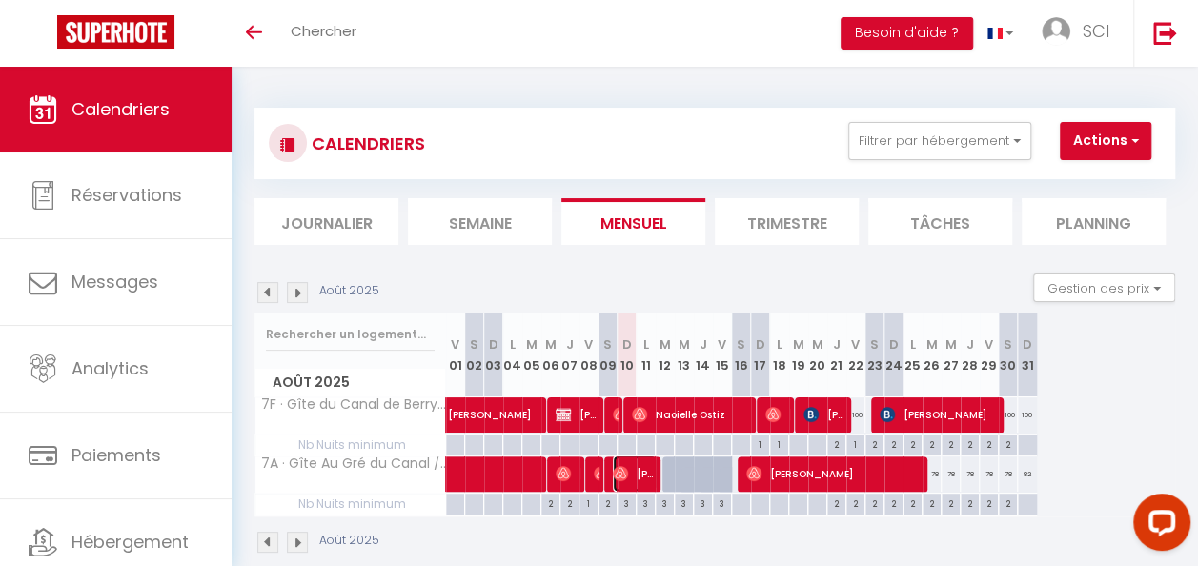
click at [620, 471] on img at bounding box center [620, 473] width 15 height 15
select select
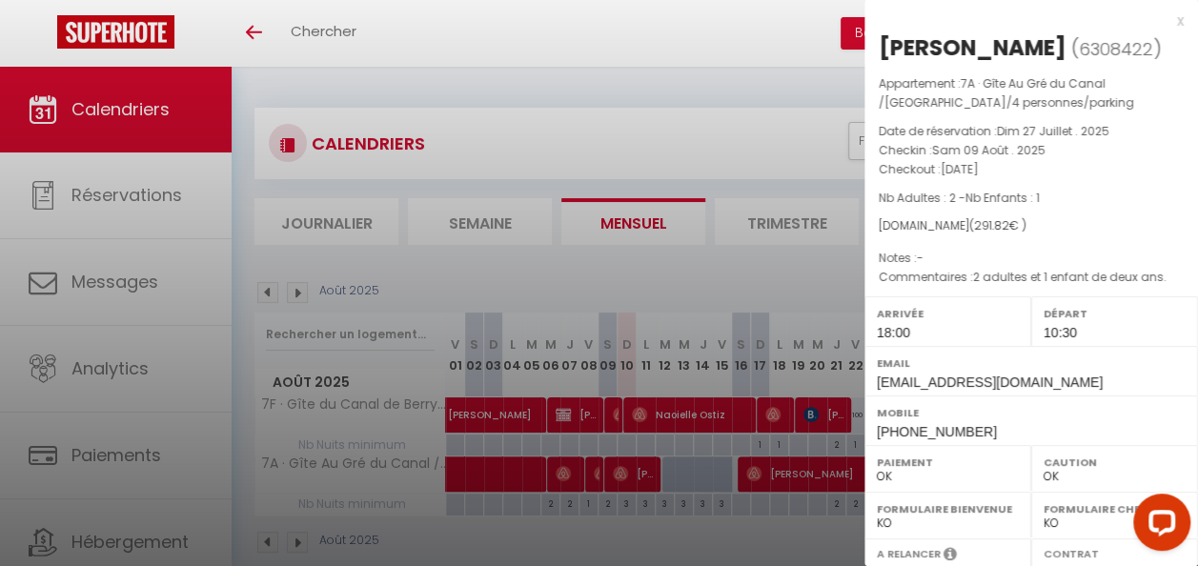
click at [573, 82] on div at bounding box center [599, 283] width 1198 height 566
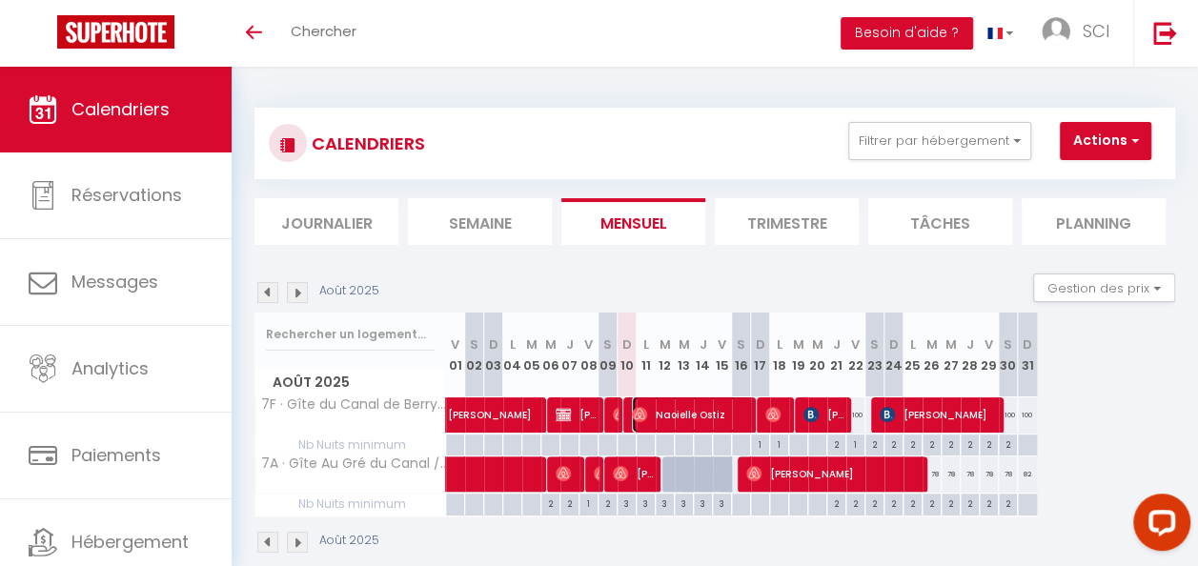
click at [686, 416] on span "Naoielle Ostiz" at bounding box center [692, 414] width 121 height 36
select select "0"
select select "37244"
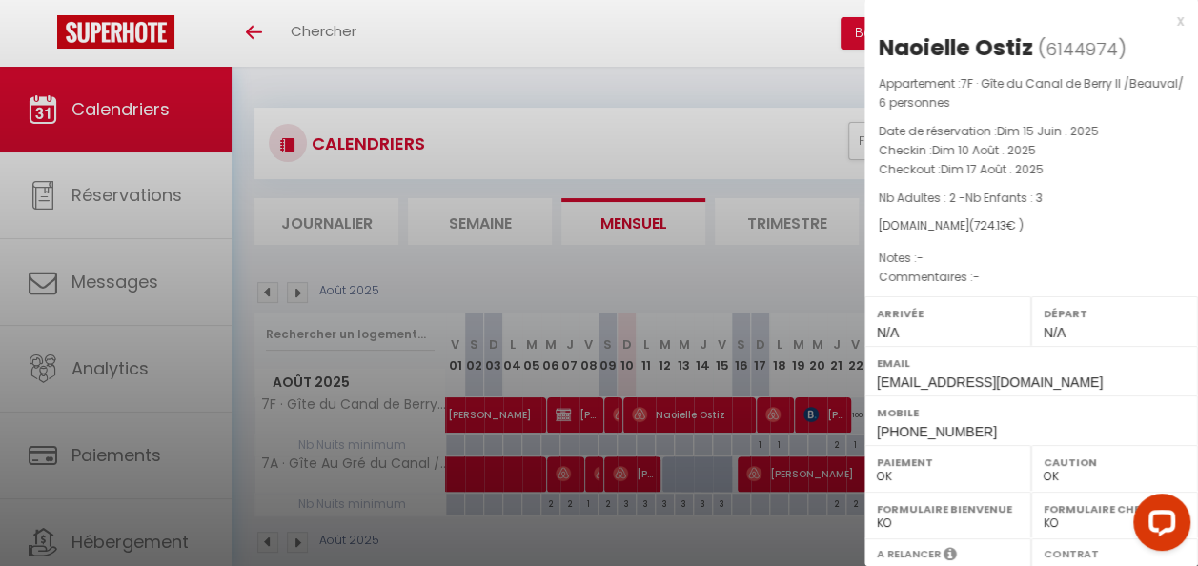
click at [728, 126] on div at bounding box center [599, 283] width 1198 height 566
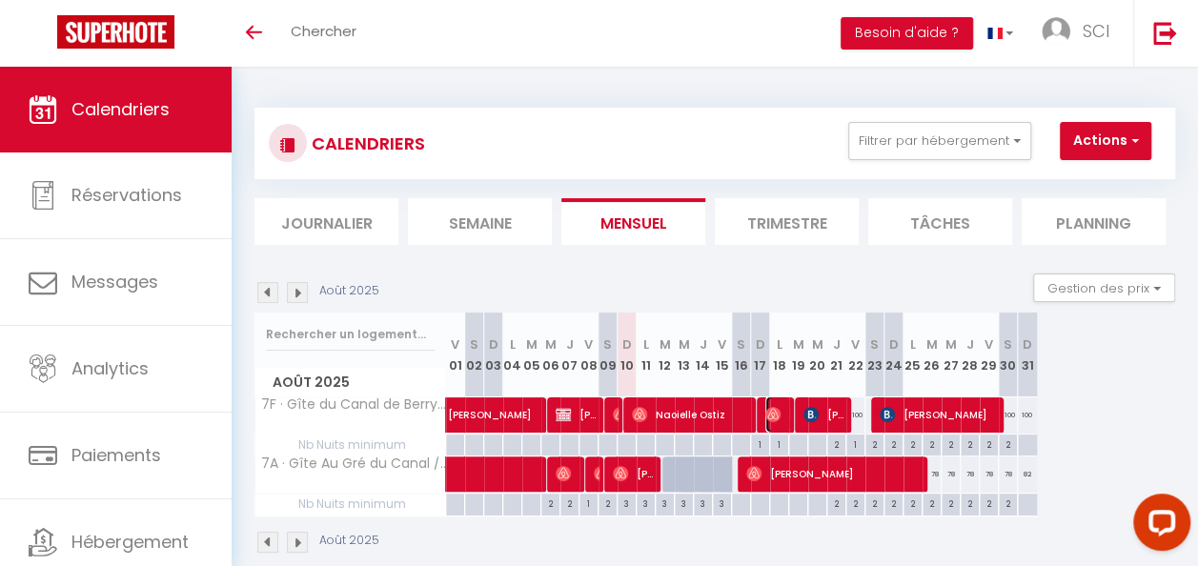
click at [776, 410] on img at bounding box center [772, 414] width 15 height 15
select select
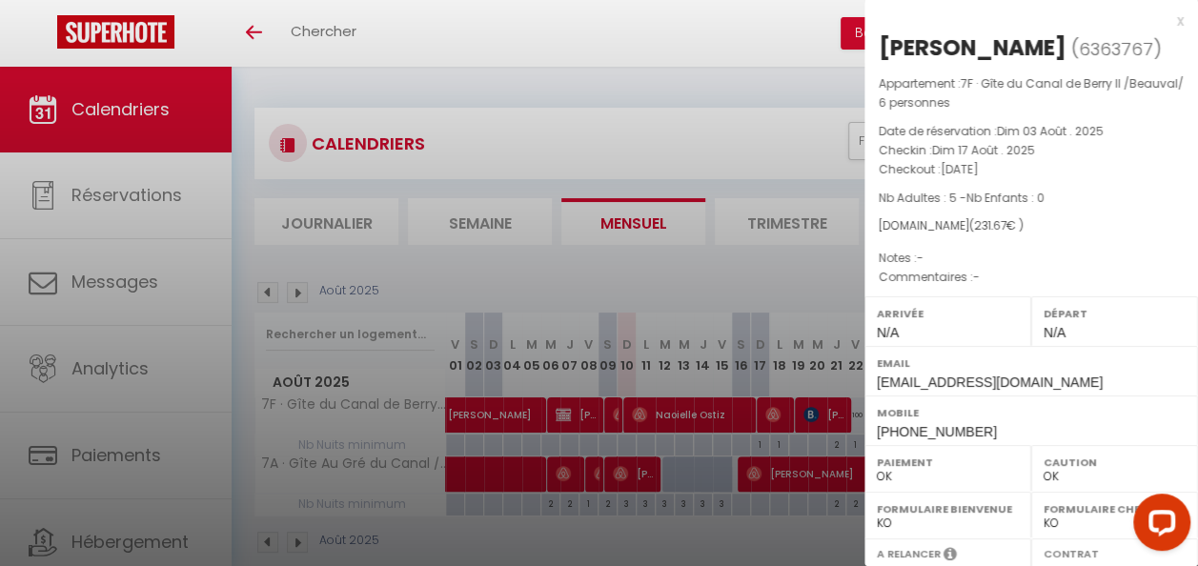
click at [790, 274] on div at bounding box center [599, 283] width 1198 height 566
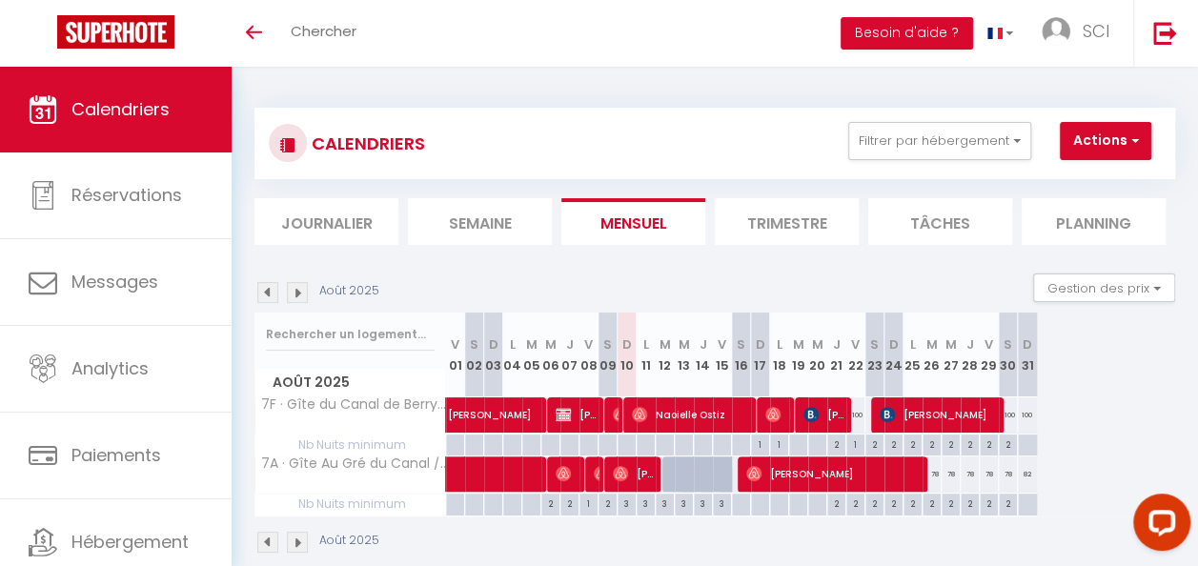
scroll to position [67, 0]
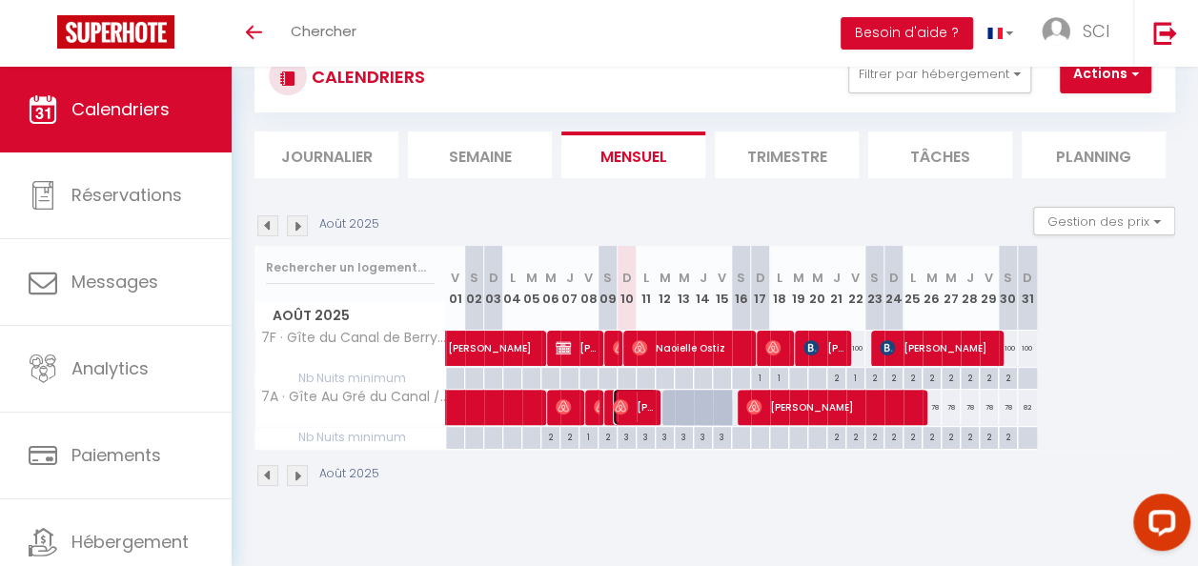
click at [628, 408] on span "Camille Jegorel" at bounding box center [635, 407] width 45 height 36
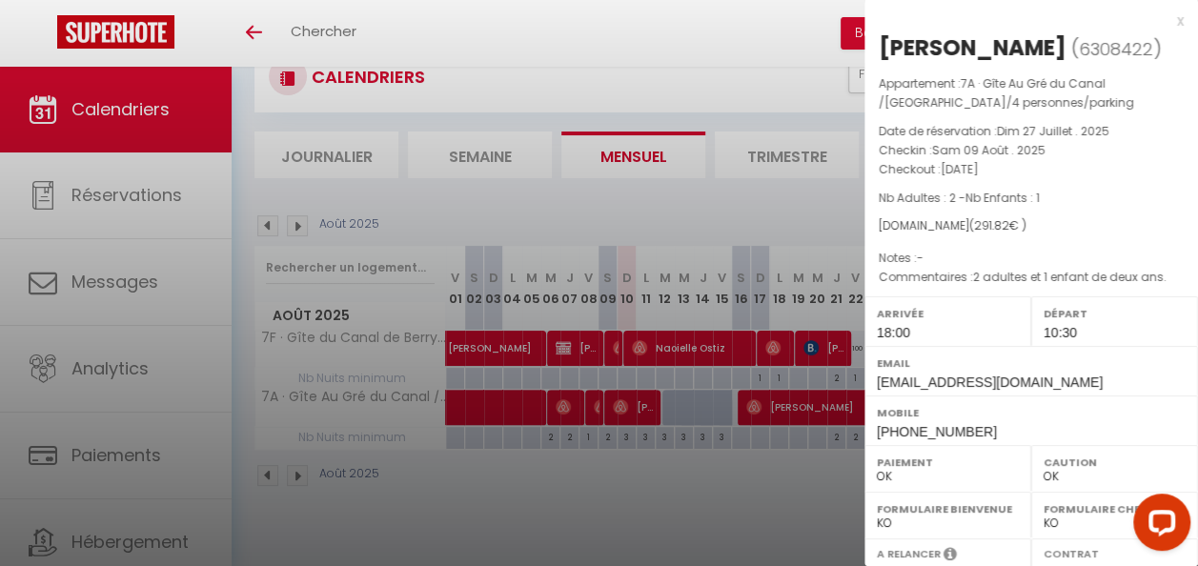
click at [688, 505] on div at bounding box center [599, 283] width 1198 height 566
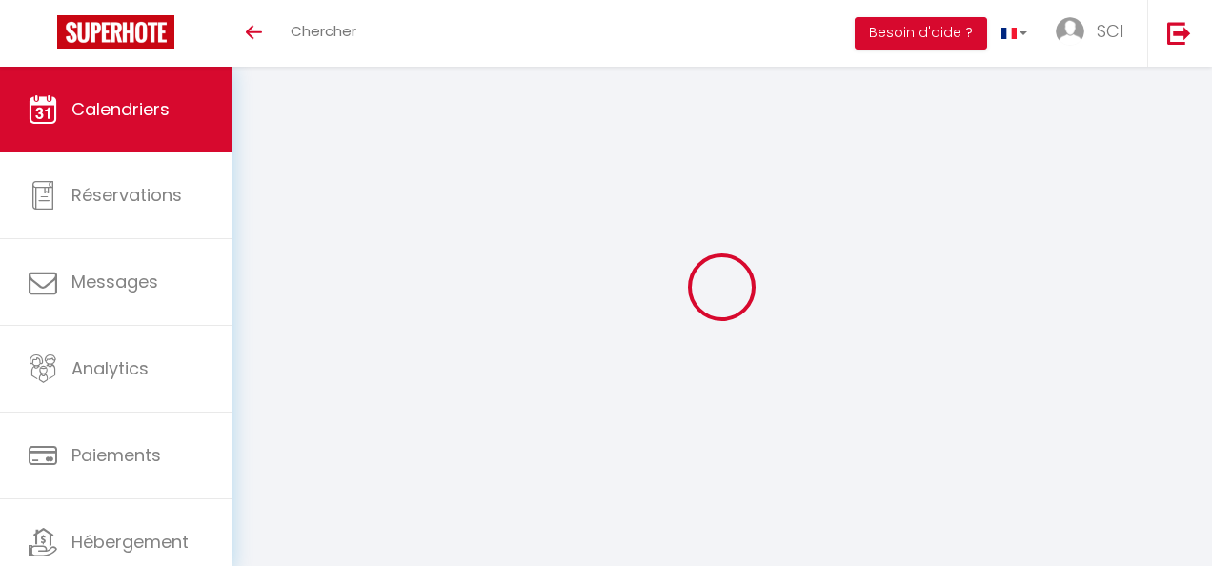
select select
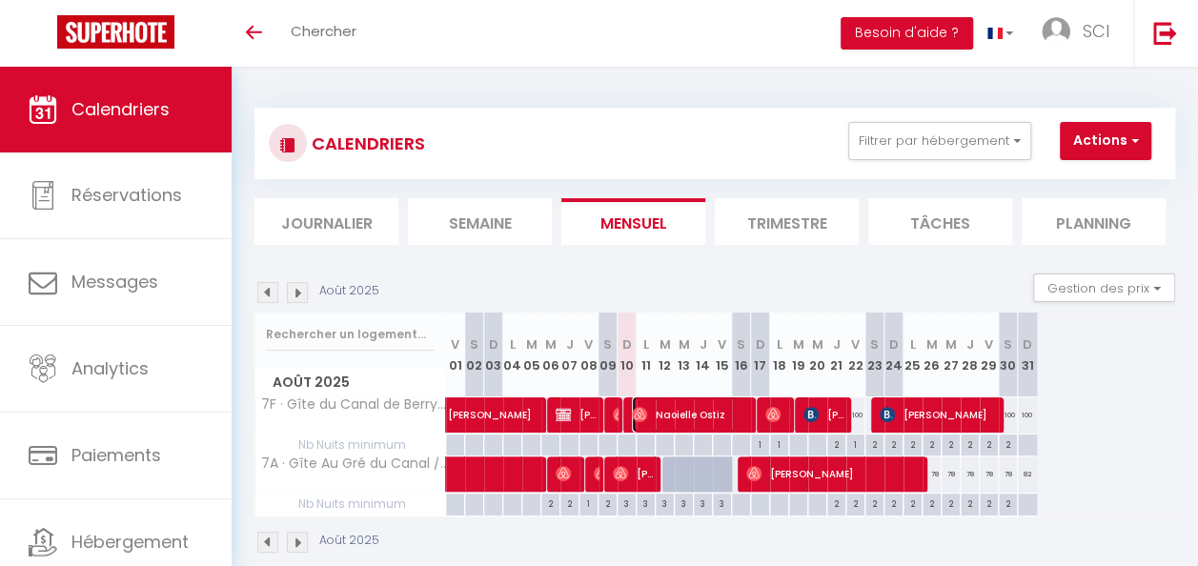
click at [665, 412] on span "Naoielle Ostiz" at bounding box center [692, 414] width 121 height 36
select select "OK"
select select "0"
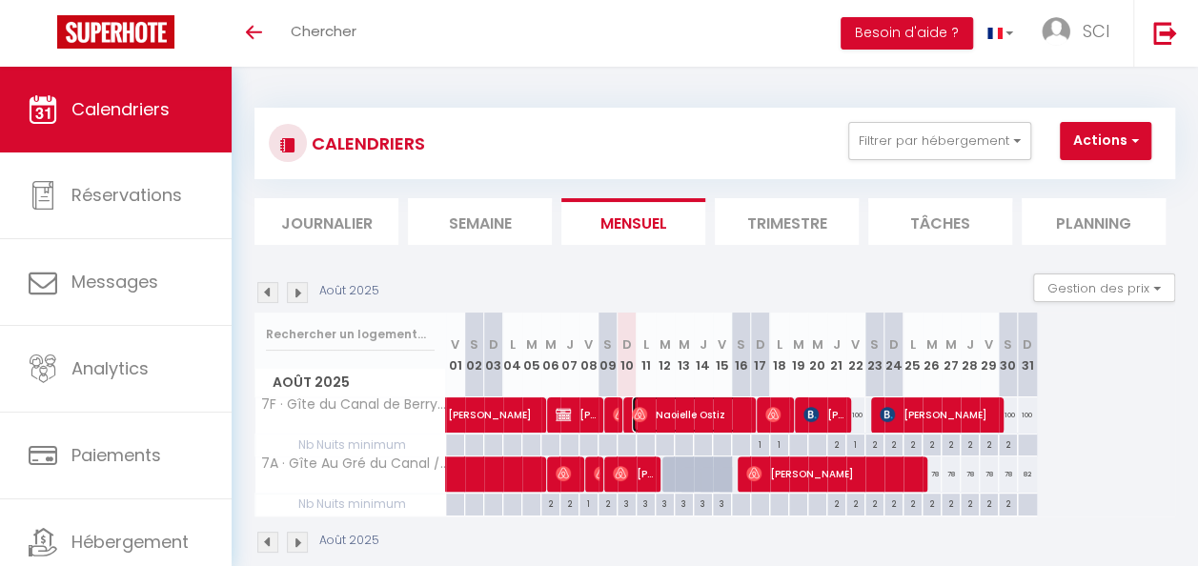
select select "1"
select select
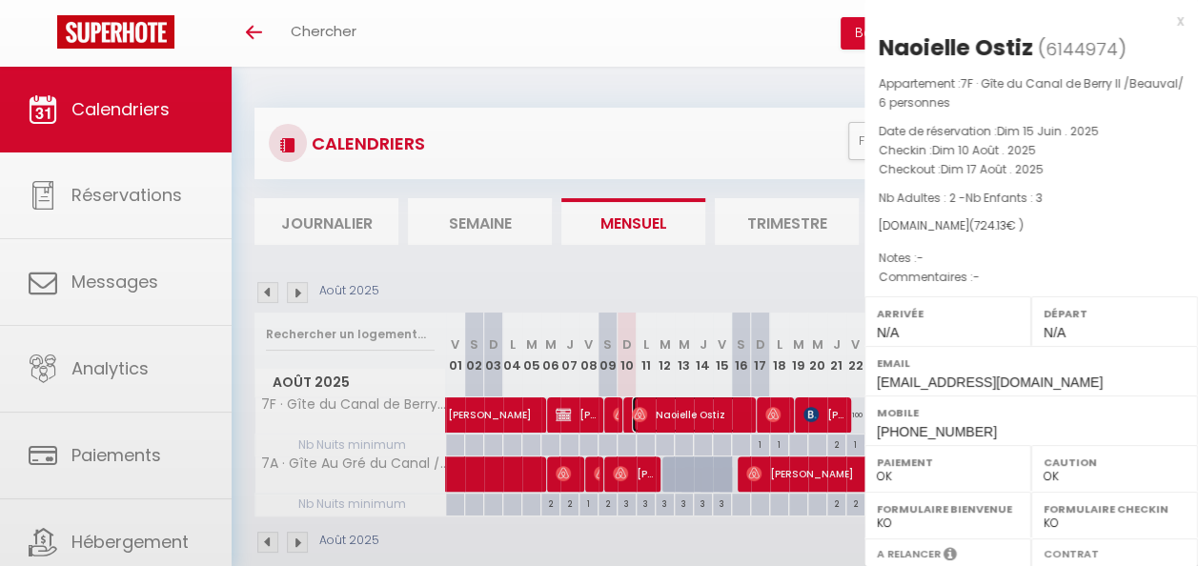
select select "37244"
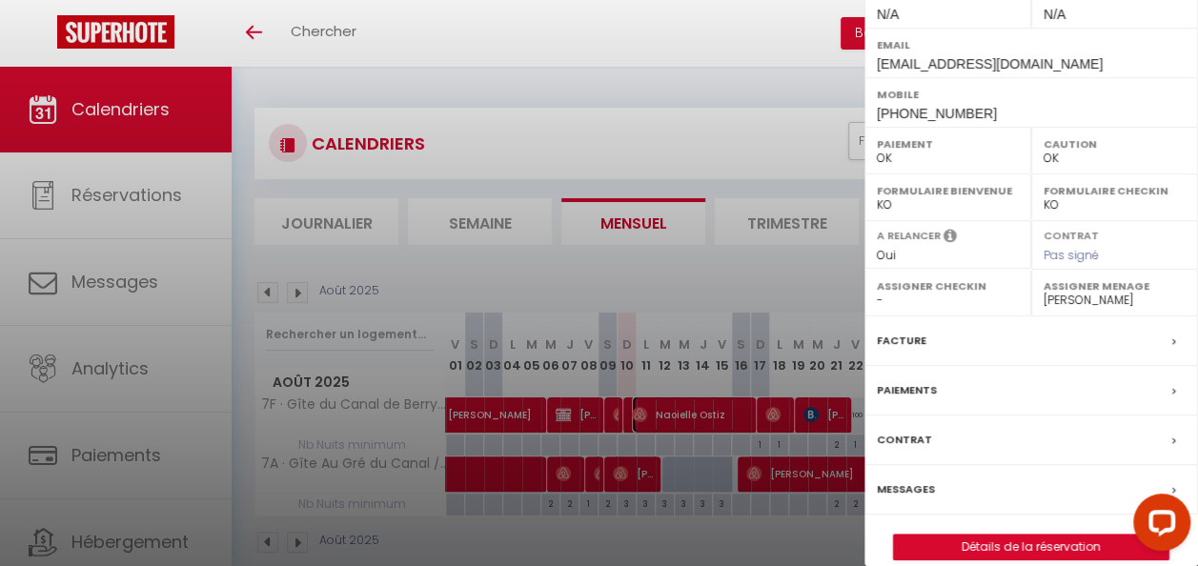
scroll to position [336, 0]
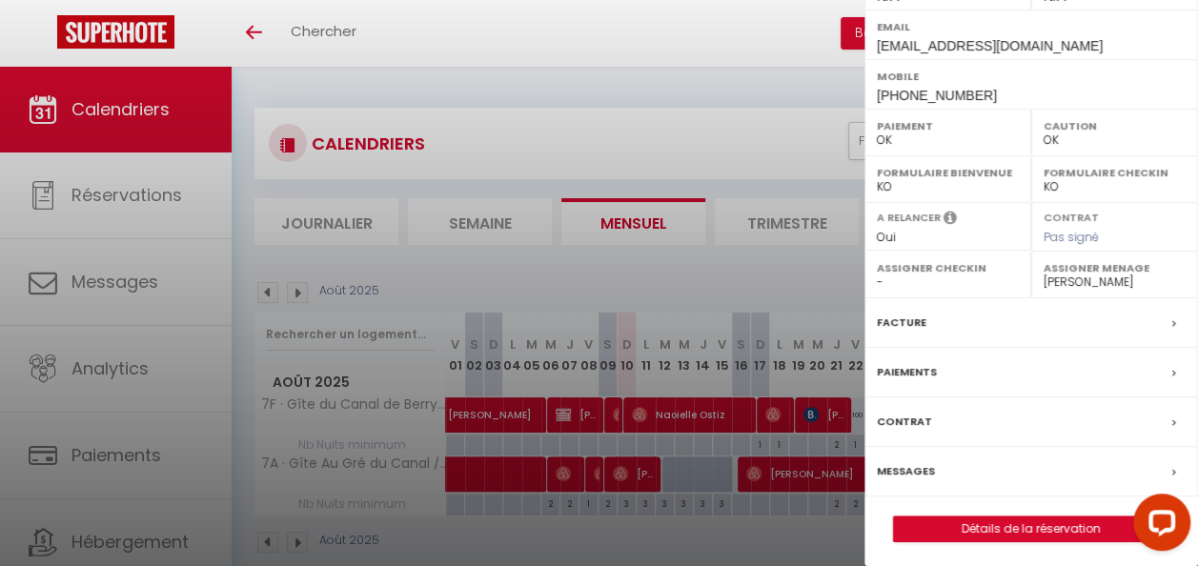
click at [911, 461] on label "Messages" at bounding box center [906, 471] width 58 height 20
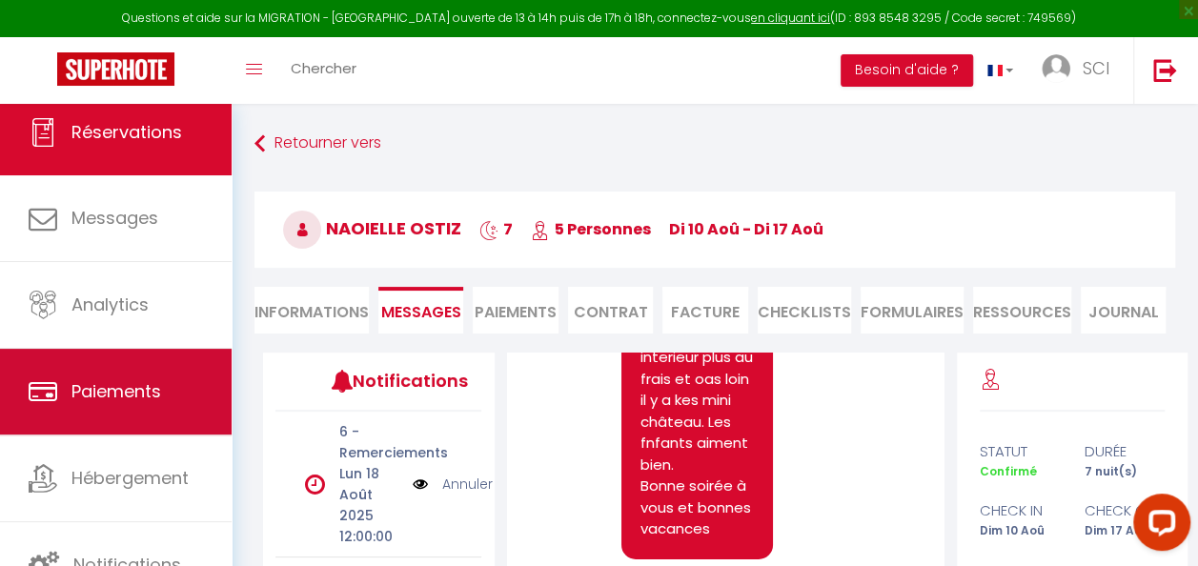
scroll to position [95, 0]
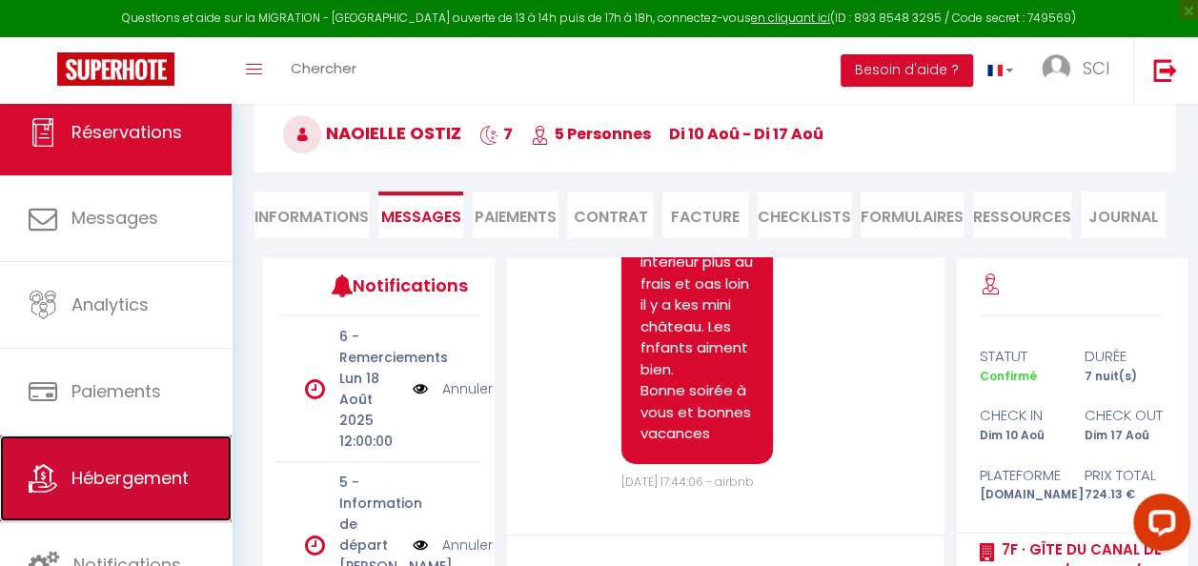
click at [120, 471] on span "Hébergement" at bounding box center [129, 478] width 117 height 24
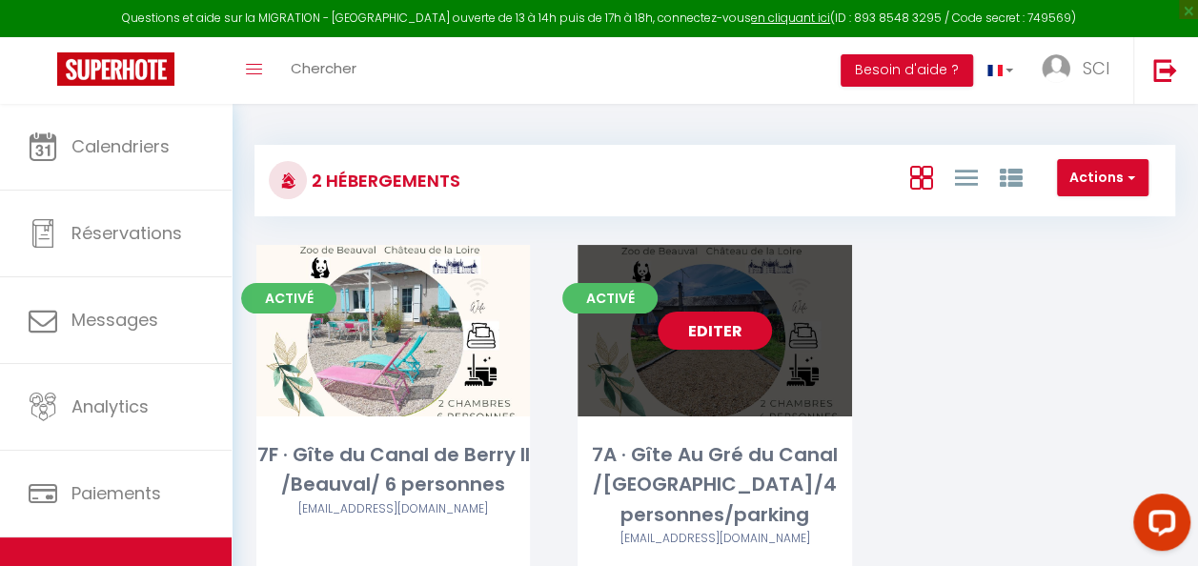
click at [681, 381] on div "Editer" at bounding box center [715, 331] width 274 height 172
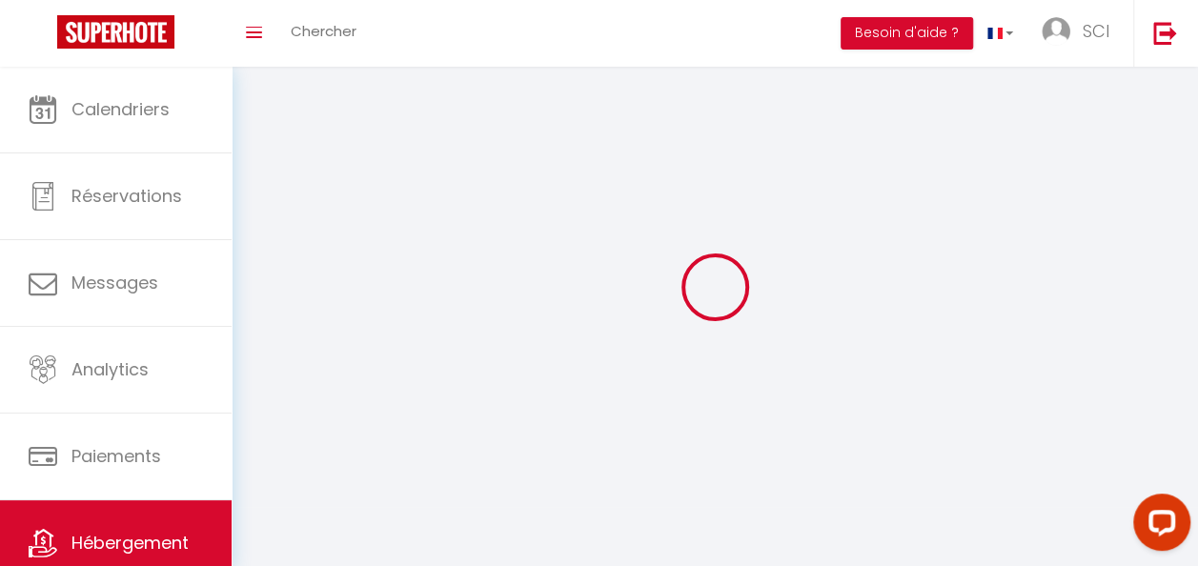
select select "1"
select select
select select "28"
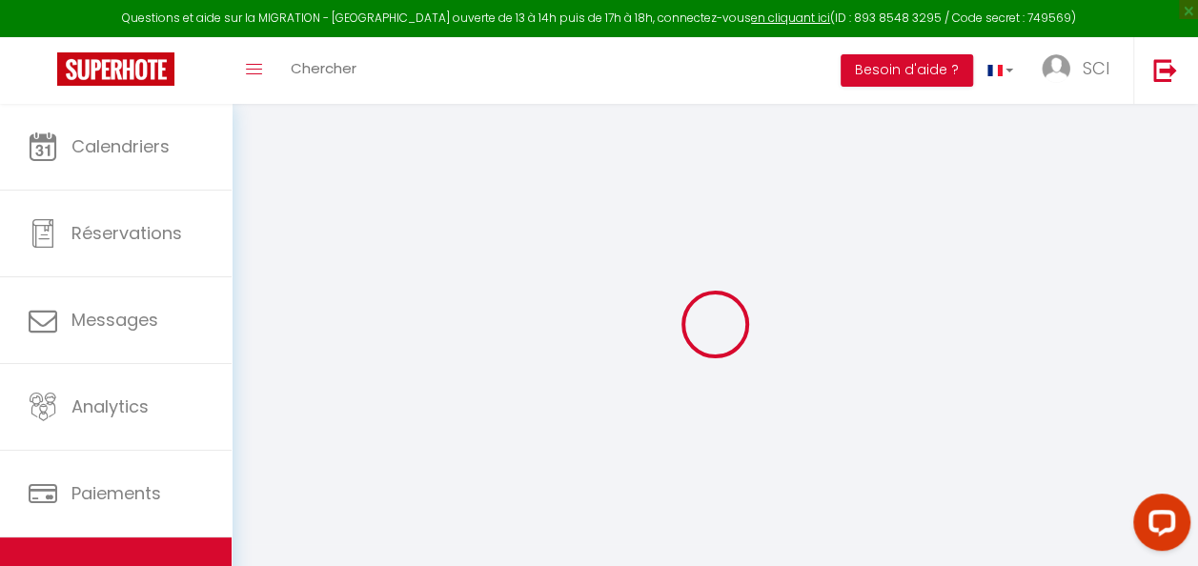
select select
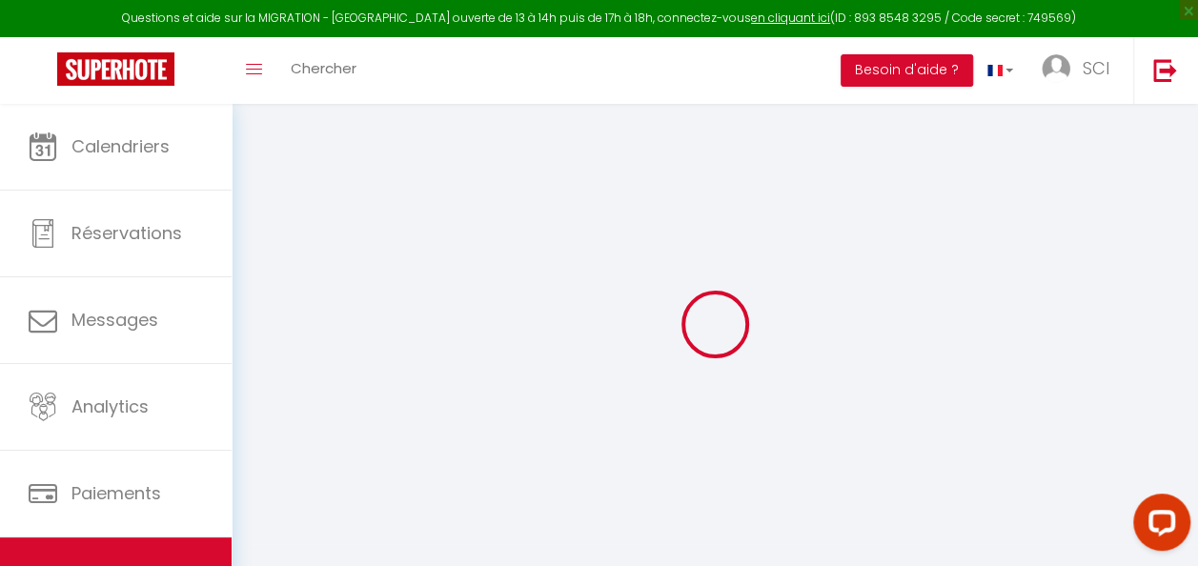
select select
checkbox input "false"
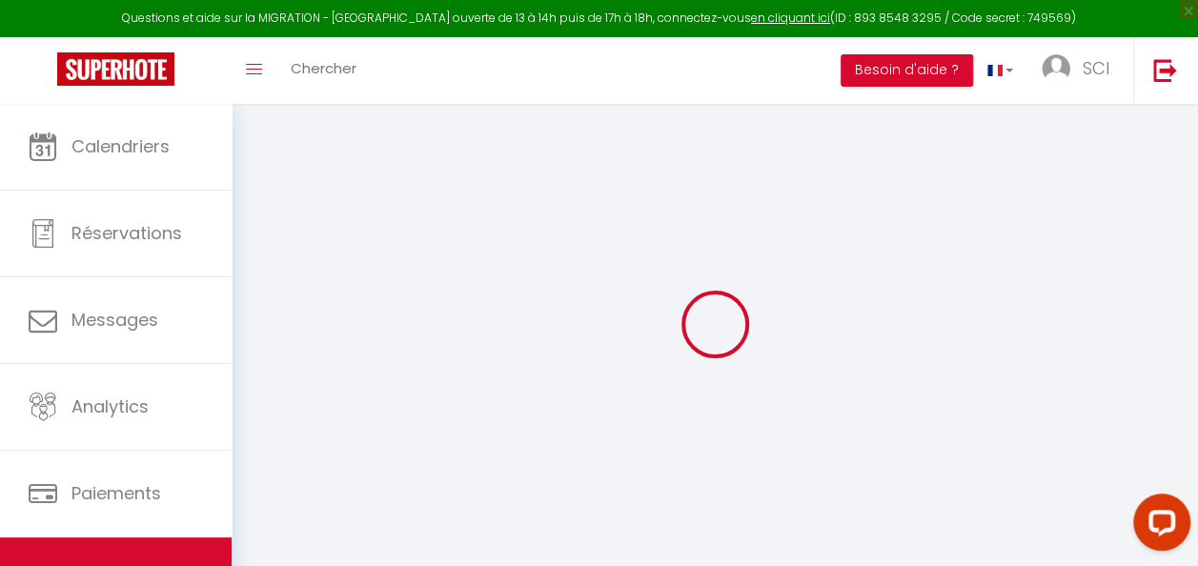
select select
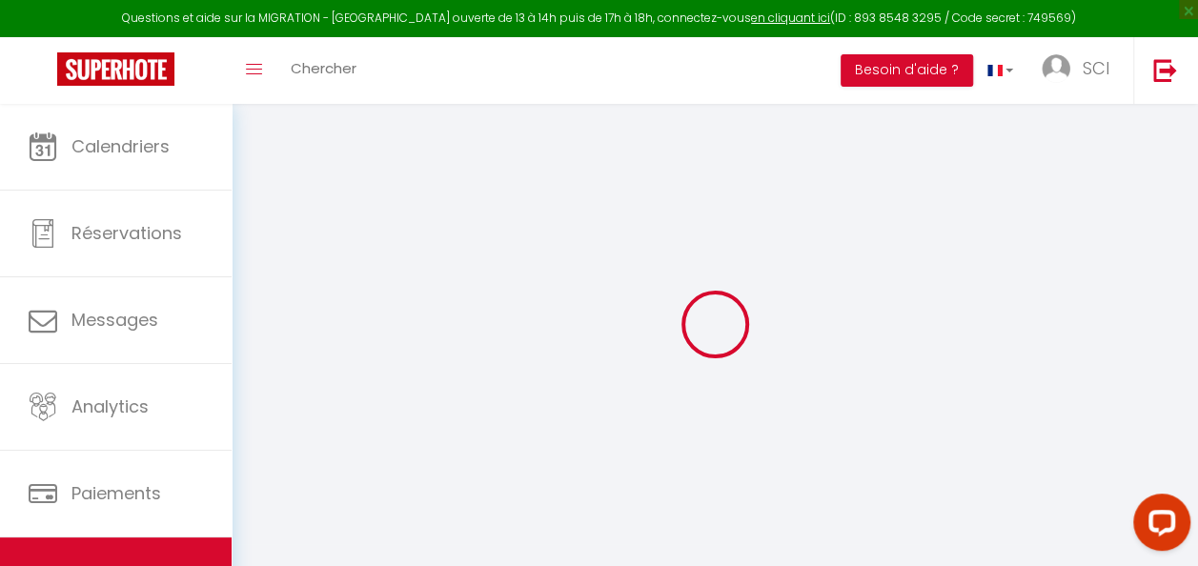
select select
checkbox input "false"
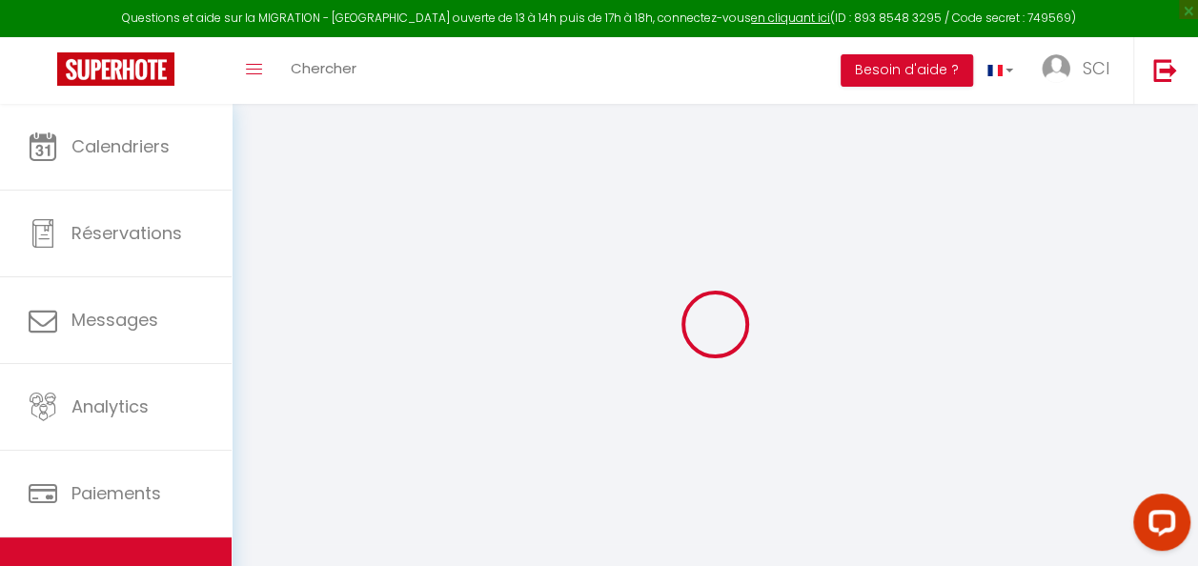
checkbox input "false"
select select
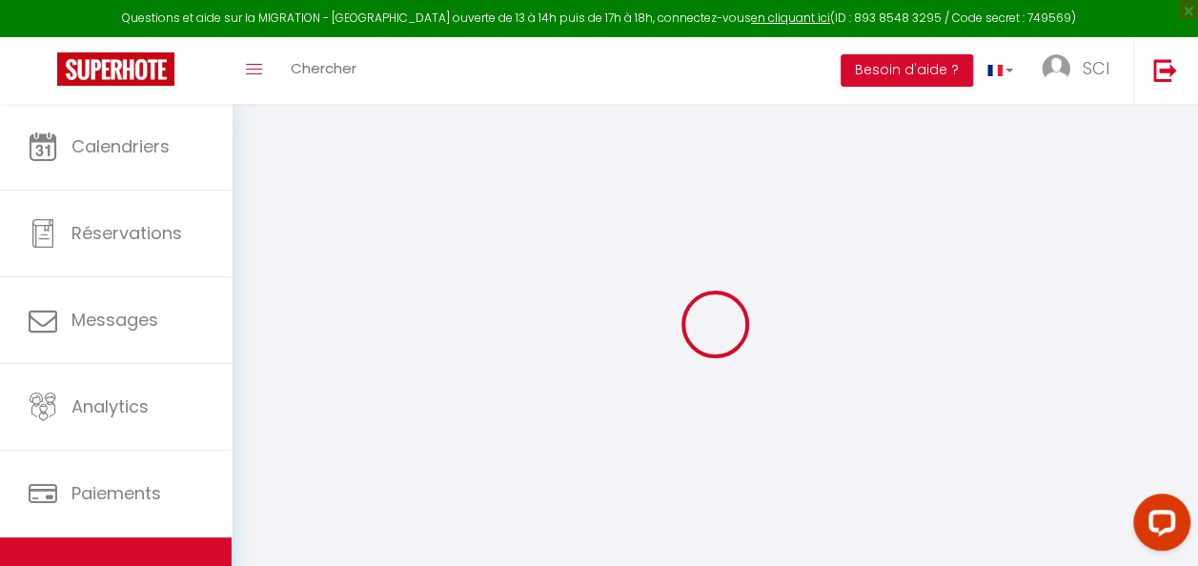
select select
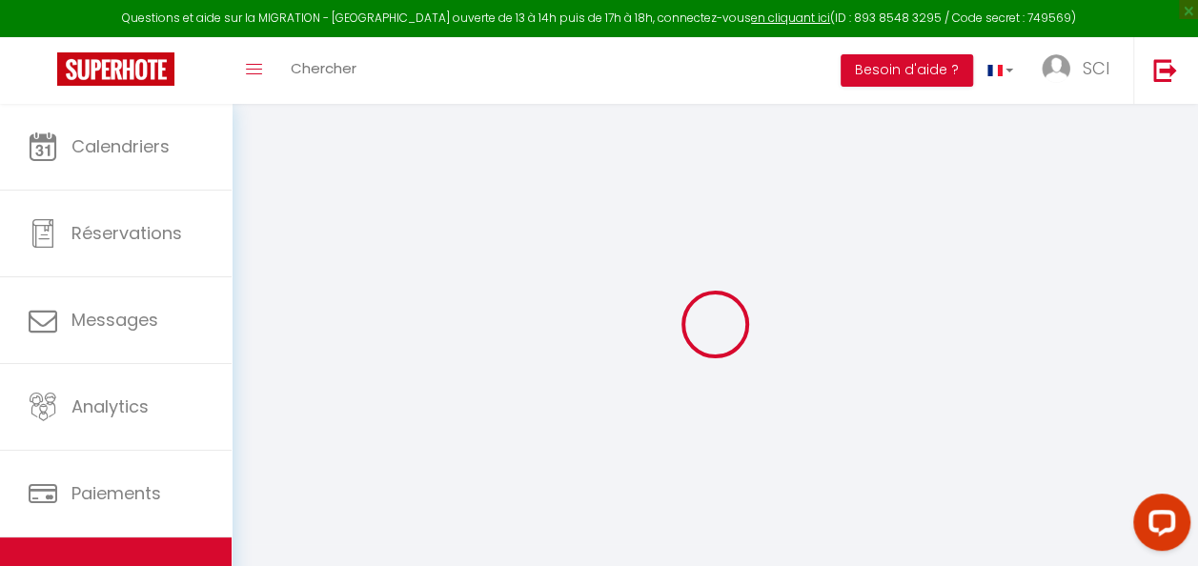
checkbox input "false"
select select
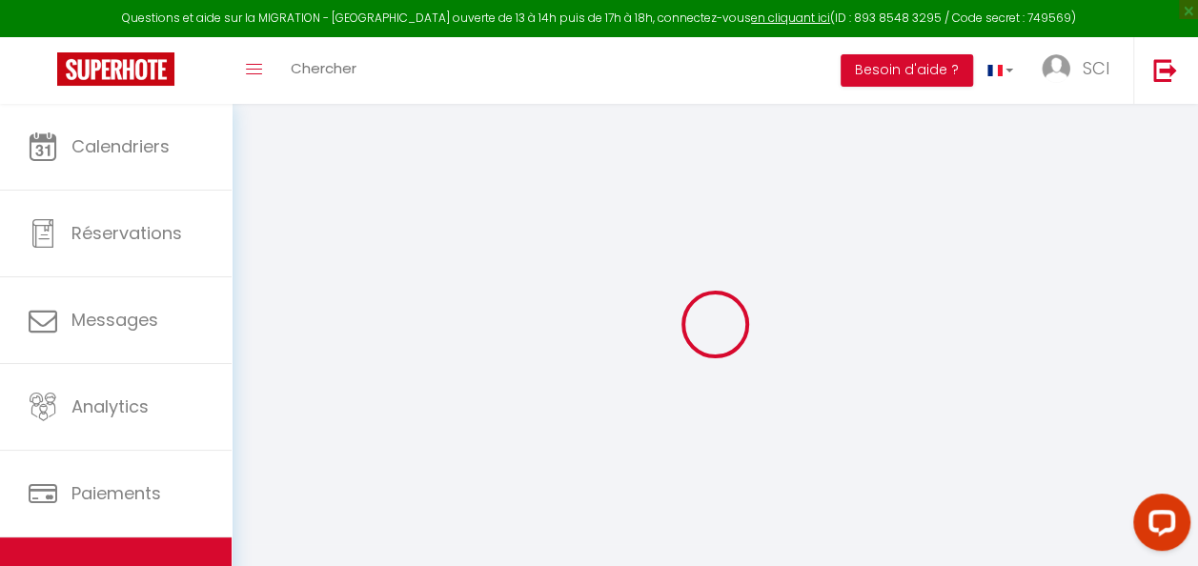
select select
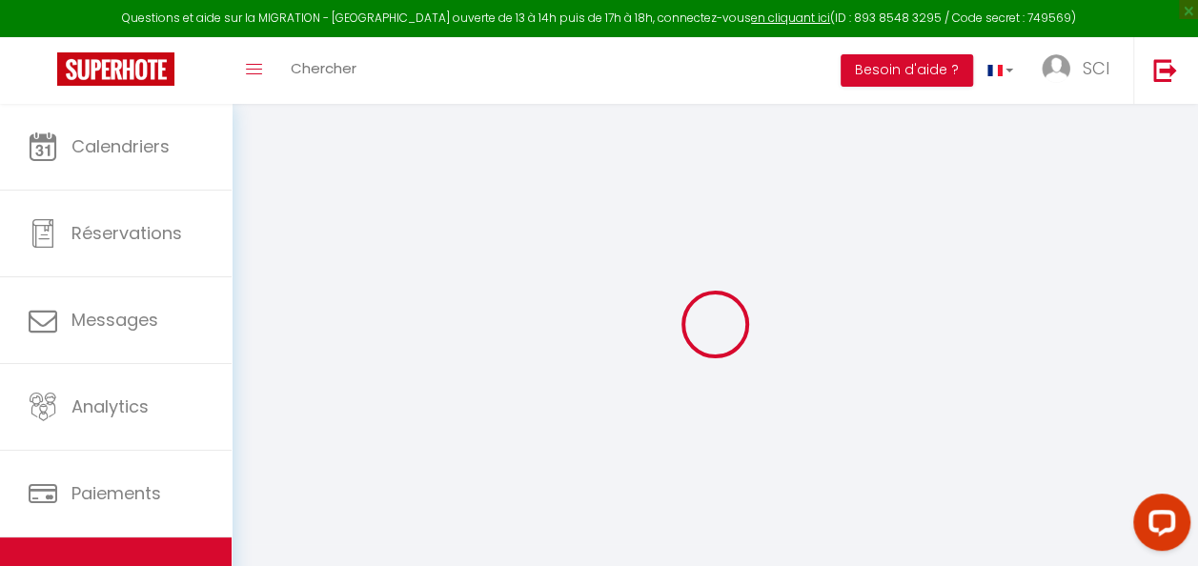
select select
checkbox input "false"
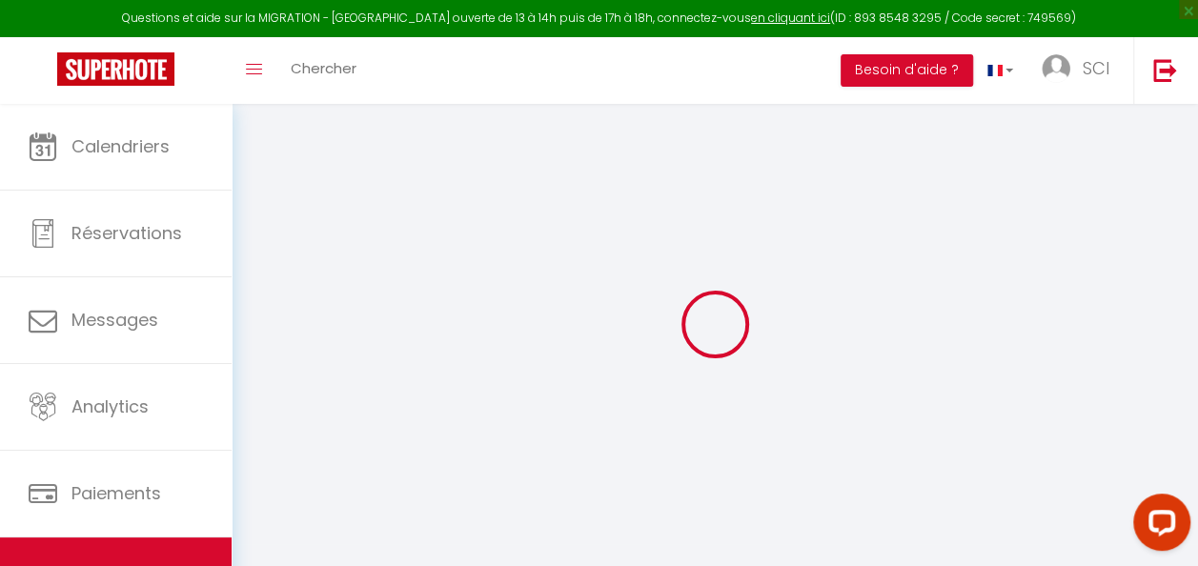
checkbox input "false"
select select
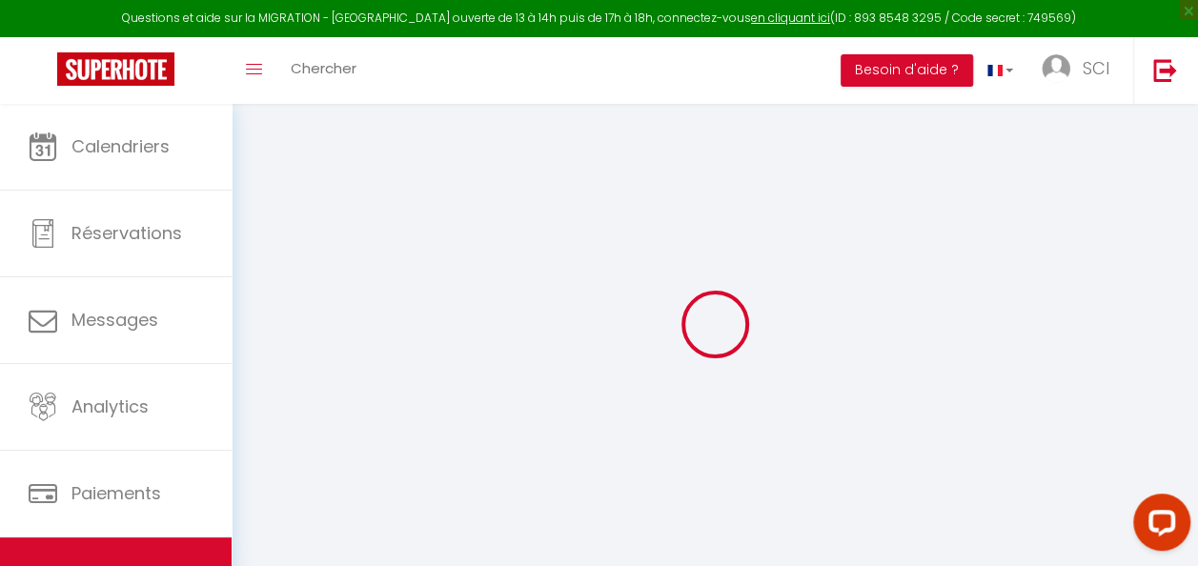
select select
checkbox input "false"
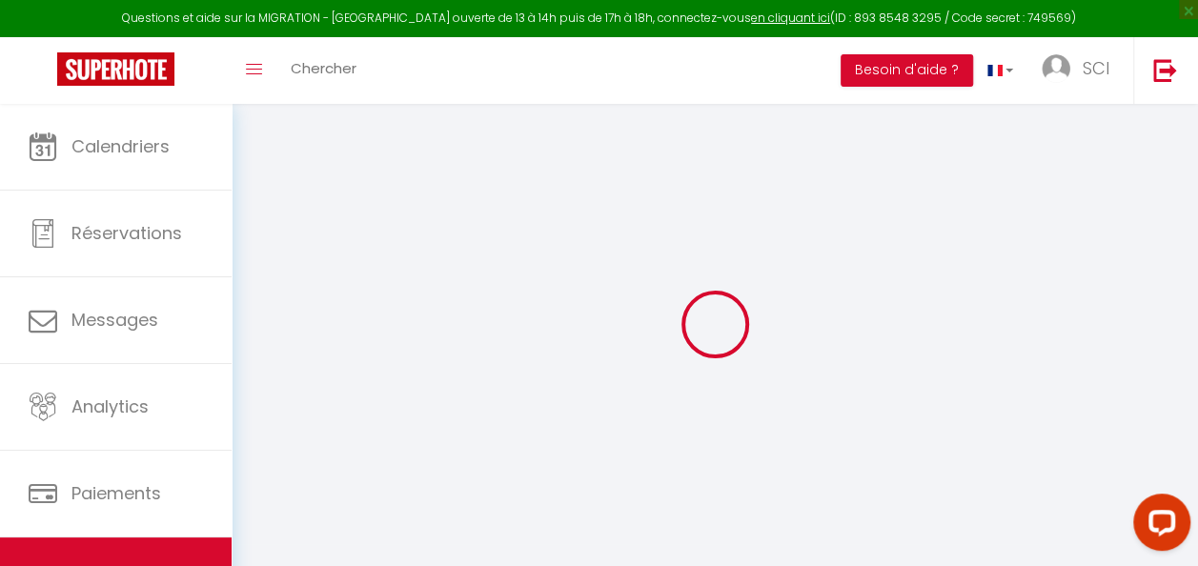
checkbox input "false"
select select
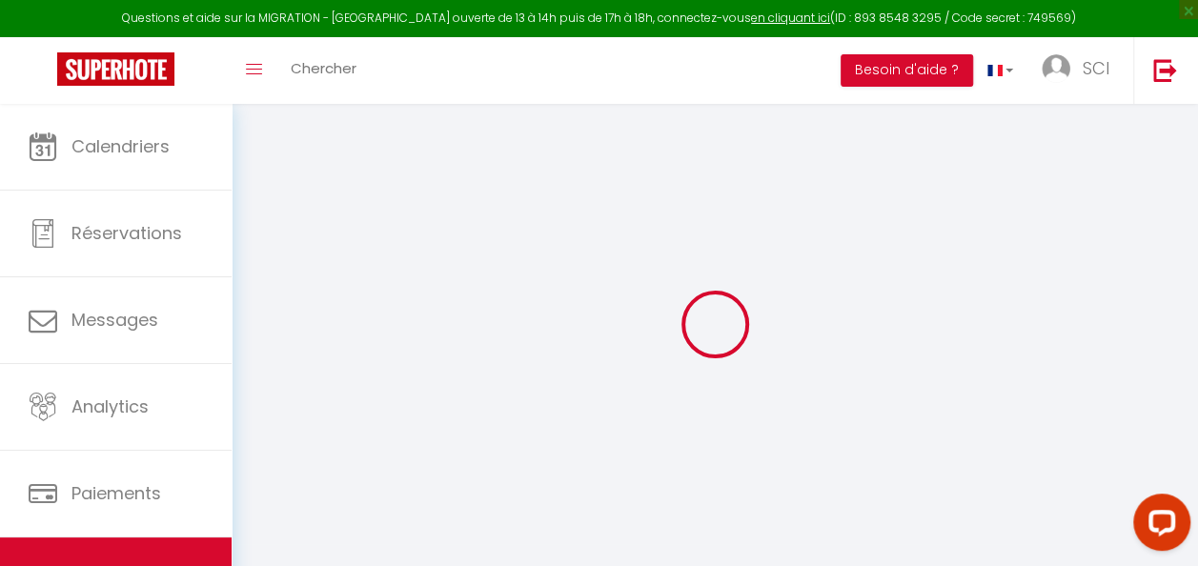
type input "7A · Gîte Au Gré du Canal /Beauval/4 personnes/parking"
type input "Tiphaine"
type input "DOMENET"
type input "32 Route de Selles 41130 Billy"
type input "41130"
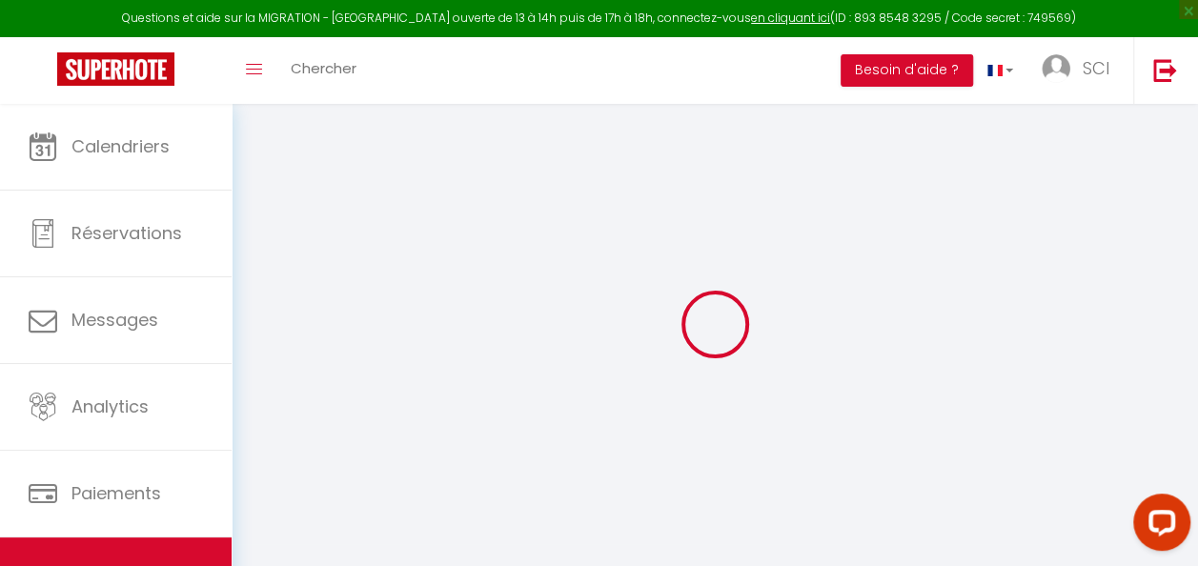
select select "houses"
select select "6"
select select "2"
type input "73"
type input "10"
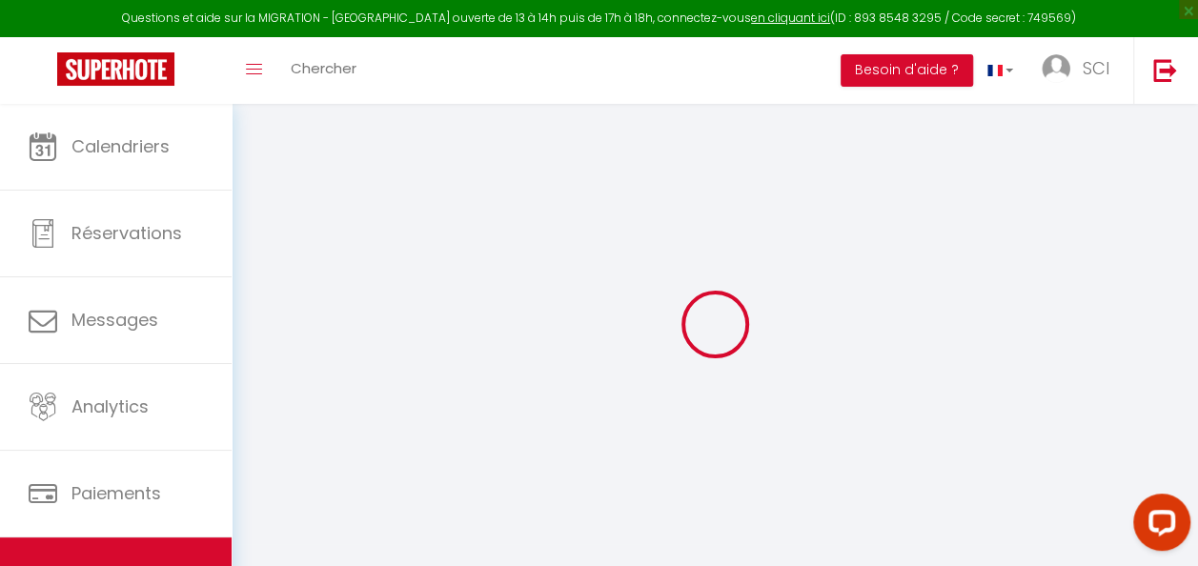
type input "35"
type input "1.10"
select select
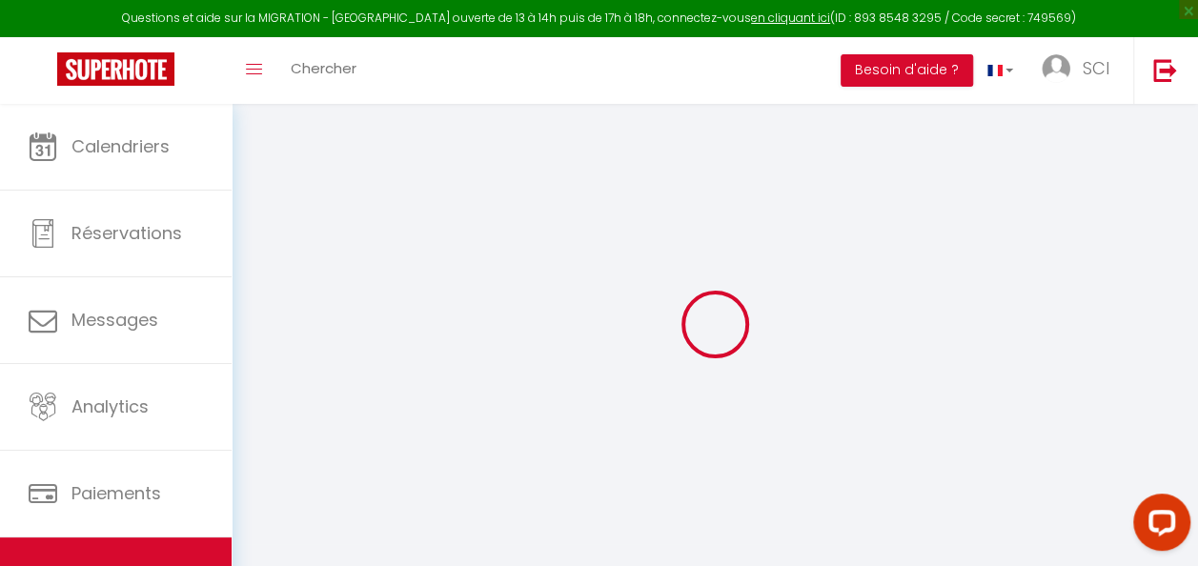
select select
type input "7 A RUE DU 8 MAI"
type input "41130"
type input "Selles-sur-Cher"
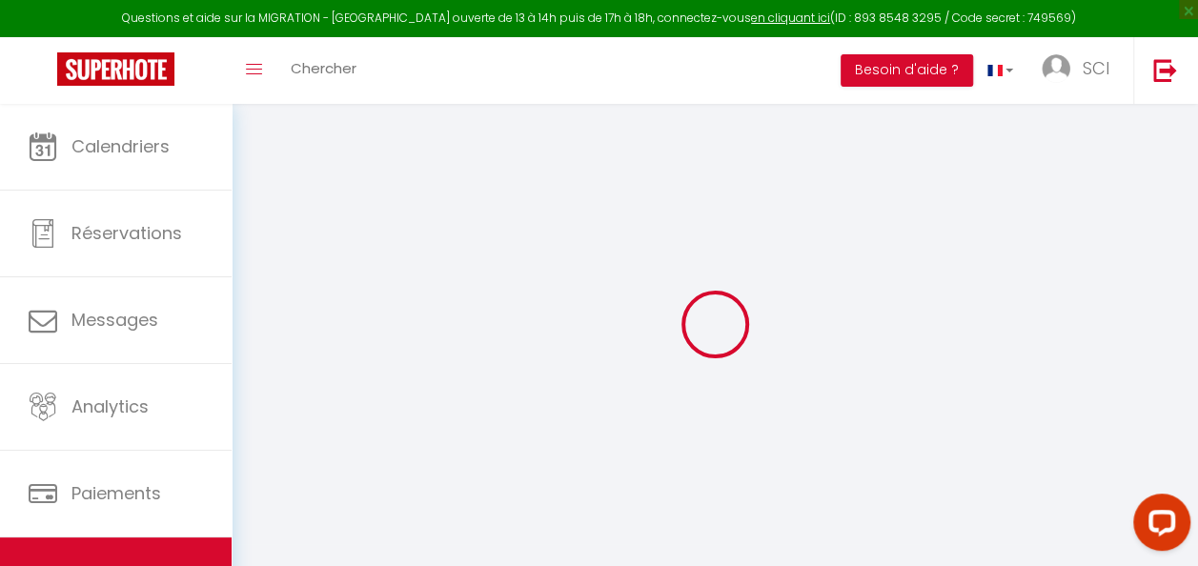
type input "tiphaine.domenet@sfr.fr"
select select "10942"
checkbox input "false"
checkbox input "true"
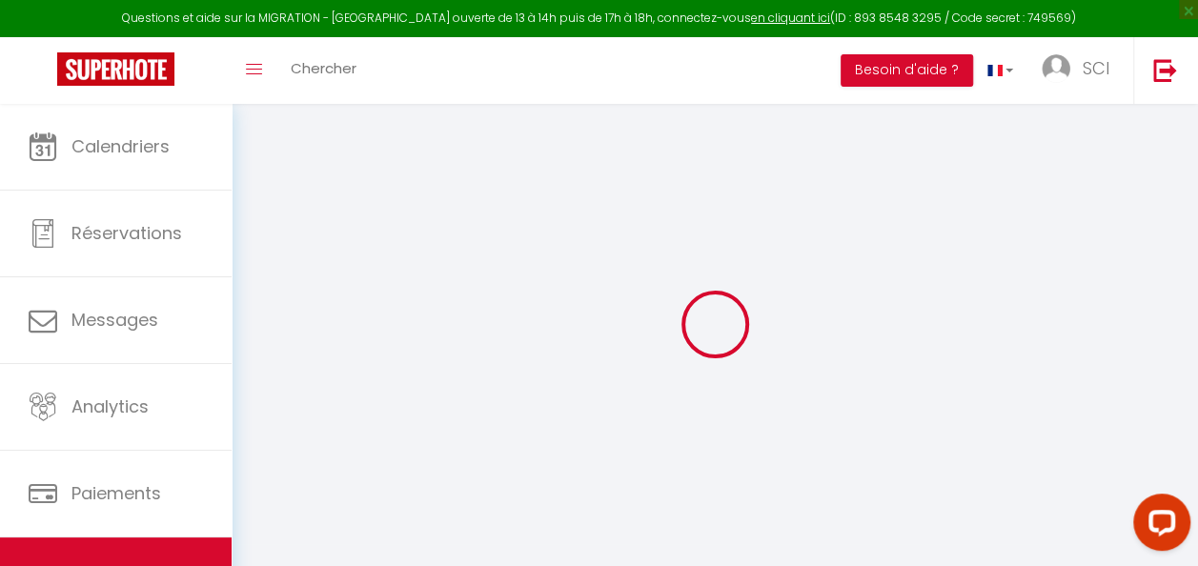
checkbox input "false"
type input "0"
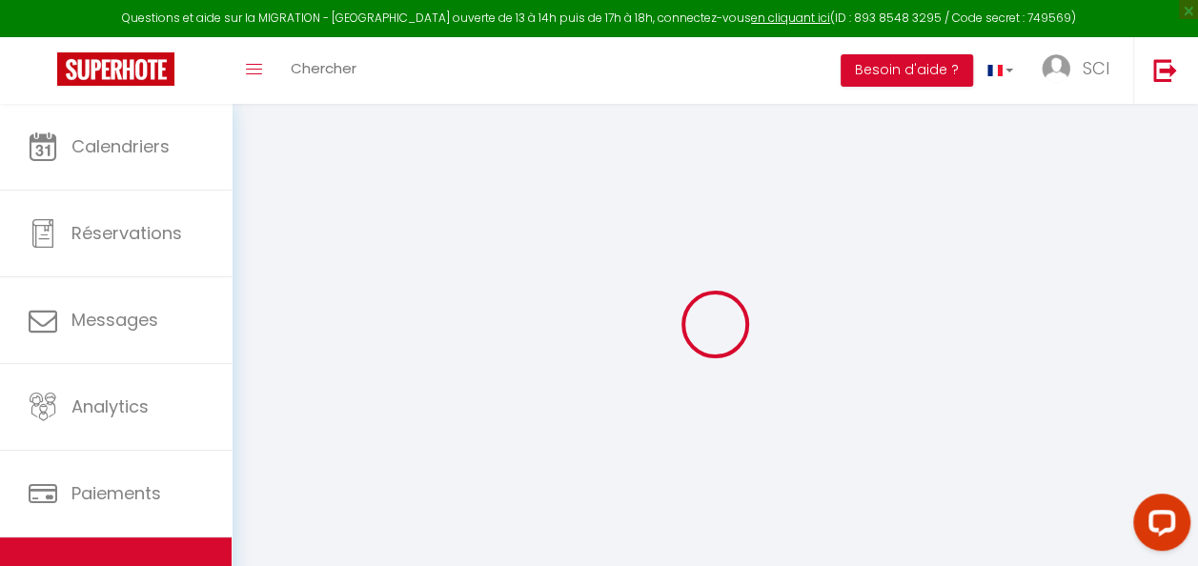
checkbox input "false"
checkbox input "true"
checkbox input "false"
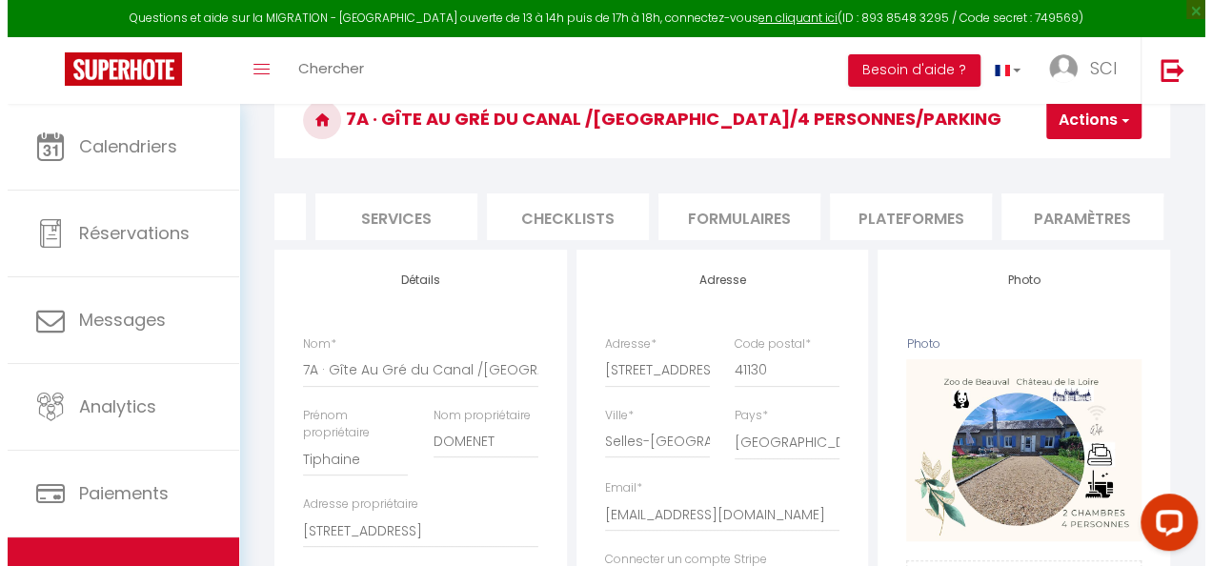
scroll to position [0, 475]
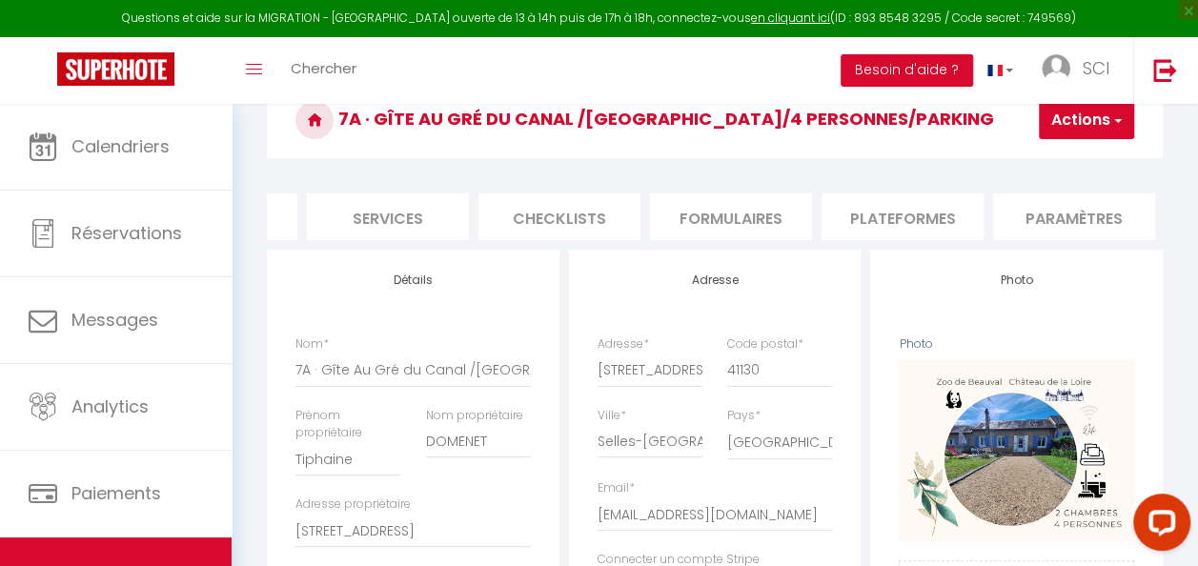
click at [757, 216] on li "Formulaires" at bounding box center [731, 216] width 162 height 47
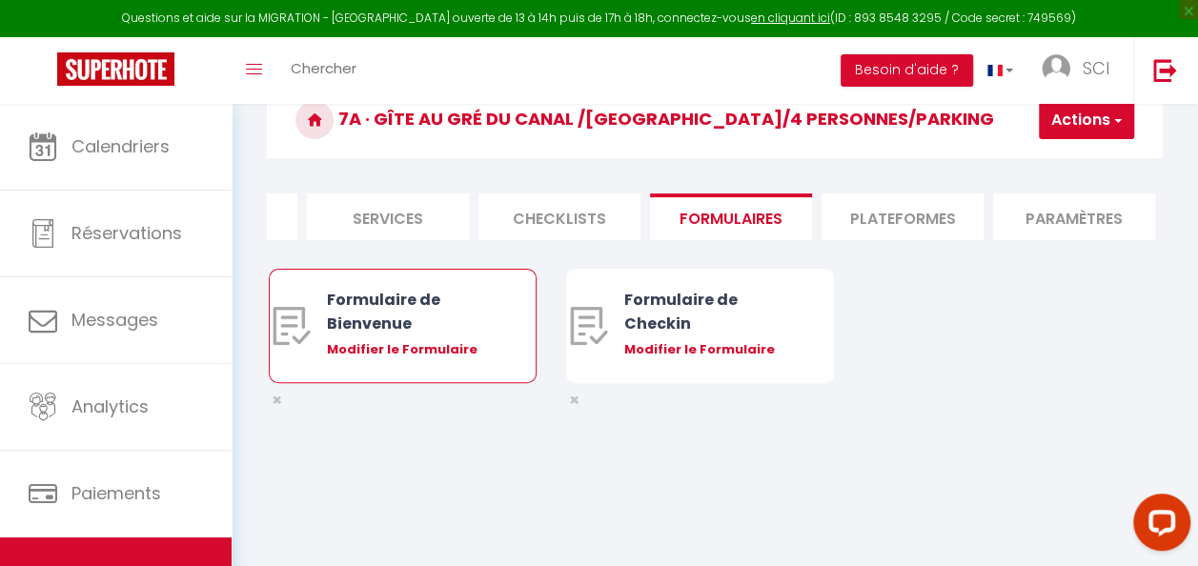
click at [405, 351] on div "Formulaire de Bienvenue Modifier le Formulaire" at bounding box center [414, 326] width 174 height 112
click at [412, 359] on div "Modifier le Formulaire" at bounding box center [414, 349] width 174 height 19
type input "Formulaire de Bienvenue"
type input "Afin de préparer au mieux votre arrivée et recevoir votre Guide de Bienvenue, j…"
select select "[object Object]"
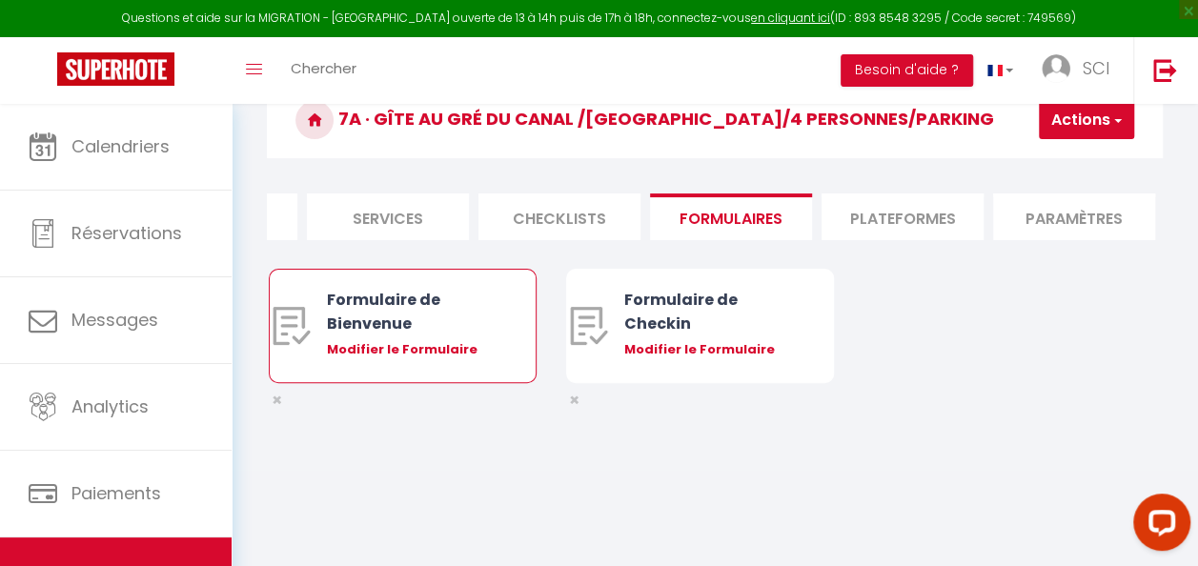
radio input "true"
type input "https://superhote.com/confirmation"
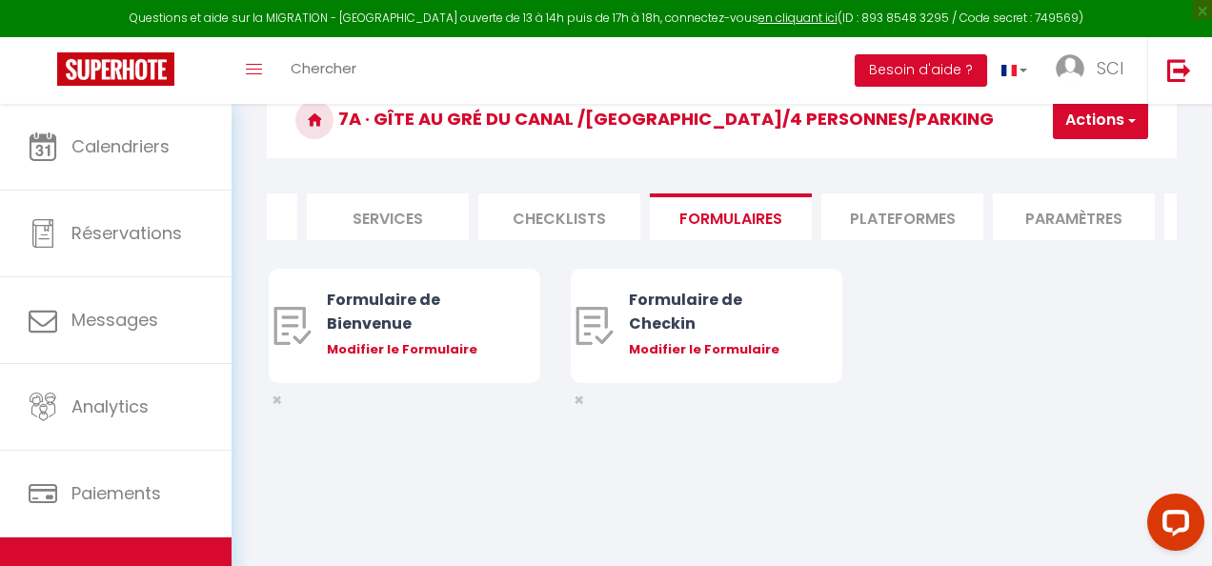
select select
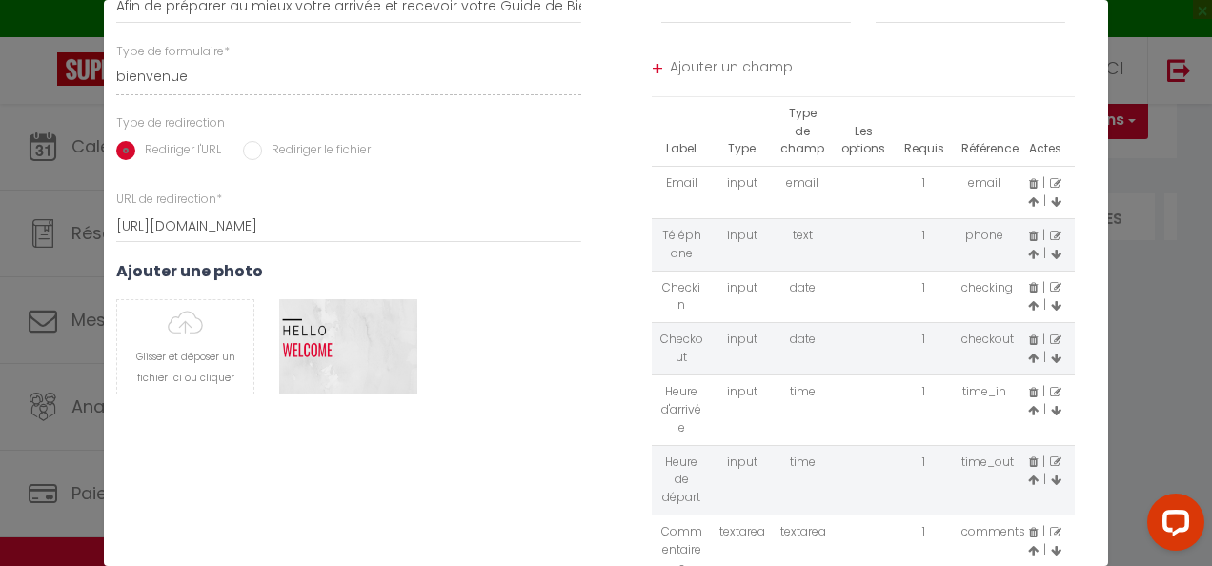
scroll to position [335, 0]
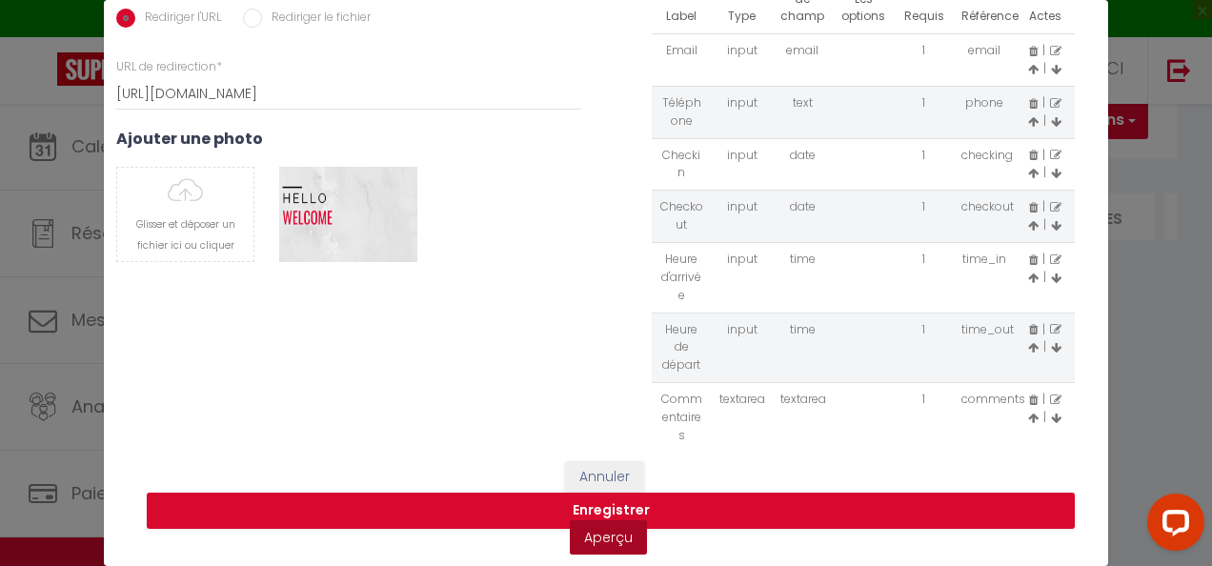
click at [603, 520] on link "Aperçu" at bounding box center [608, 537] width 77 height 34
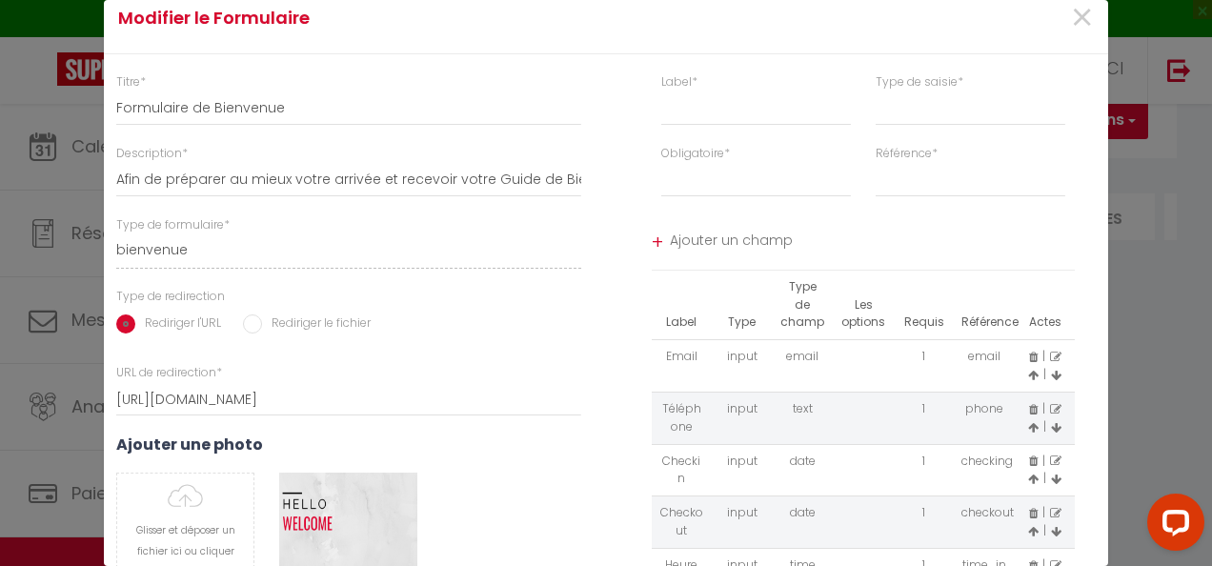
scroll to position [0, 0]
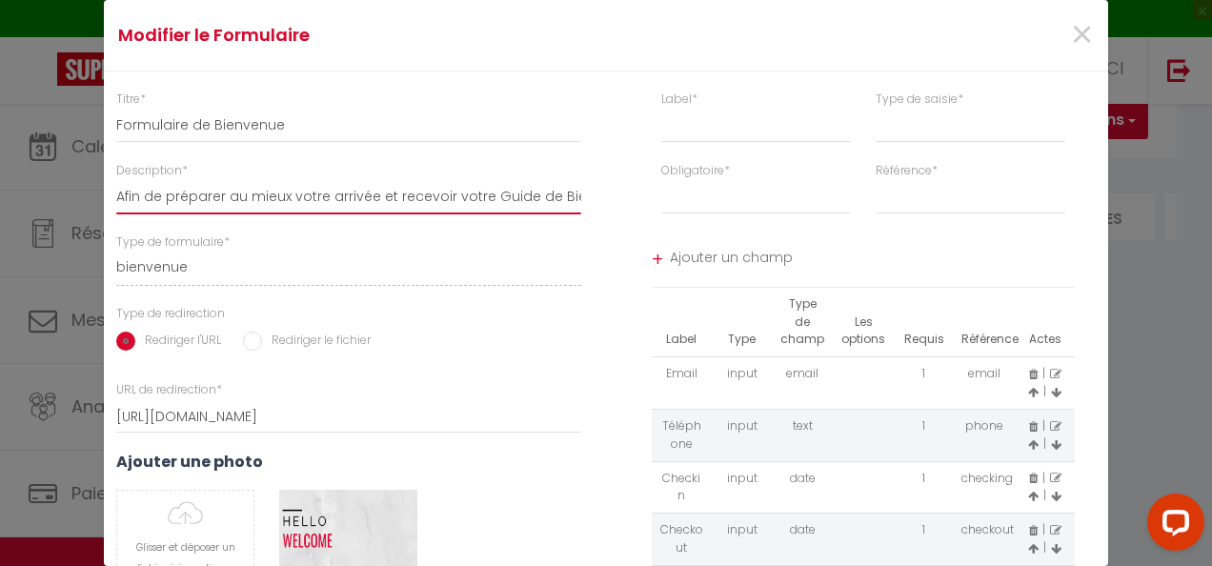
click at [380, 195] on input "Afin de préparer au mieux votre arrivée et recevoir votre Guide de Bienvenue, j…" at bounding box center [348, 197] width 465 height 34
drag, startPoint x: 373, startPoint y: 195, endPoint x: 248, endPoint y: 198, distance: 124.9
click at [248, 198] on input "Afin de préparer au mieux votre arrivée et recevoir votre Guide de Bienvenue, j…" at bounding box center [348, 197] width 465 height 34
type input "Afin de préparer au mieux votre arrivée , je vous remercie de remplir le formul…"
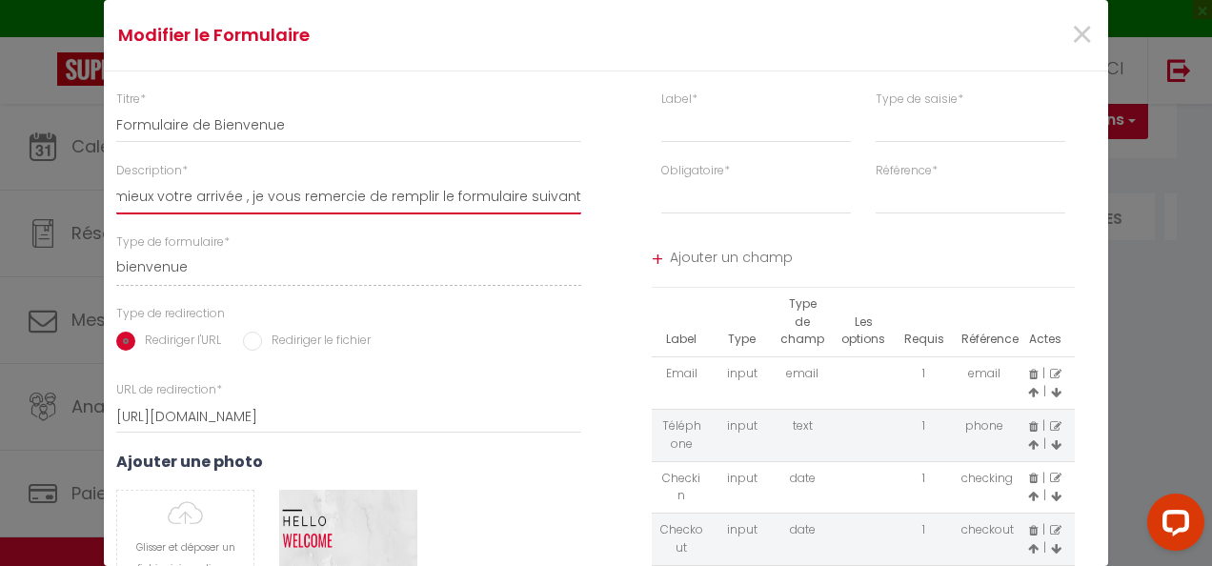
select select
type input "Afin de préparer au mieux votre arrivée, je vous remercie de remplir le formula…"
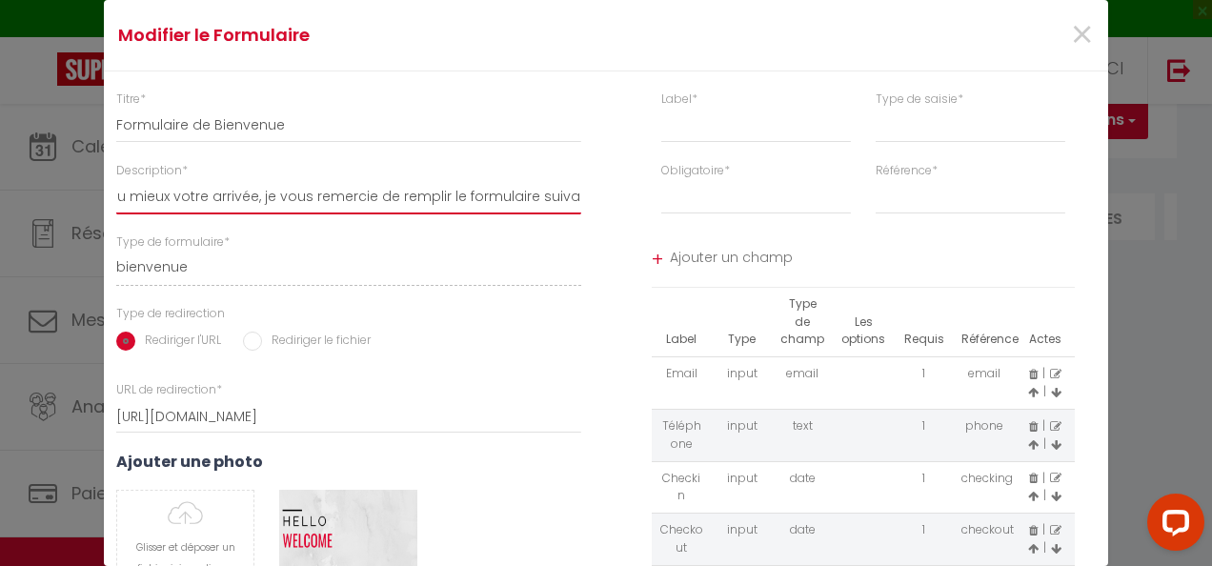
select select
type input "Afin de préparer au mieux votre arrivée, je vous remercie de remplir le formula…"
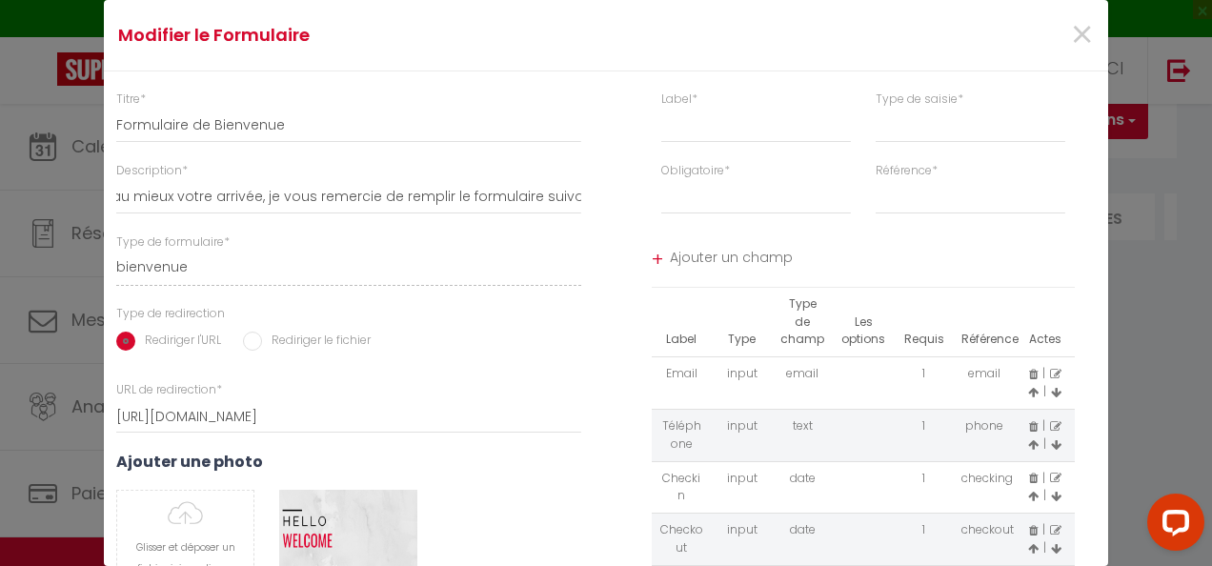
scroll to position [0, 0]
click at [452, 331] on div "Rediriger l'URL Rediriger le fichier" at bounding box center [348, 342] width 465 height 40
click at [670, 115] on input "text" at bounding box center [756, 126] width 190 height 34
click at [900, 107] on label "Type de saisie *" at bounding box center [920, 100] width 88 height 18
click at [0, 0] on input "Description *" at bounding box center [0, 0] width 0 height 0
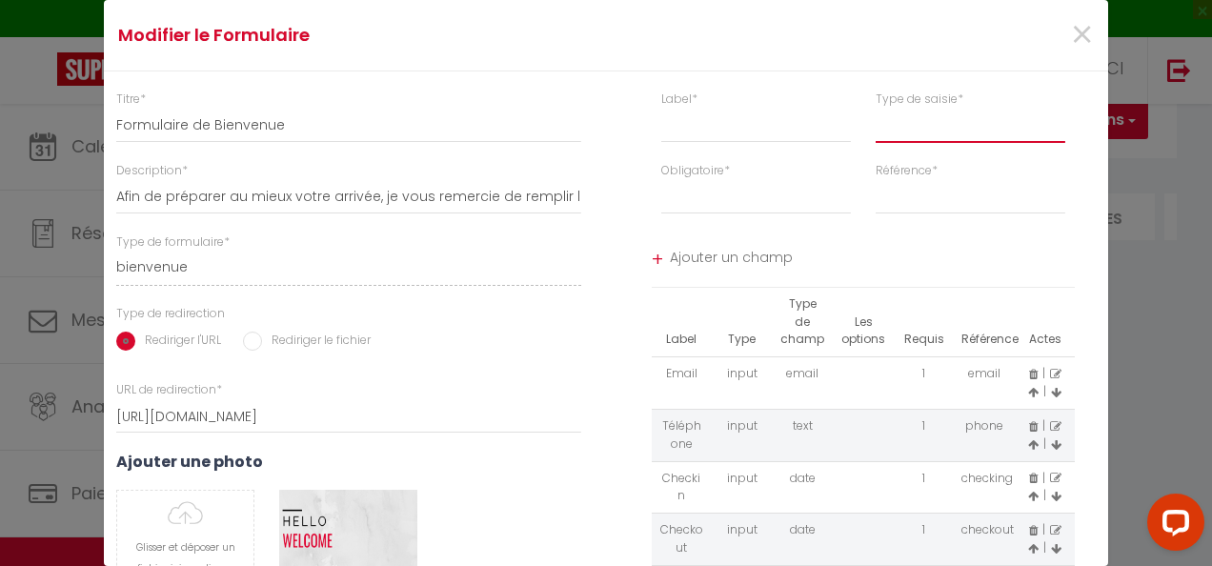
drag, startPoint x: 900, startPoint y: 114, endPoint x: 849, endPoint y: 141, distance: 57.1
click at [900, 114] on select "input select textarea" at bounding box center [971, 126] width 190 height 34
select select "[object Object]"
click at [876, 109] on select "input select textarea" at bounding box center [971, 126] width 190 height 34
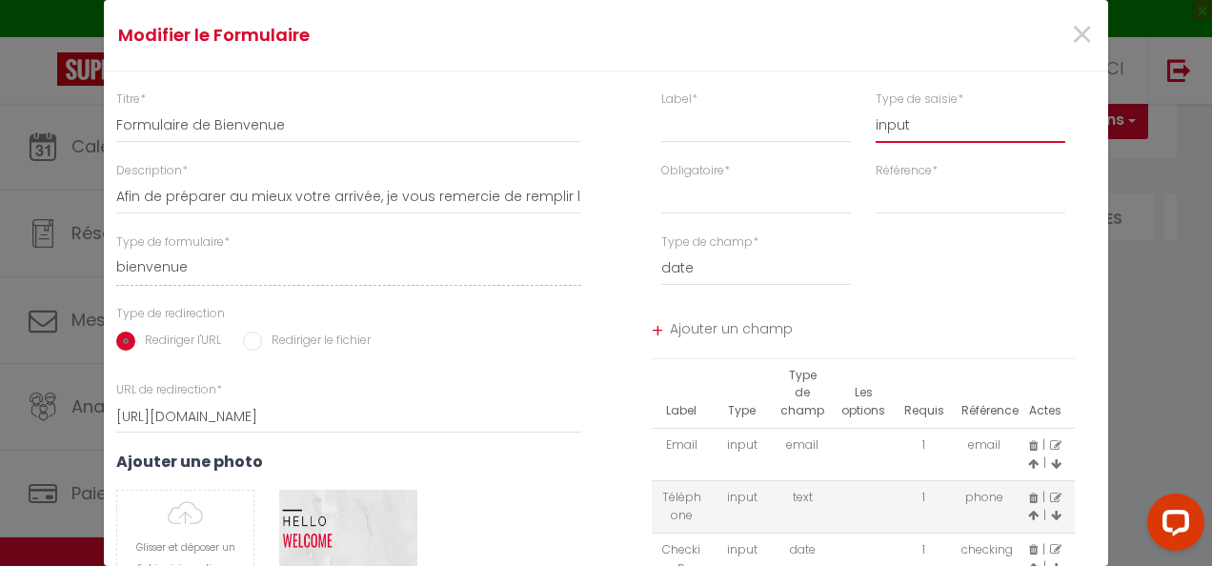
select select
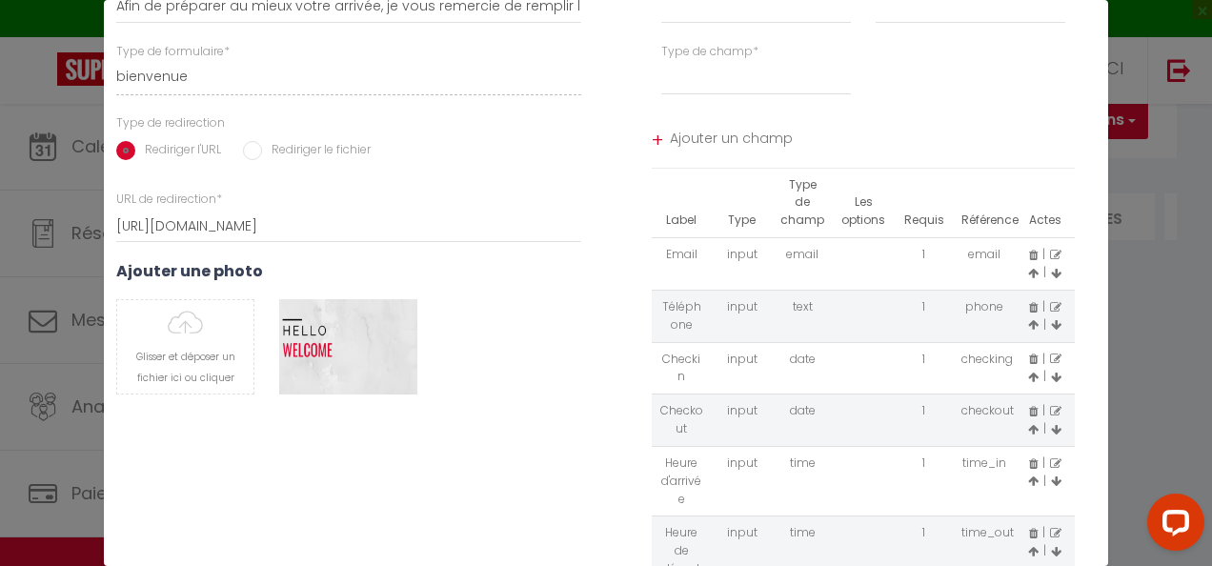
click at [652, 141] on div "+" at bounding box center [657, 141] width 11 height 30
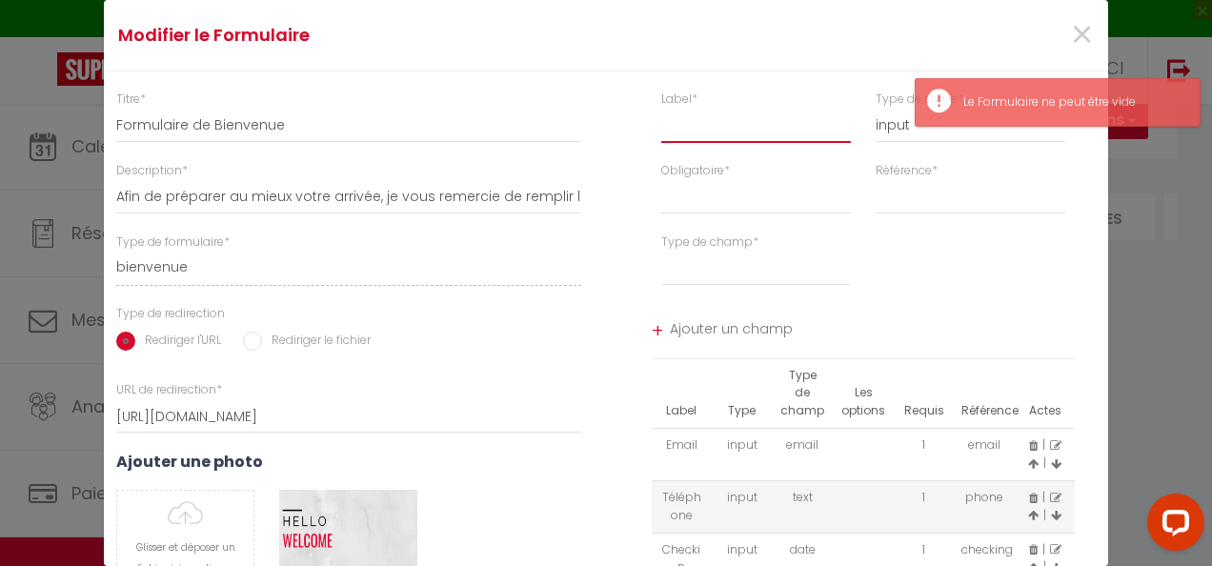
click at [715, 120] on input "text" at bounding box center [756, 126] width 190 height 34
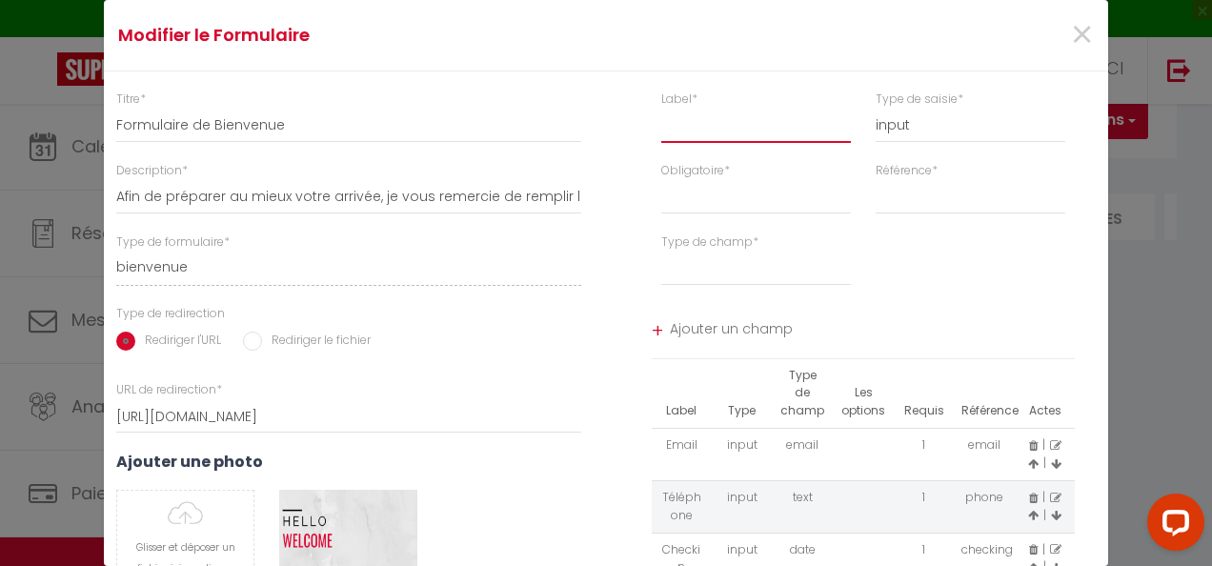
click at [705, 125] on input "text" at bounding box center [756, 126] width 190 height 34
type input "N"
select select
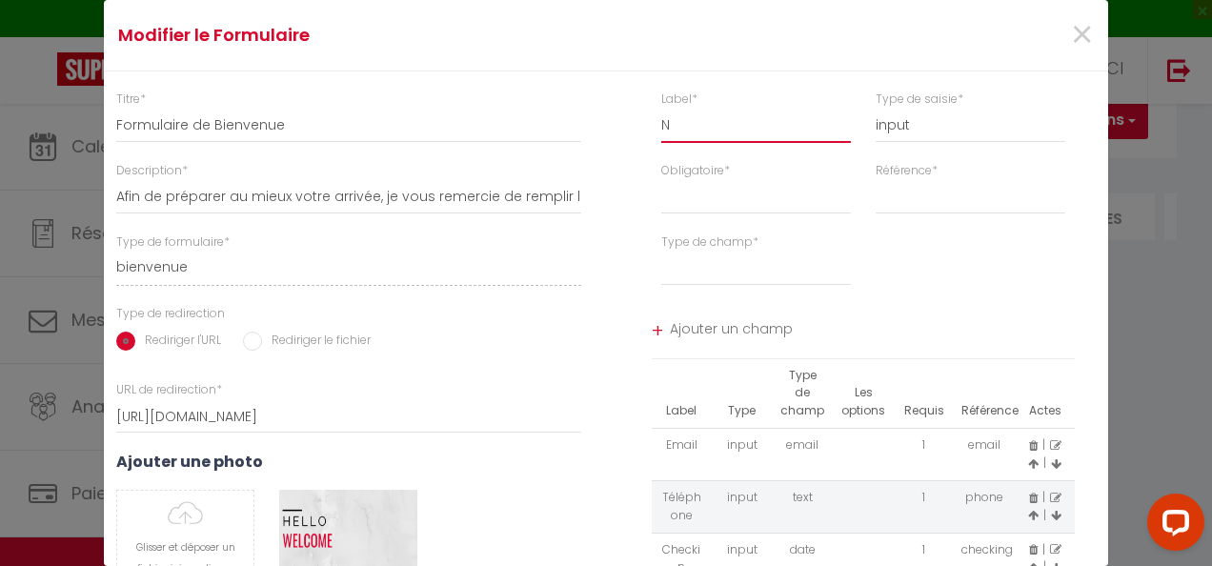
type input "NO"
select select
type input "NOM"
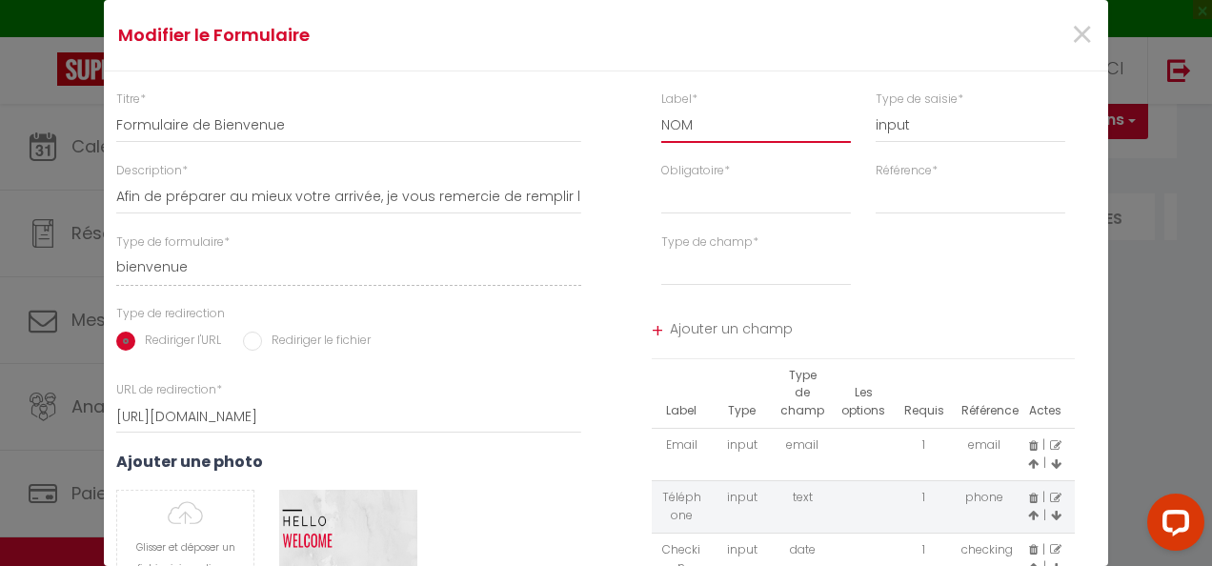
select select
type input "NOMB"
select select
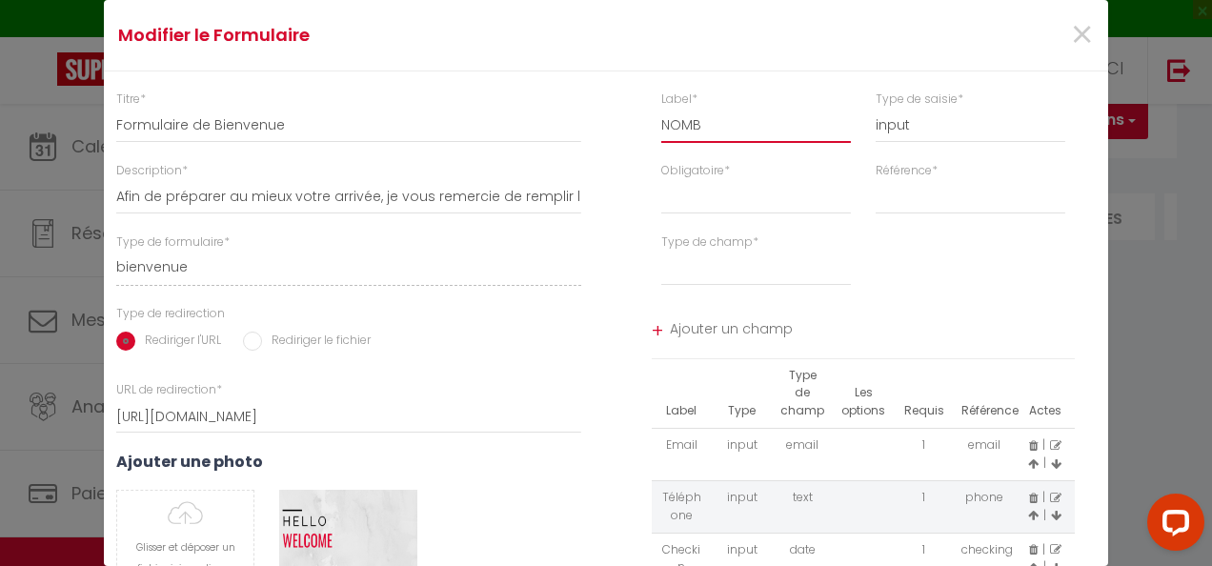
select select
type input "NOMBRE"
select select
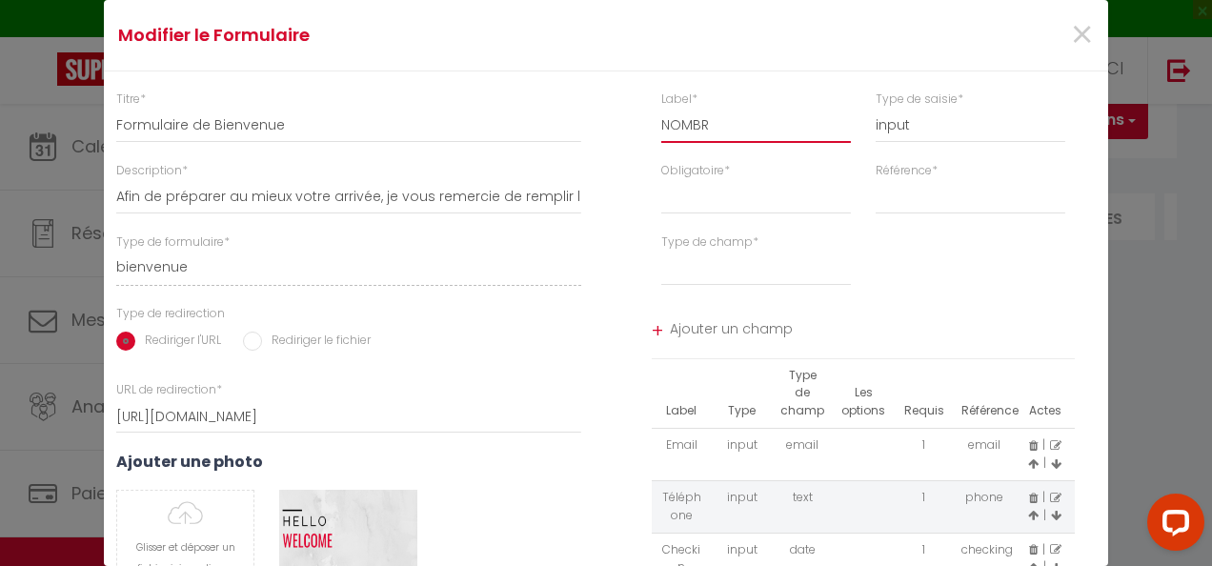
select select
type input "NOMBR"
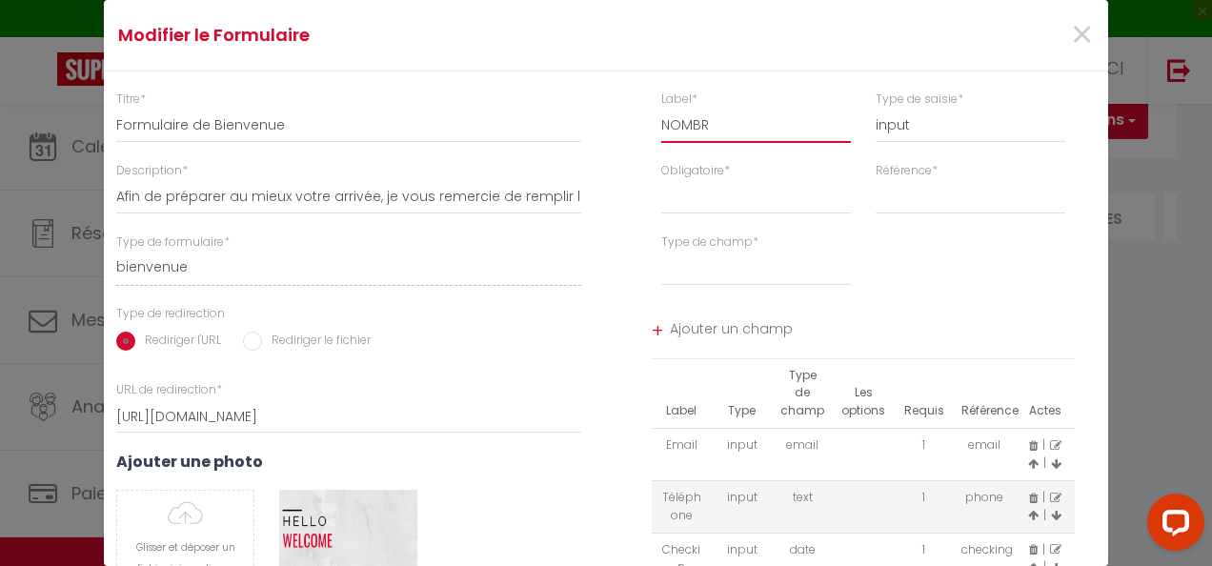
select select
type input "NOMB"
select select
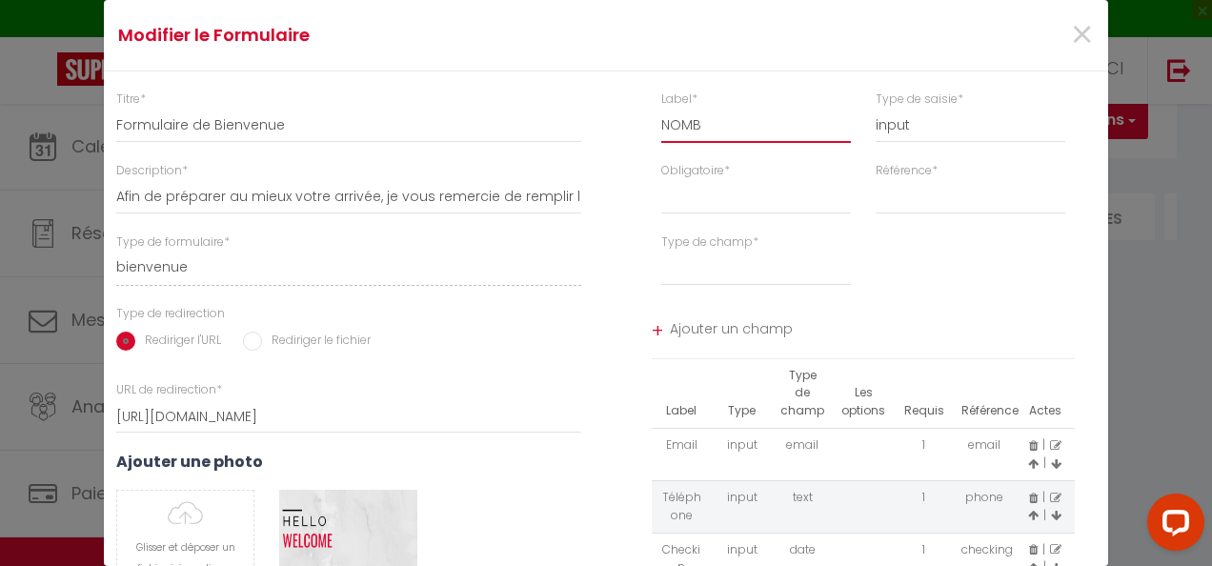
select select
type input "NOM"
select select
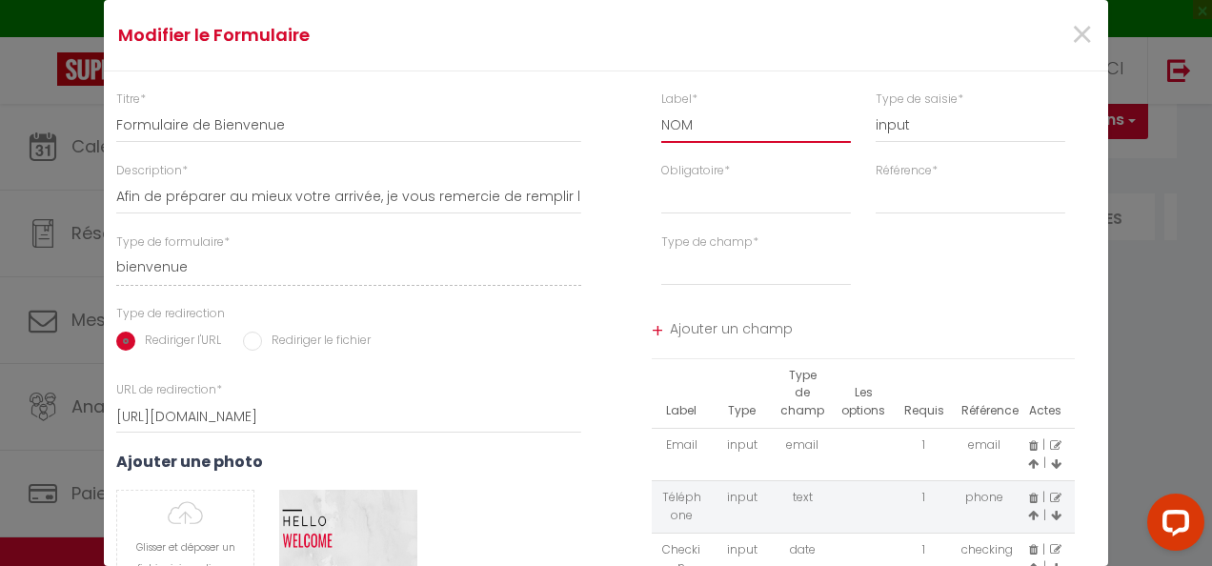
select select
type input "NO"
select select
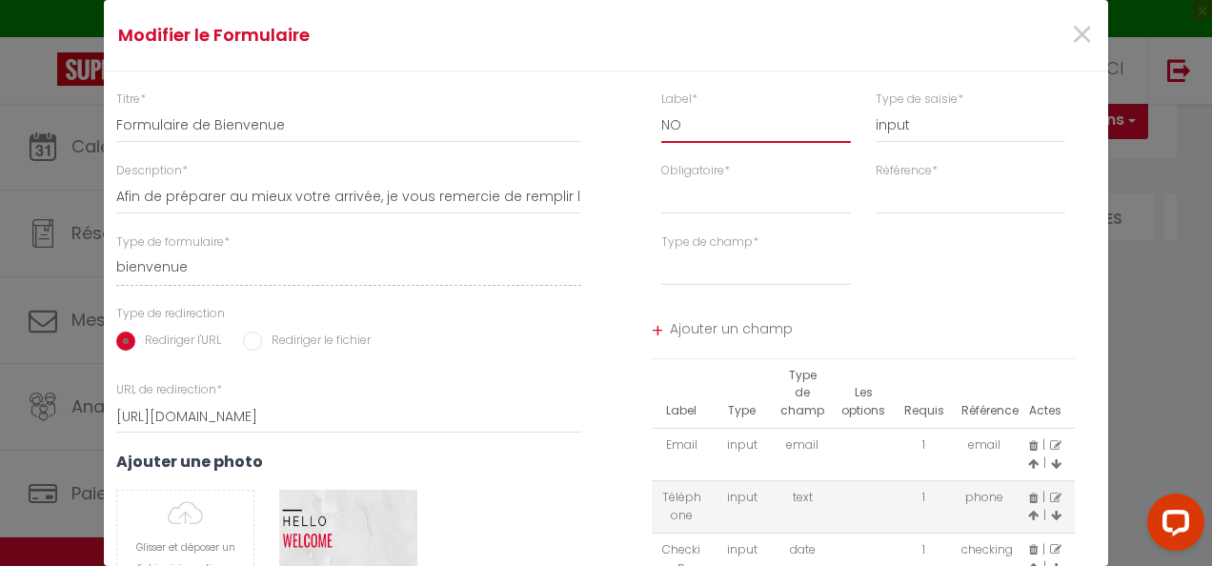
type input "N"
select select
type input "No"
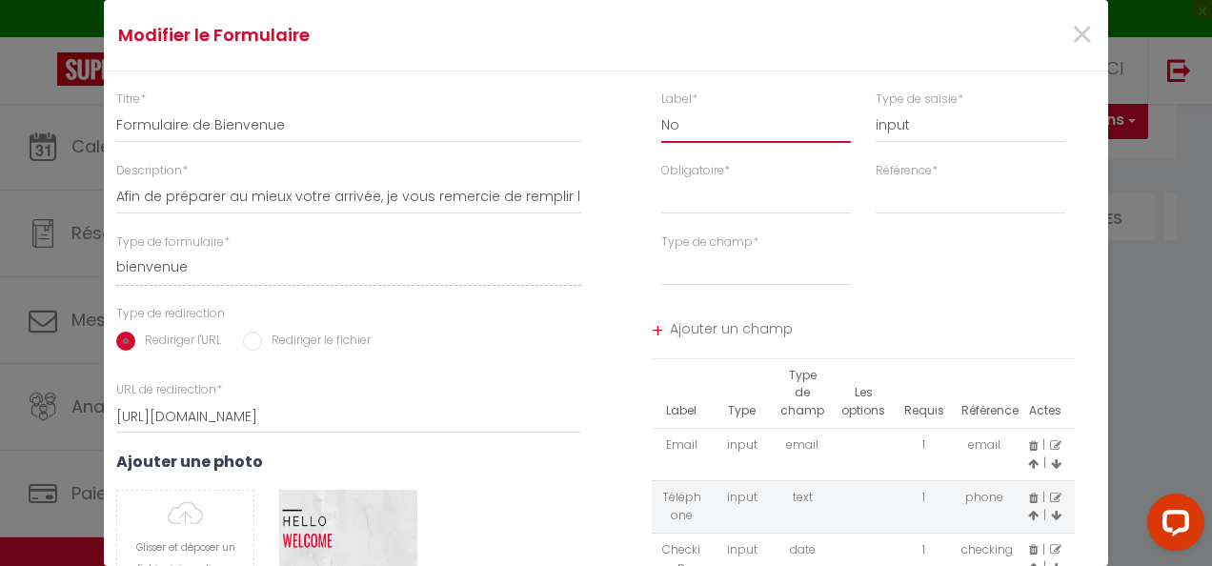
select select
type input "Non"
select select
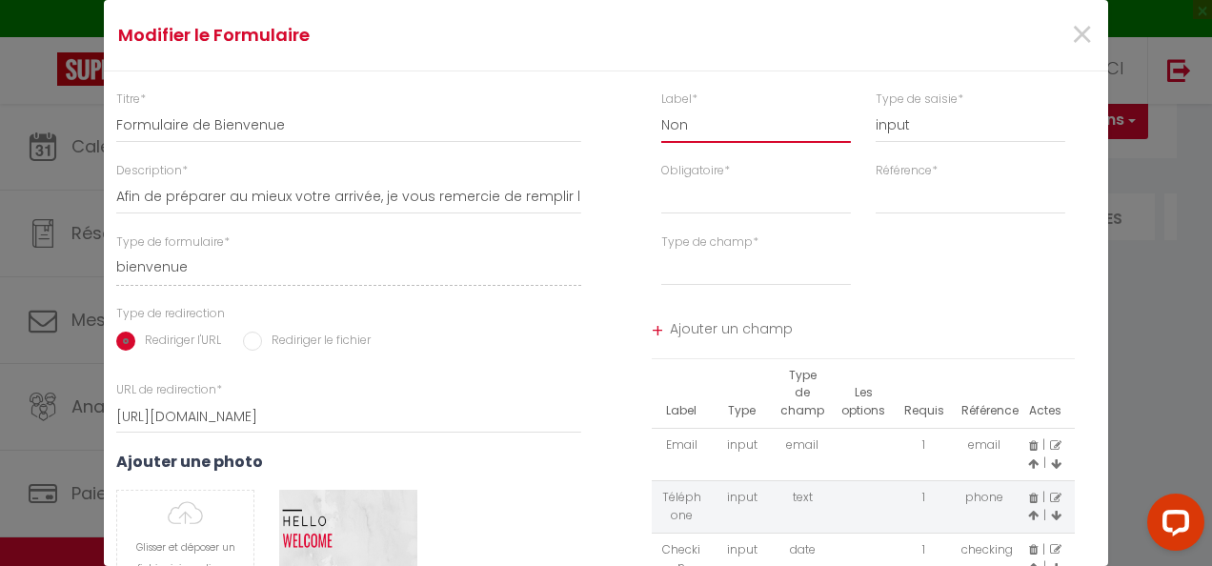
select select
type input "Nonb"
select select
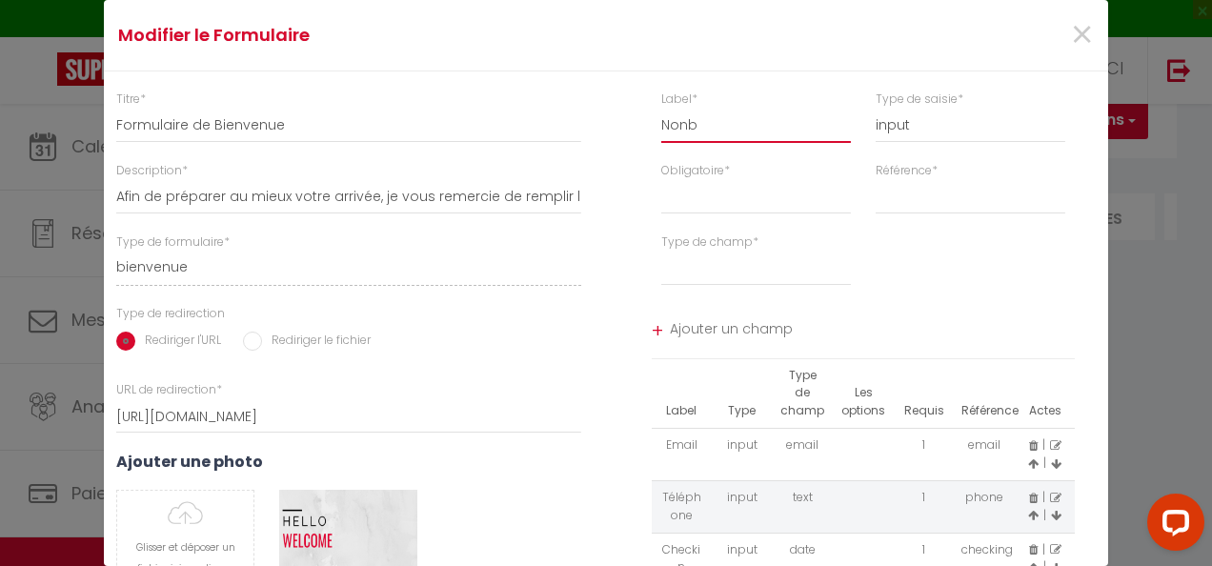
select select
type input "Nonbr"
select select
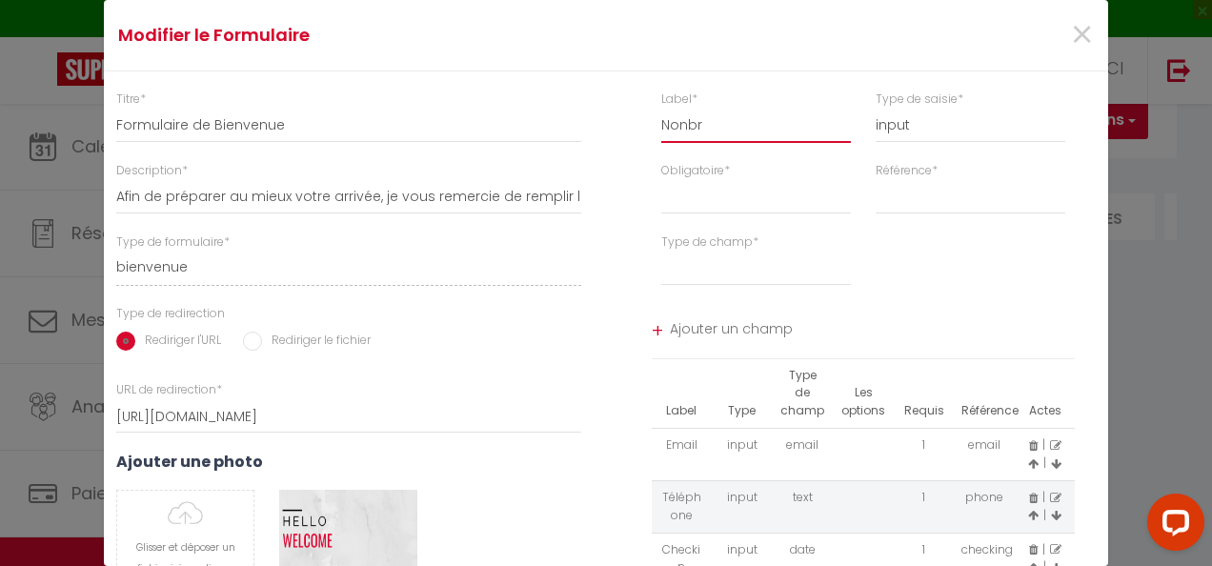
type input "Nonbre"
select select
type input "Nonbres"
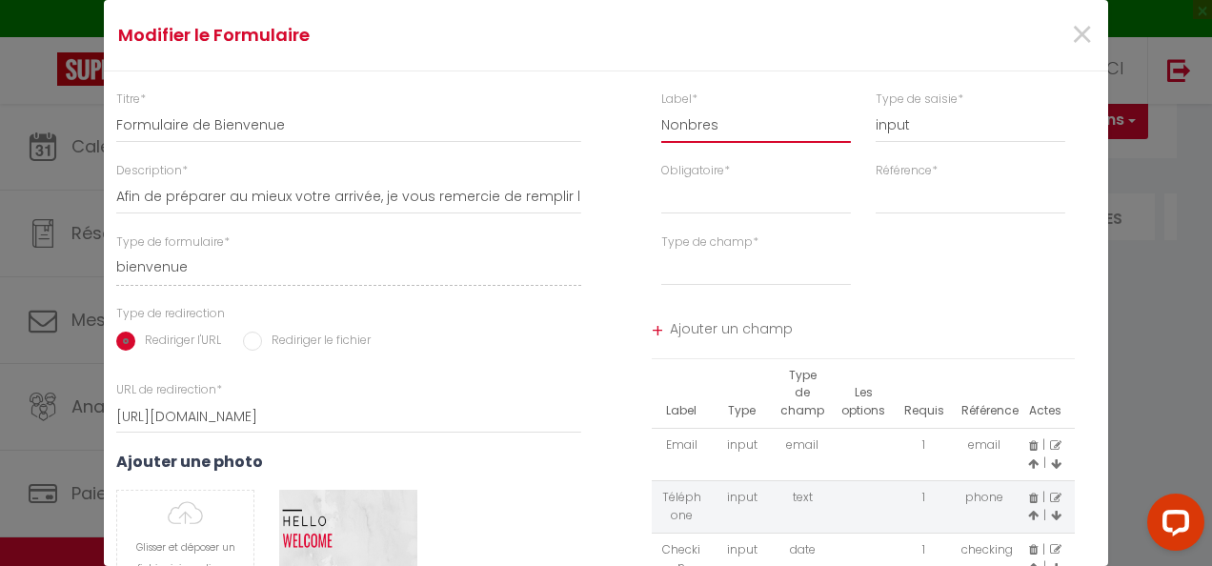
select select
type input "Nonbre"
select select
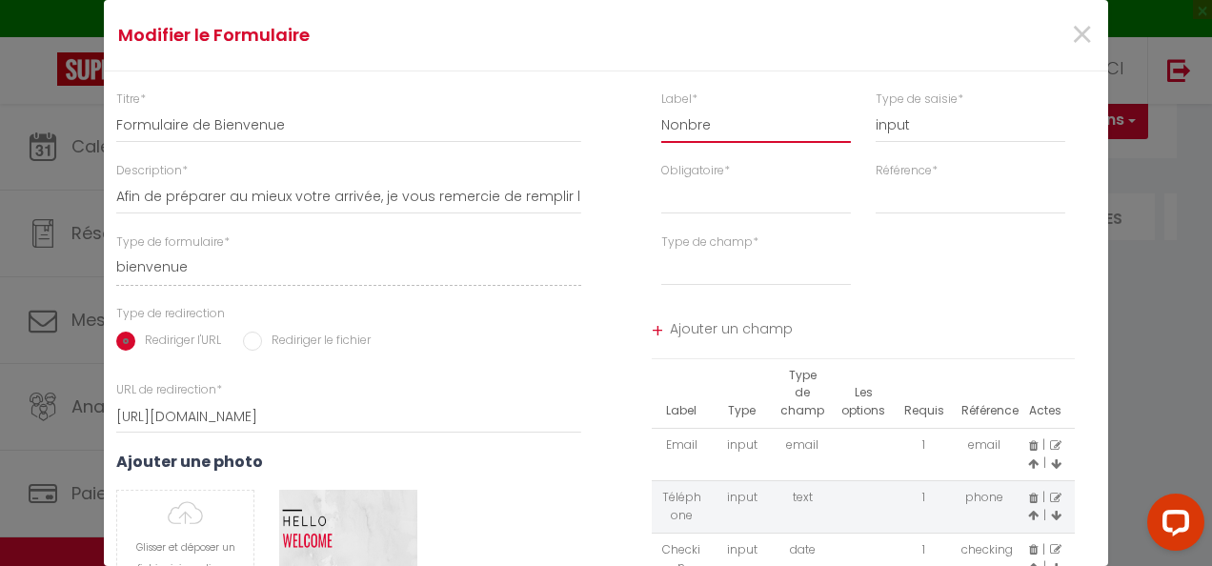
select select
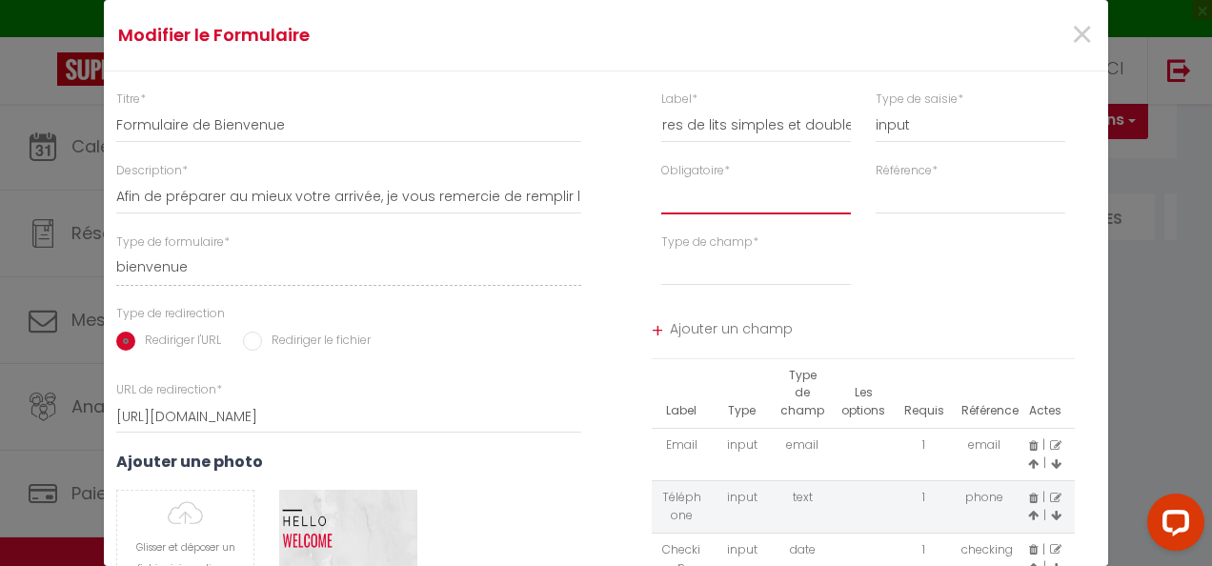
click at [729, 198] on select "Requis Optionnel" at bounding box center [756, 197] width 190 height 34
click at [661, 180] on select "Requis Optionnel" at bounding box center [756, 197] width 190 height 34
click at [904, 198] on select "first_name last_name" at bounding box center [971, 197] width 190 height 34
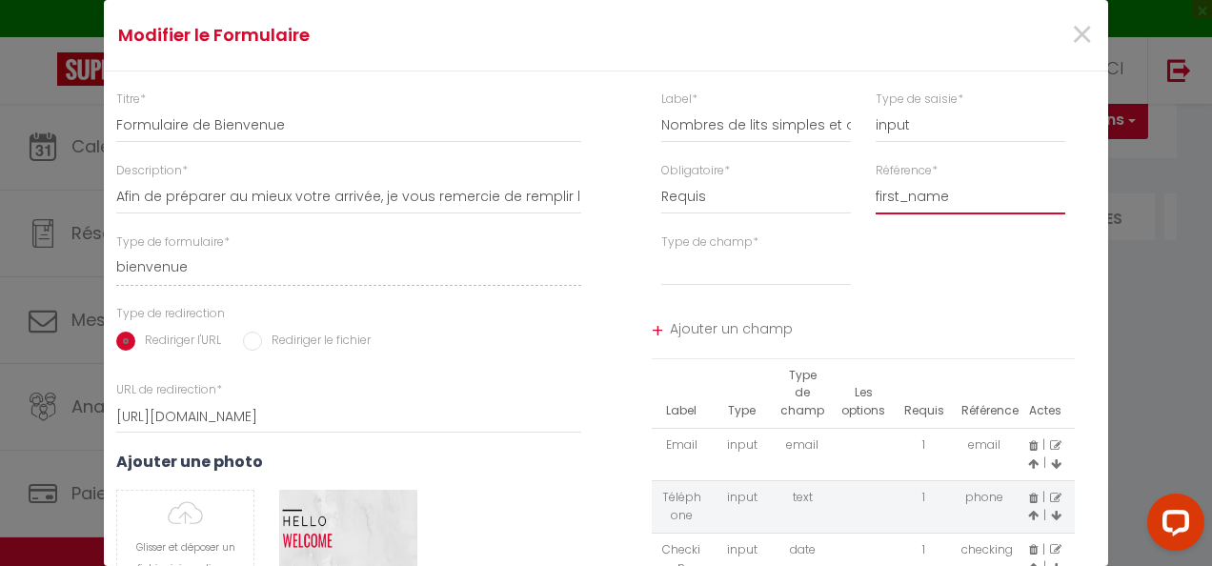
click at [876, 180] on select "first_name last_name" at bounding box center [971, 197] width 190 height 34
click at [766, 256] on select "text email radio time checkbox password date" at bounding box center [756, 269] width 190 height 34
click at [661, 252] on select "text email radio time checkbox password date" at bounding box center [756, 269] width 190 height 34
click at [923, 271] on div "Type de champ * text email radio time checkbox password date Ajouter une option" at bounding box center [863, 269] width 515 height 71
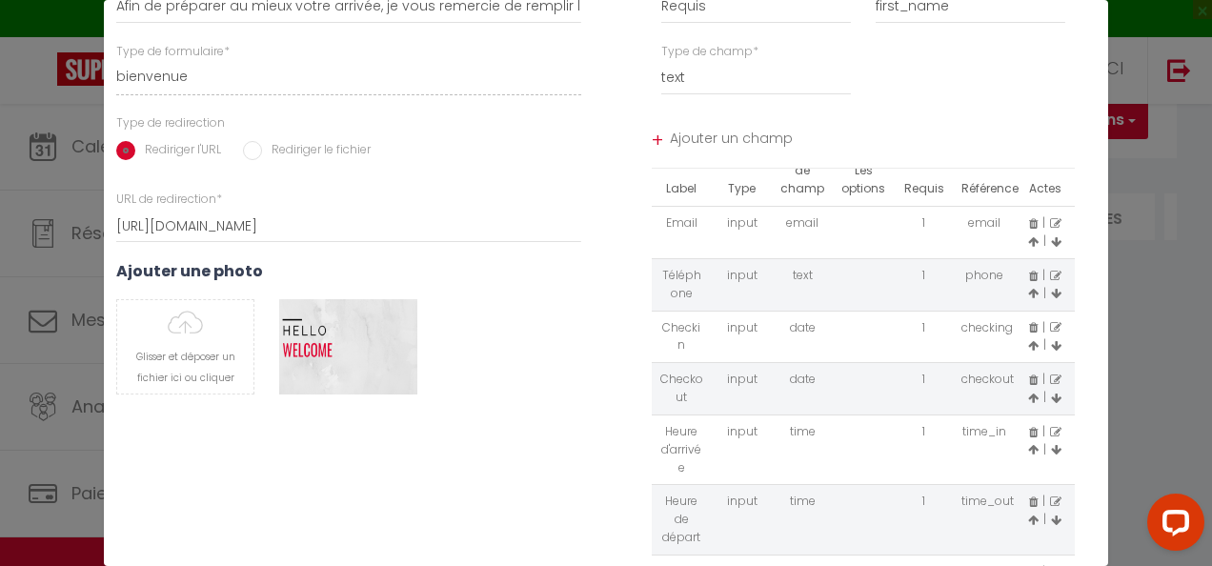
scroll to position [61, 0]
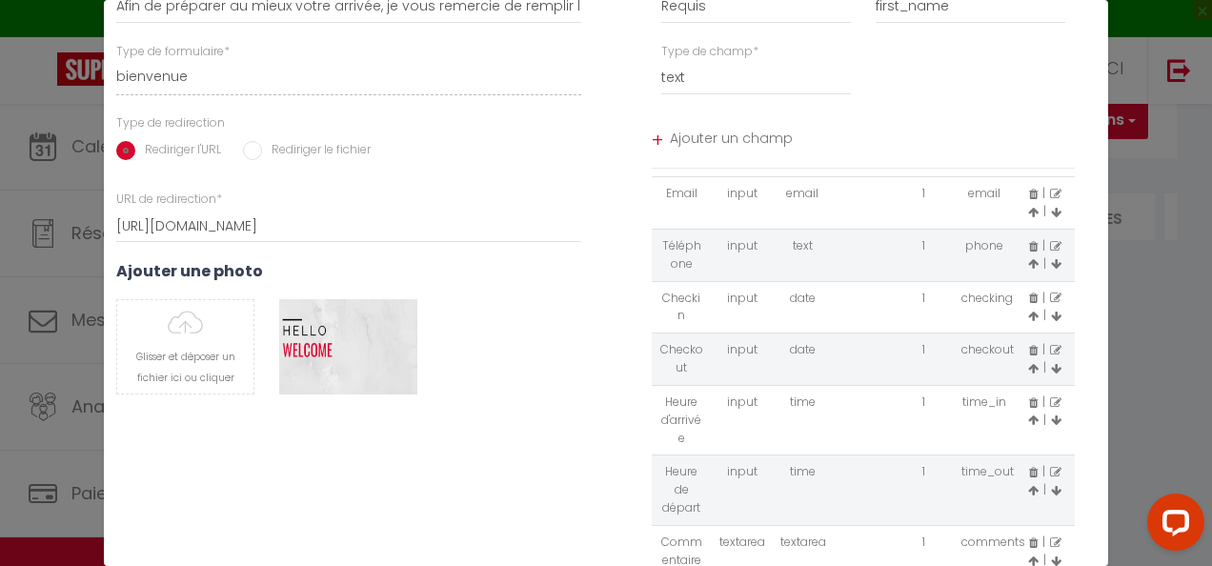
click at [683, 130] on span "Ajouter un champ" at bounding box center [873, 141] width 406 height 34
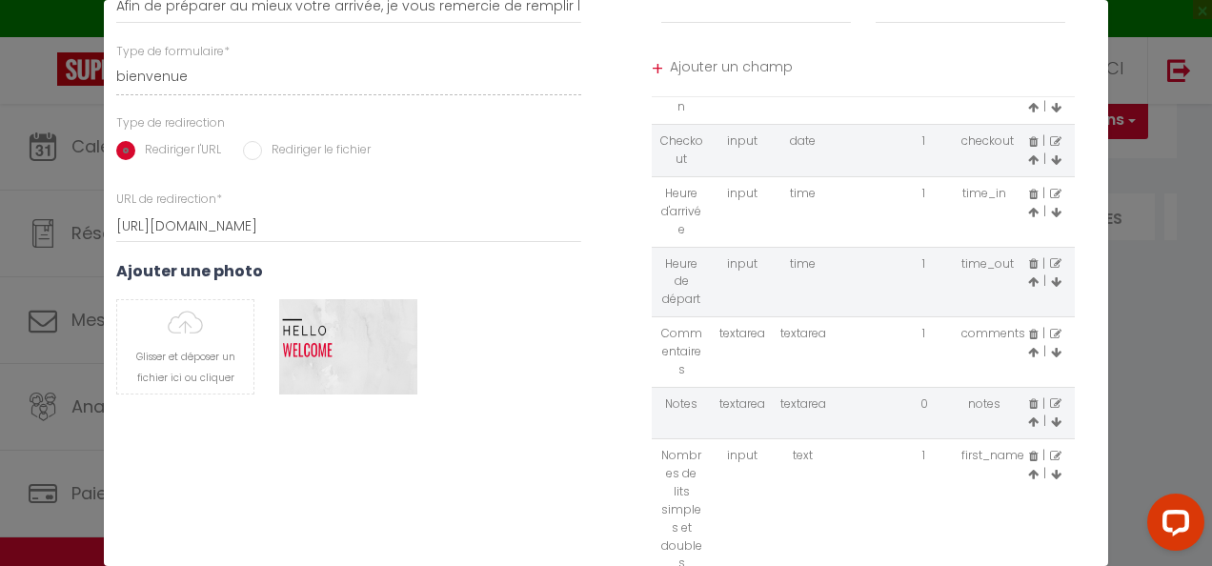
scroll to position [203, 0]
click at [528, 421] on div "Titre * Formulaire de Bienvenue Description * Afin de préparer au mieux votre a…" at bounding box center [348, 237] width 515 height 674
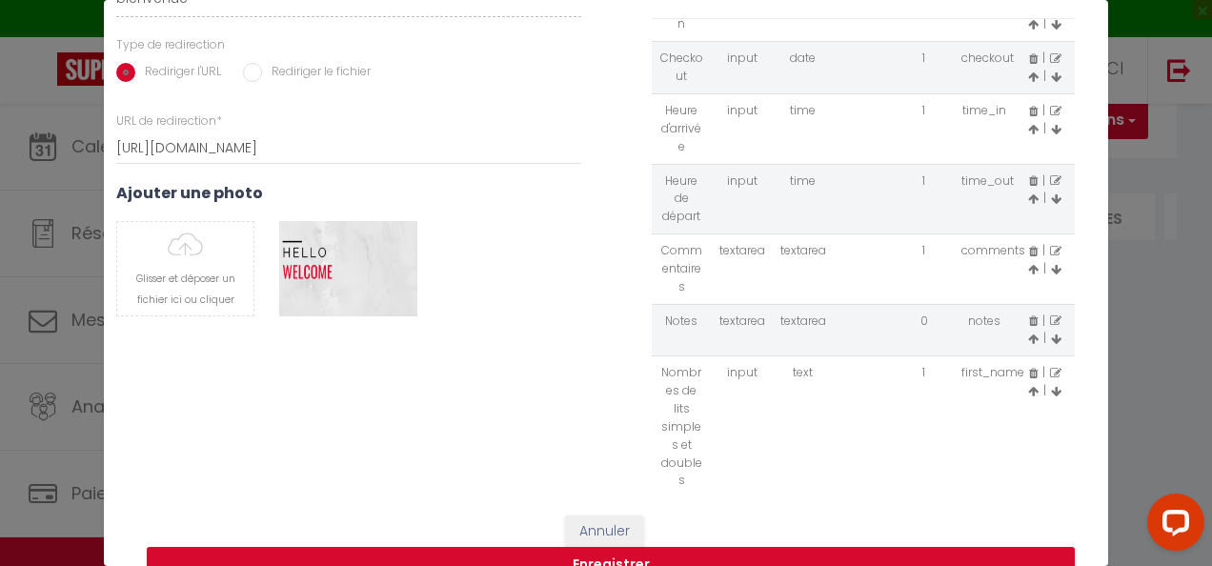
scroll to position [335, 0]
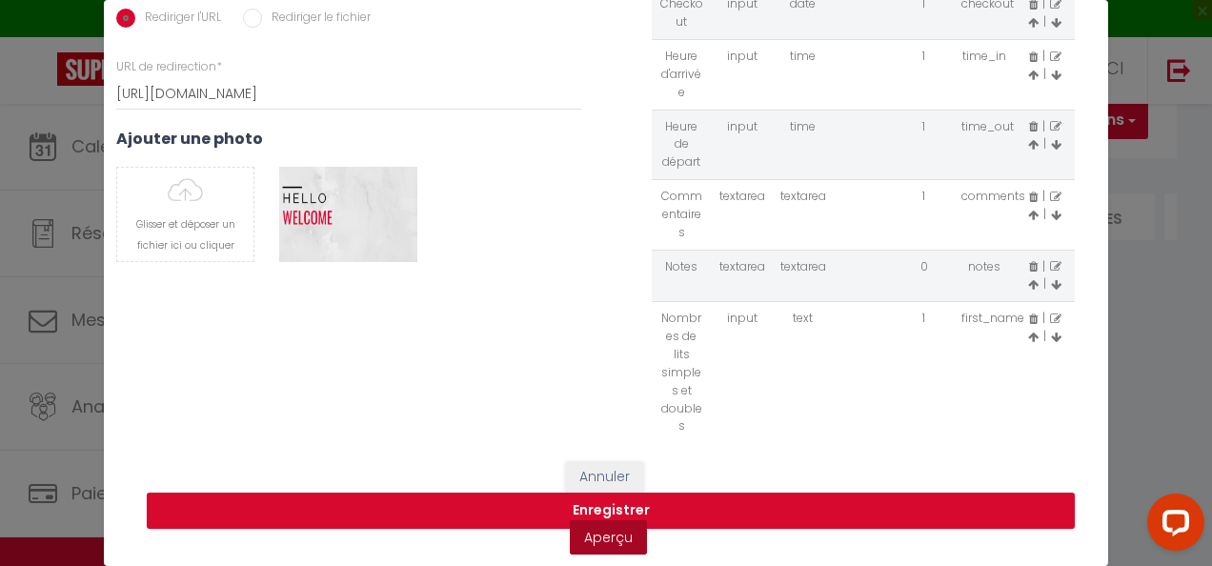
click at [599, 526] on link "Aperçu" at bounding box center [608, 537] width 77 height 34
click at [579, 497] on button "Enregistrer" at bounding box center [611, 511] width 928 height 36
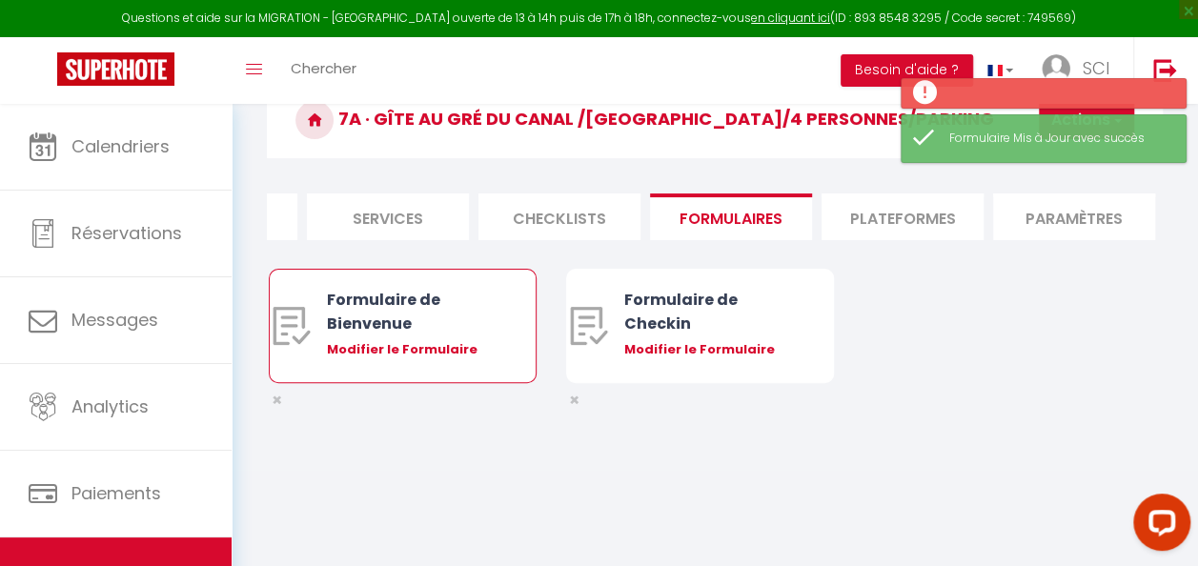
click at [406, 354] on div "Formulaire de Bienvenue Modifier le Formulaire" at bounding box center [414, 326] width 174 height 112
click at [374, 359] on div "Modifier le Formulaire" at bounding box center [414, 349] width 174 height 19
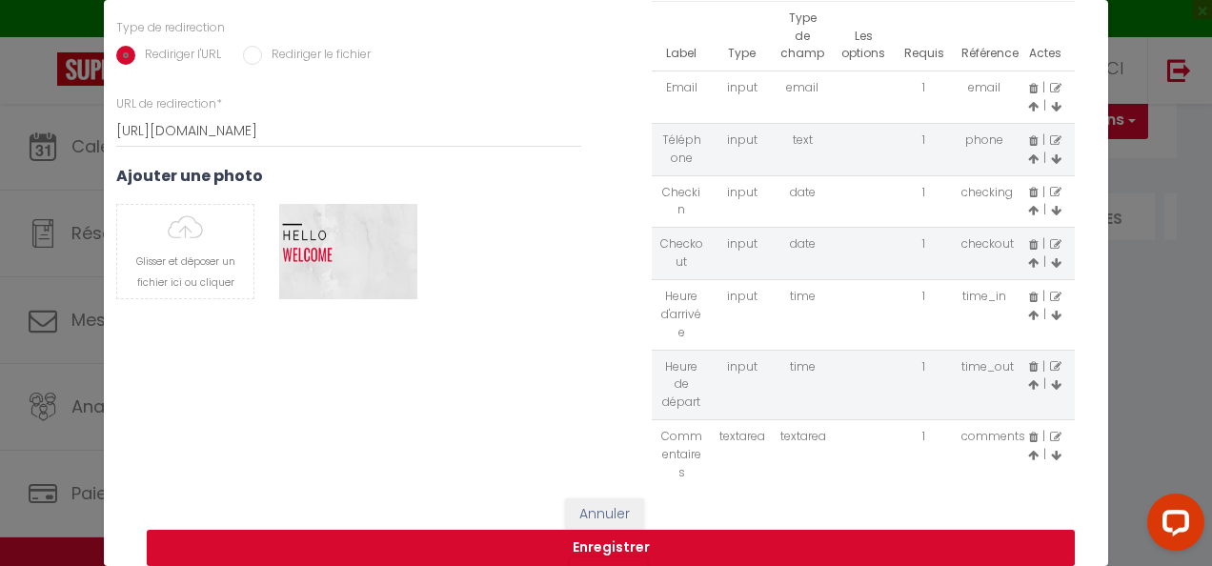
scroll to position [335, 0]
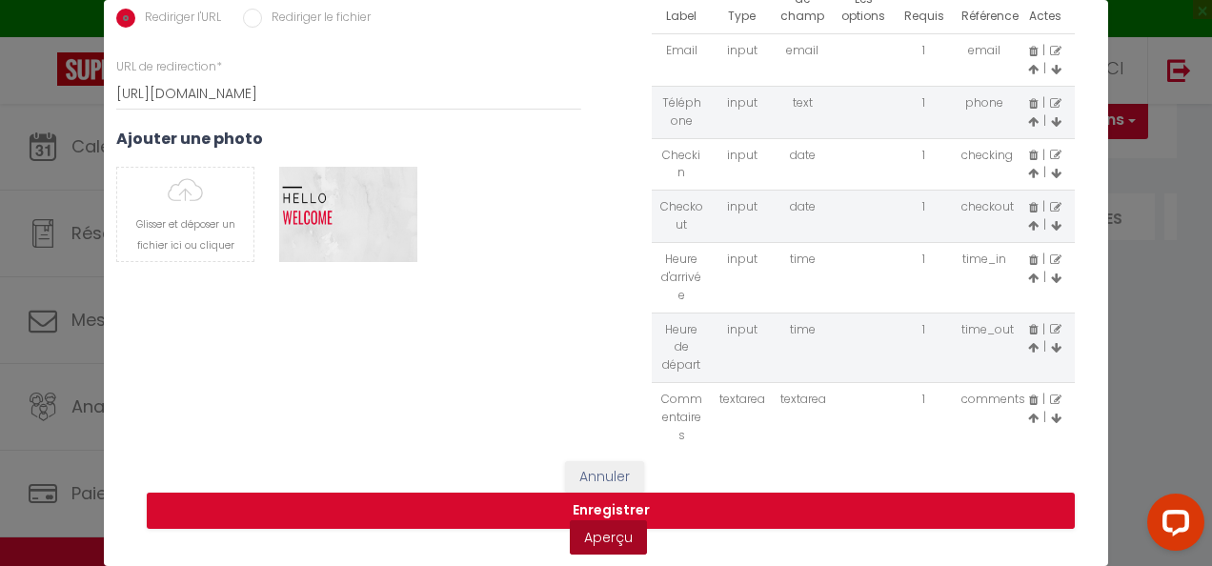
click at [591, 524] on link "Aperçu" at bounding box center [608, 537] width 77 height 34
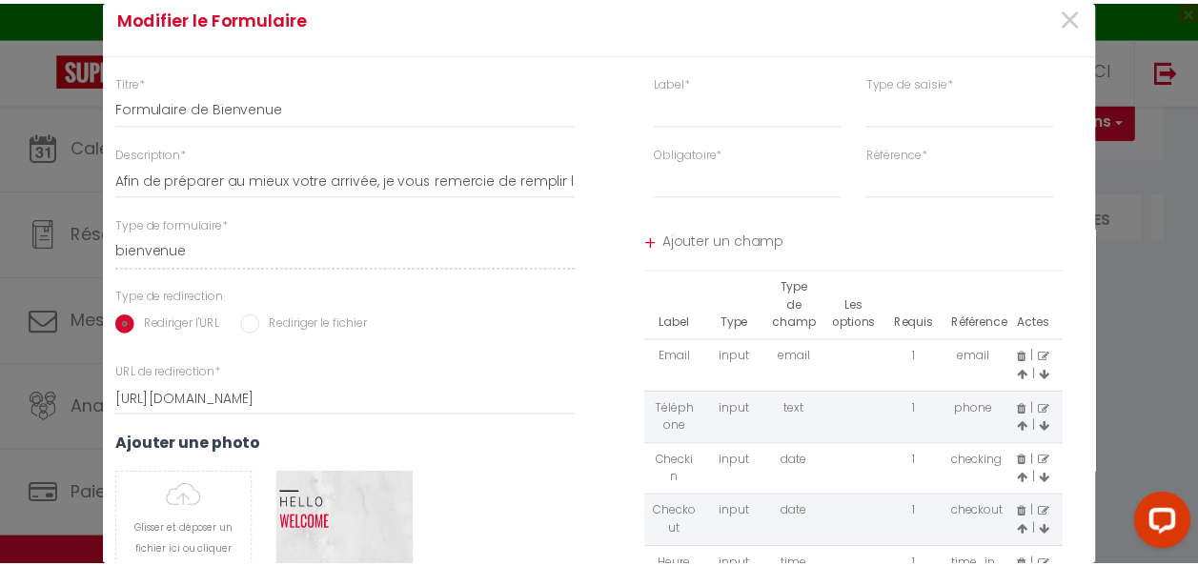
scroll to position [0, 0]
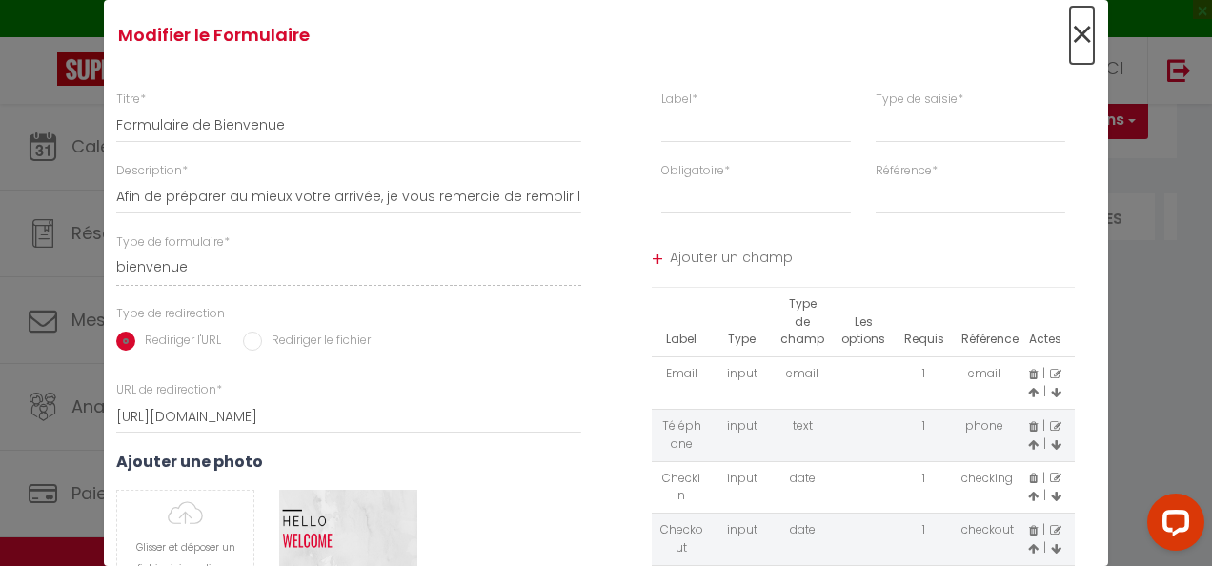
click at [1074, 34] on span "×" at bounding box center [1082, 35] width 24 height 57
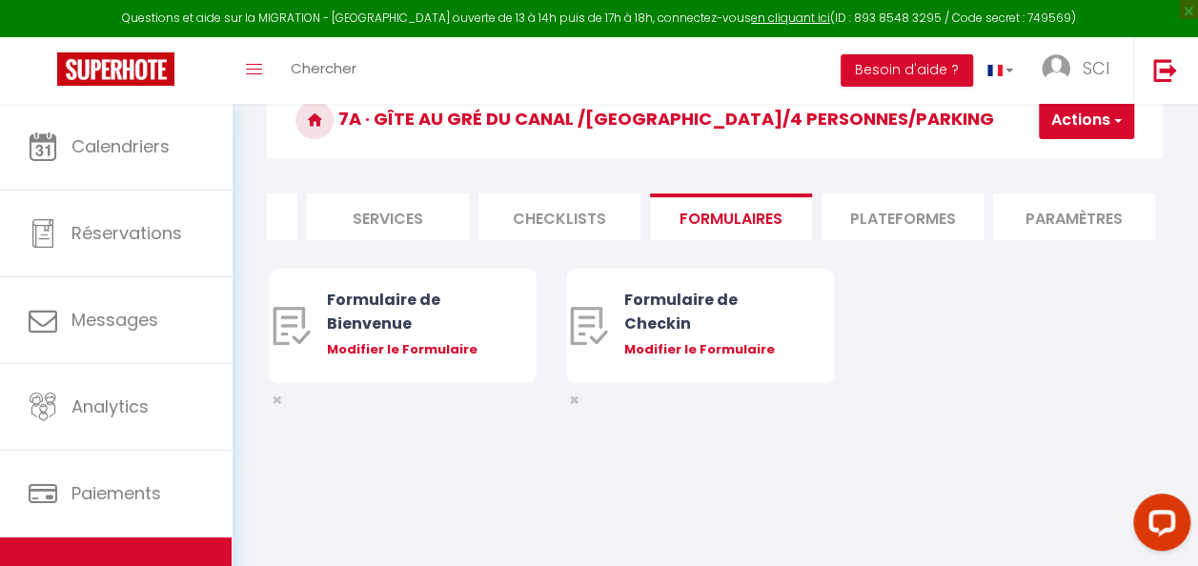
click at [566, 217] on li "Checklists" at bounding box center [559, 216] width 162 height 47
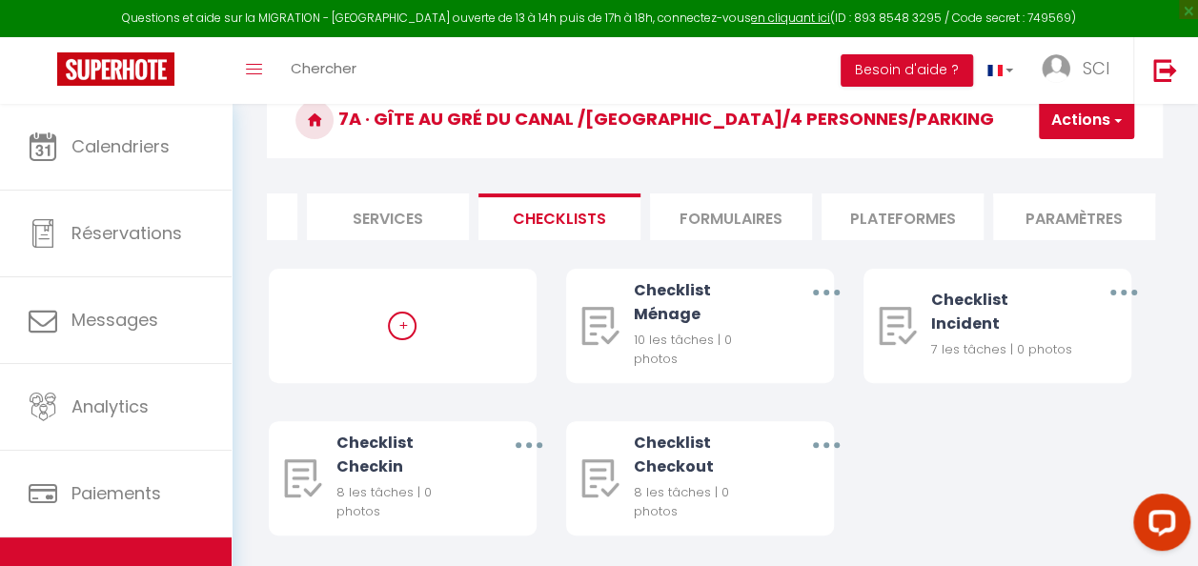
click at [378, 215] on li "Services" at bounding box center [388, 216] width 162 height 47
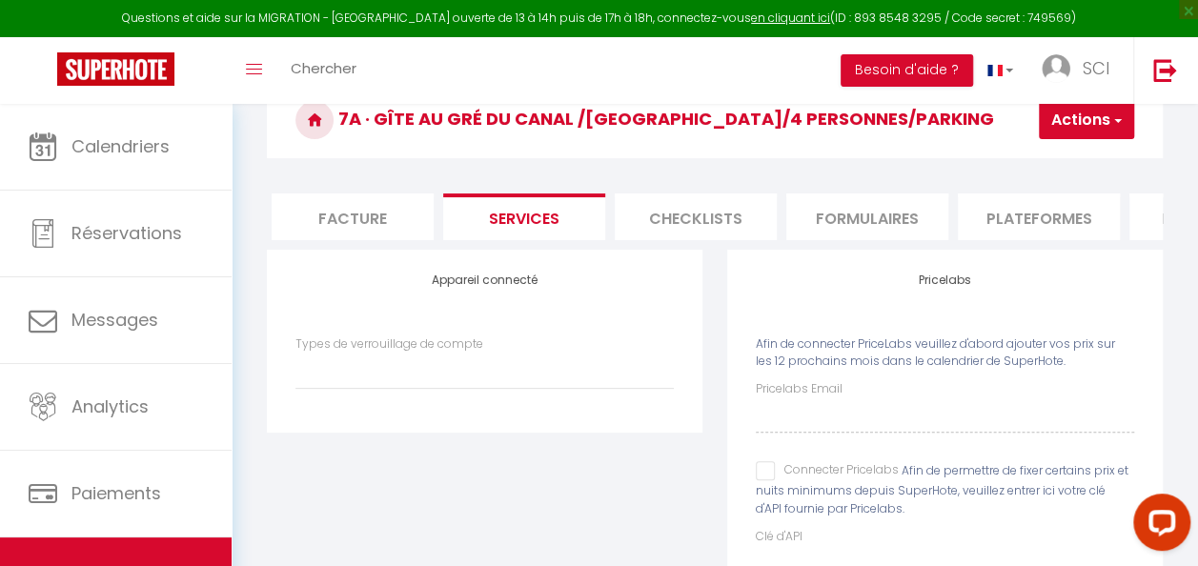
scroll to position [0, 343]
click at [865, 219] on li "Formulaires" at bounding box center [863, 216] width 162 height 47
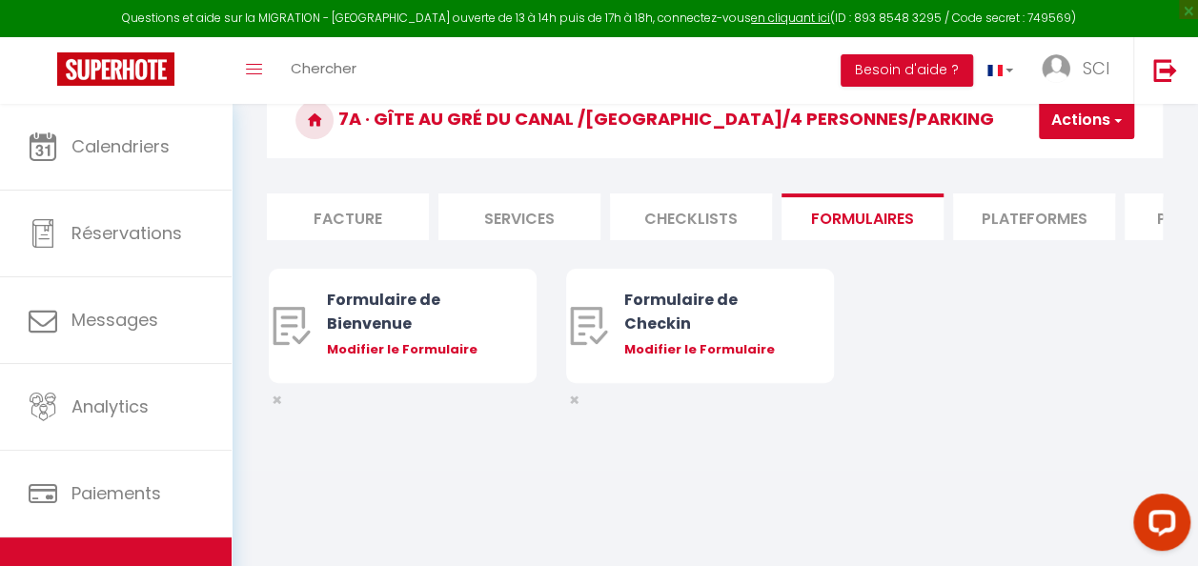
click at [1003, 213] on li "Plateformes" at bounding box center [1034, 216] width 162 height 47
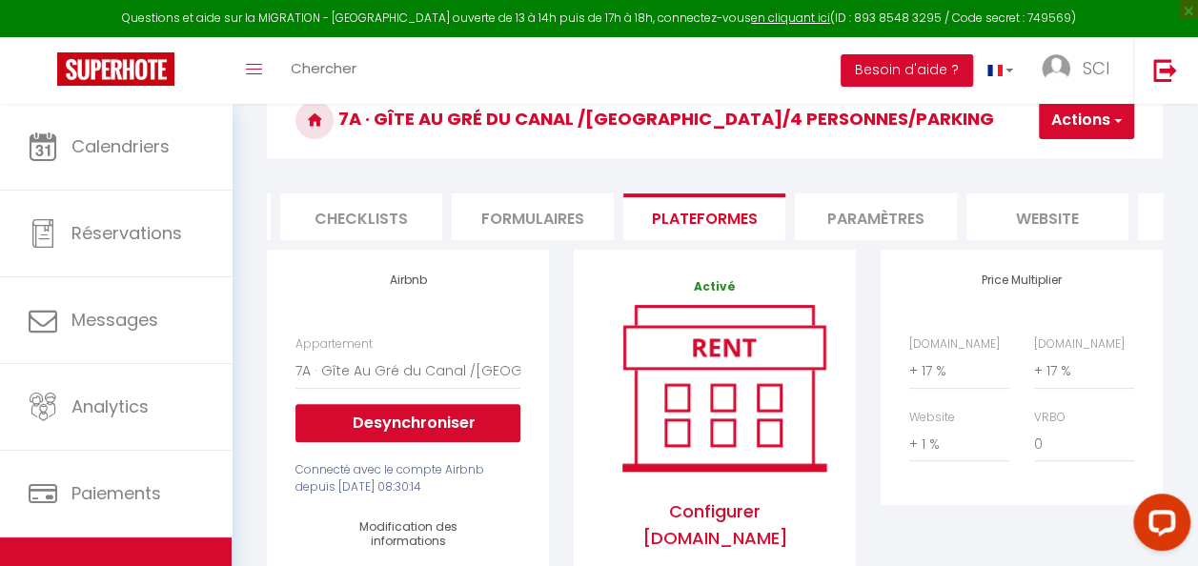
scroll to position [0, 686]
click at [866, 225] on li "Paramètres" at bounding box center [863, 216] width 162 height 47
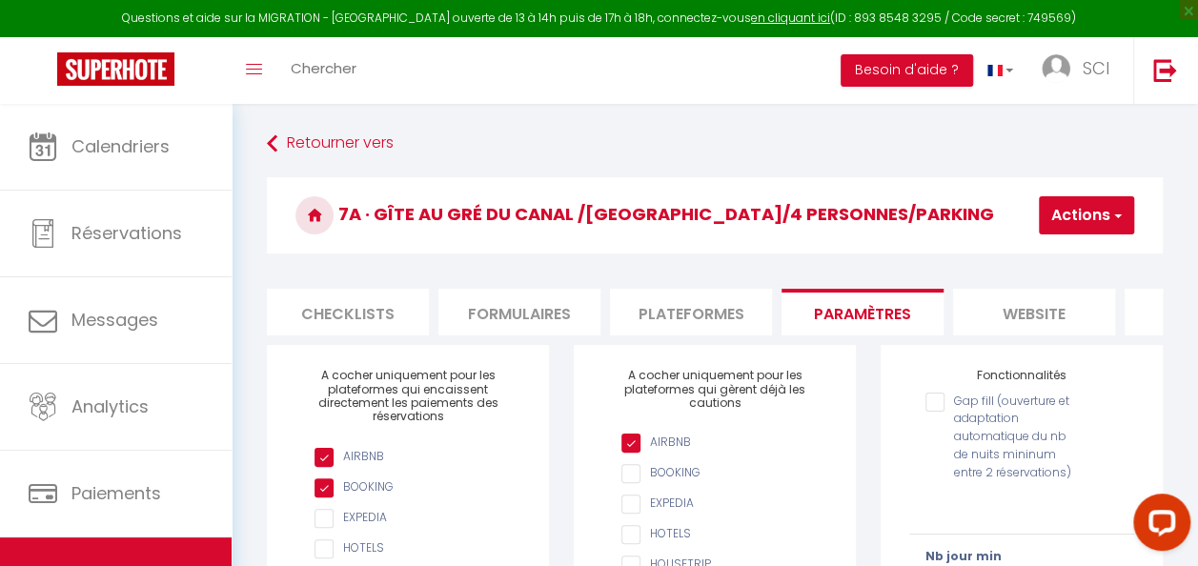
click at [566, 311] on li "Formulaires" at bounding box center [519, 312] width 162 height 47
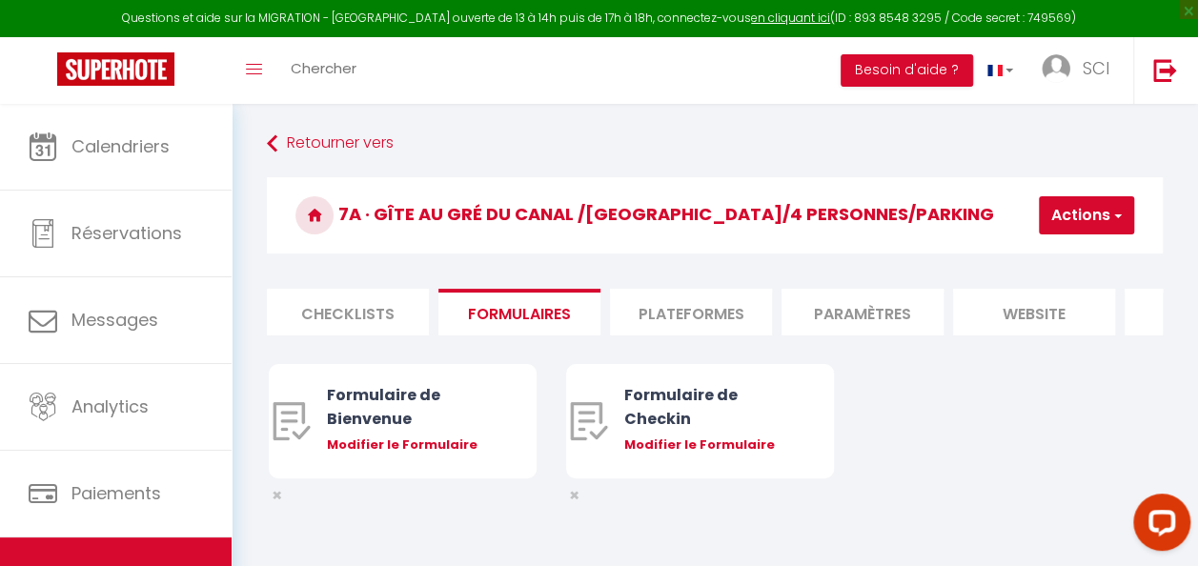
click at [679, 315] on li "Plateformes" at bounding box center [691, 312] width 162 height 47
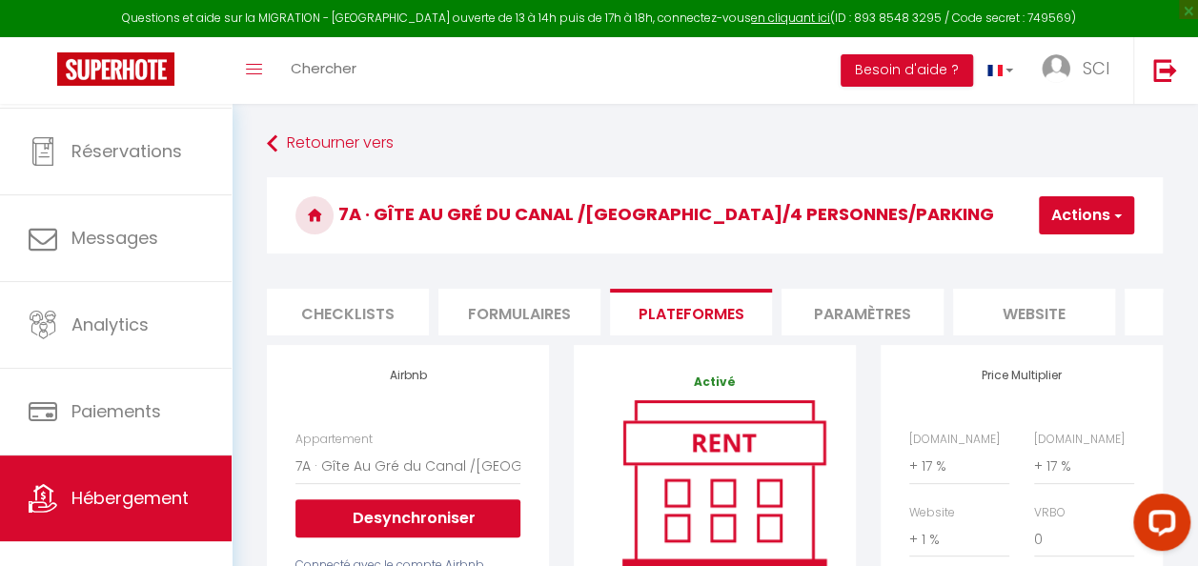
scroll to position [101, 0]
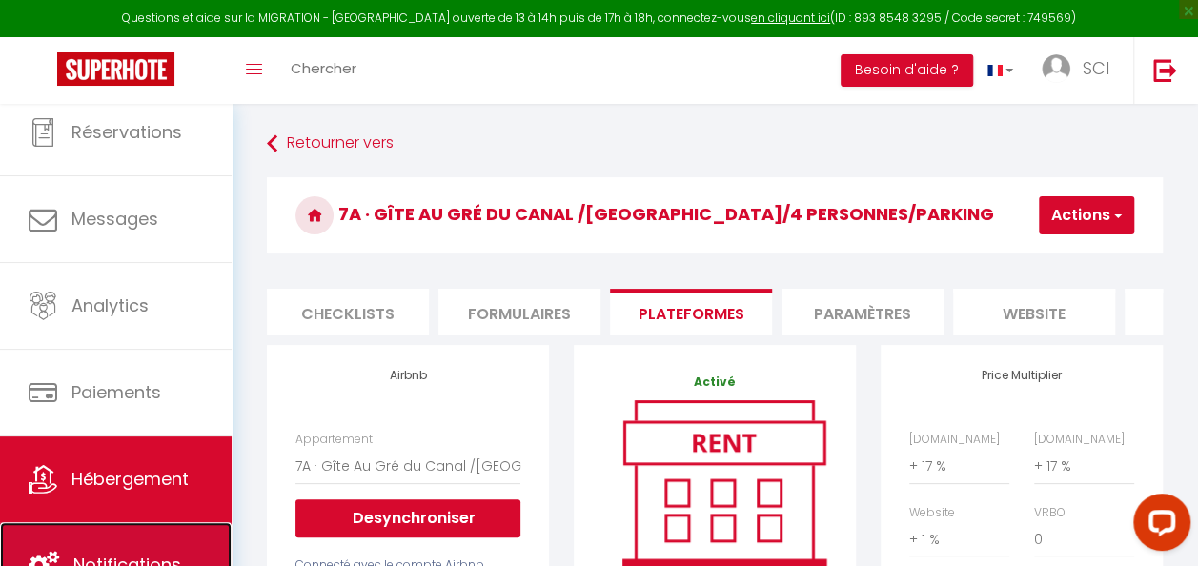
click at [156, 539] on span "Notifications" at bounding box center [127, 565] width 108 height 24
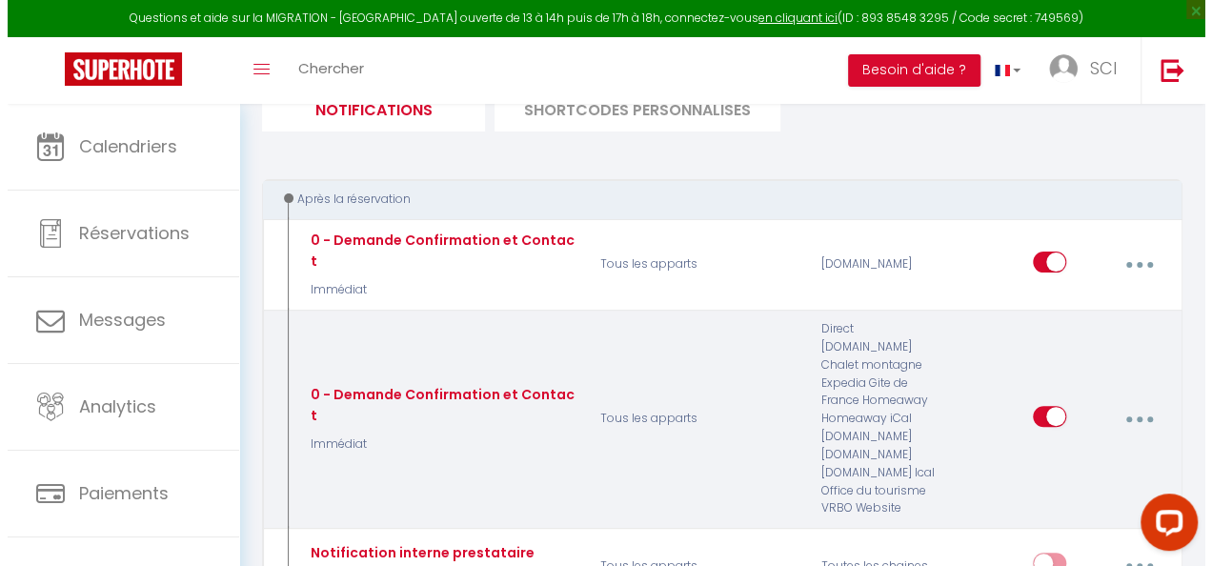
scroll to position [191, 0]
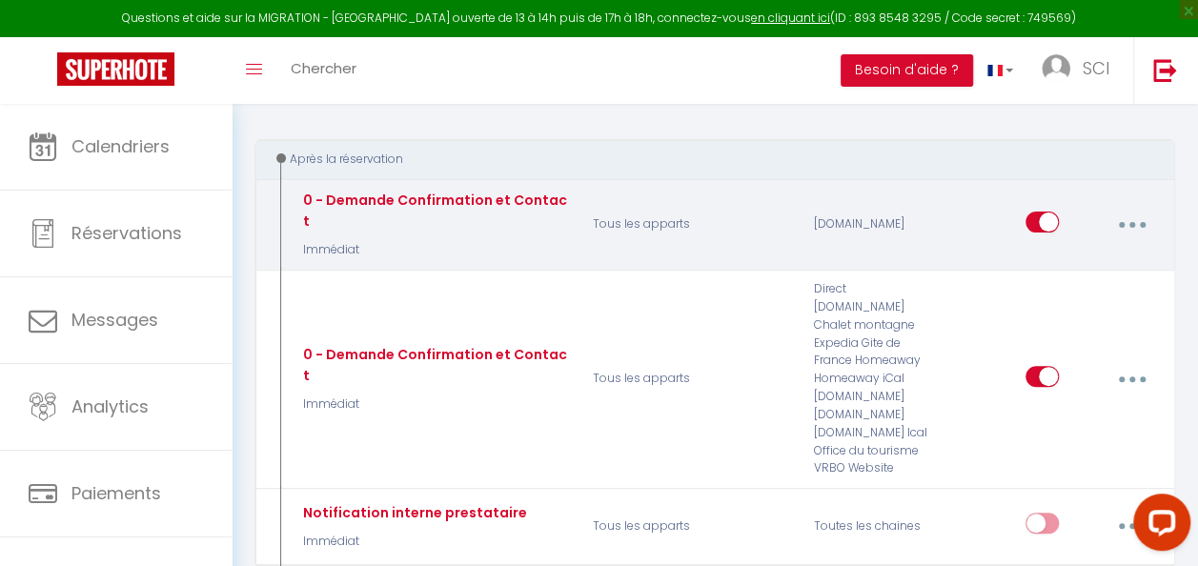
click at [1119, 215] on button "button" at bounding box center [1132, 225] width 51 height 36
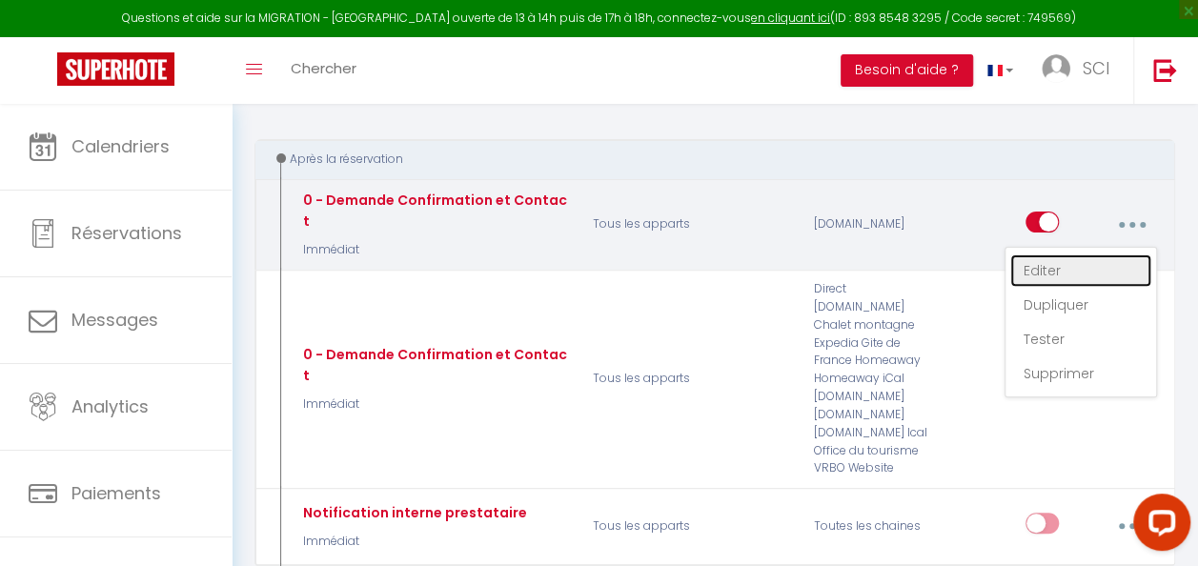
click at [1052, 264] on link "Editer" at bounding box center [1080, 270] width 141 height 32
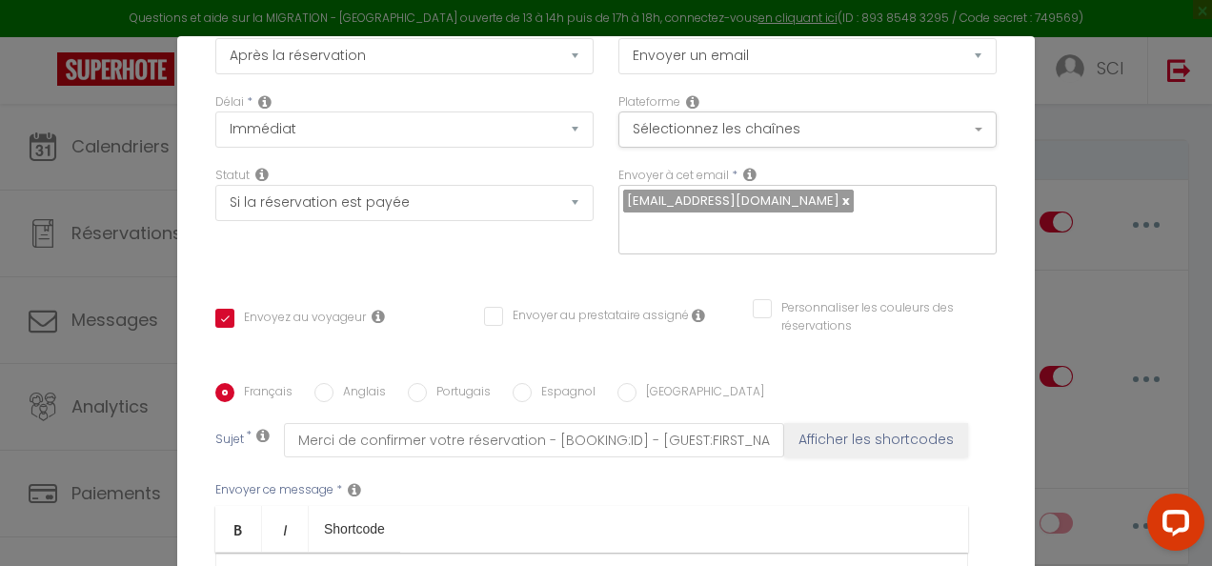
scroll to position [0, 0]
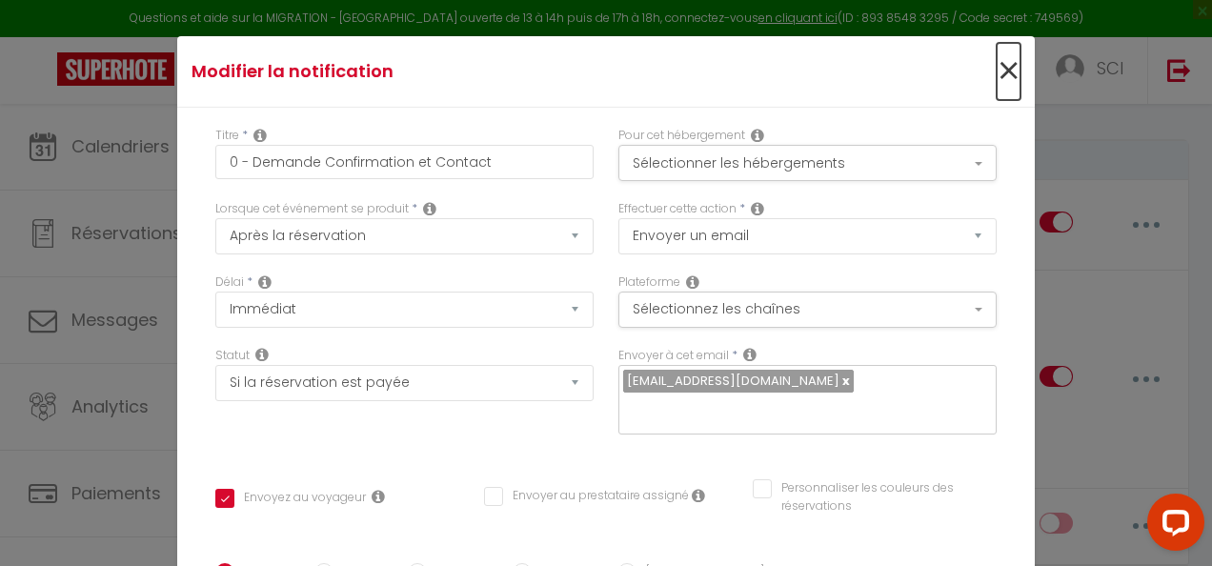
click at [997, 63] on span "×" at bounding box center [1009, 71] width 24 height 57
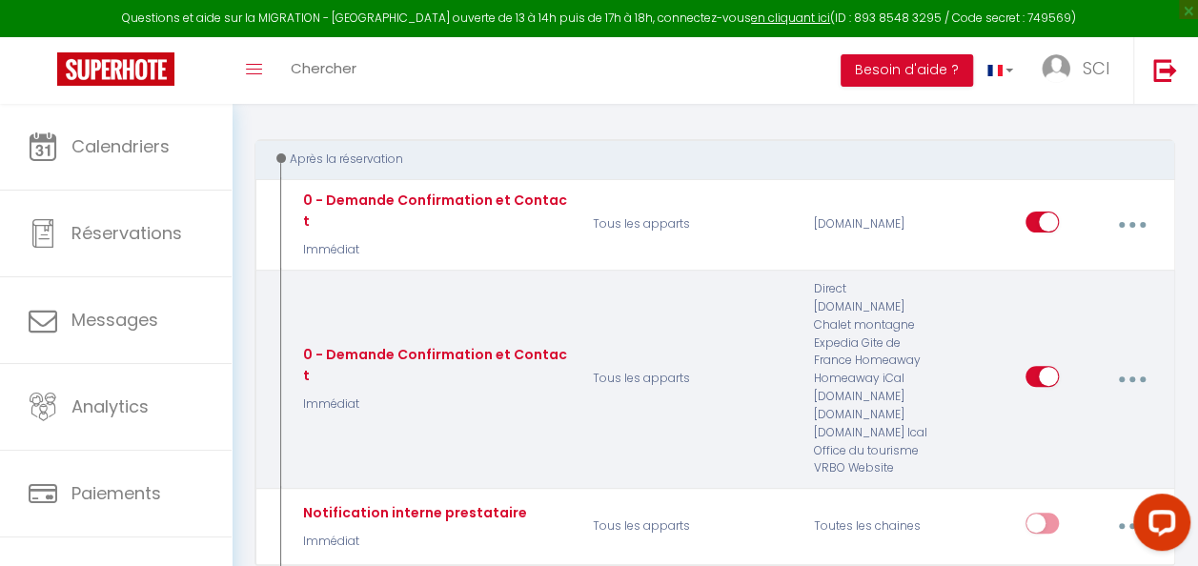
click at [642, 300] on p "Tous les apparts" at bounding box center [690, 378] width 221 height 197
click at [1131, 376] on icon "button" at bounding box center [1132, 379] width 6 height 6
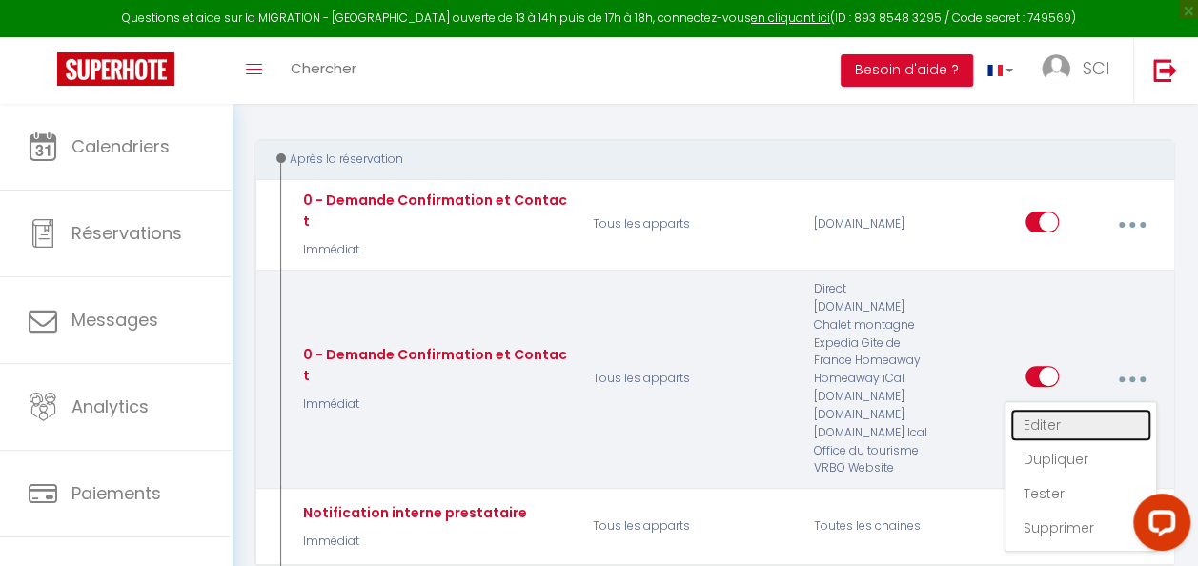
click at [1033, 409] on link "Editer" at bounding box center [1080, 425] width 141 height 32
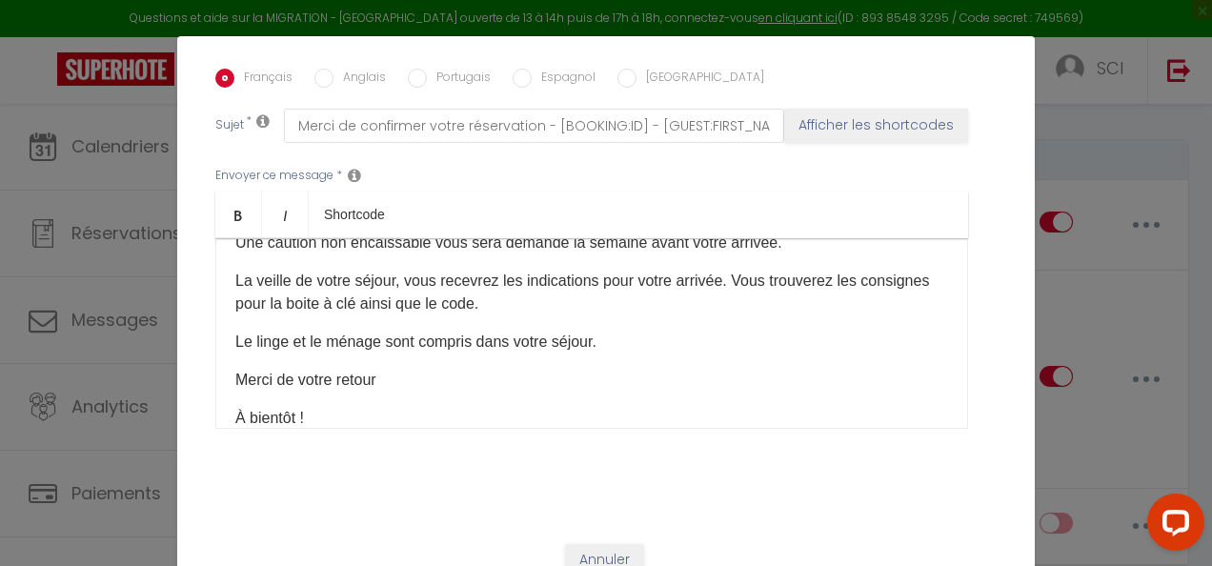
scroll to position [191, 0]
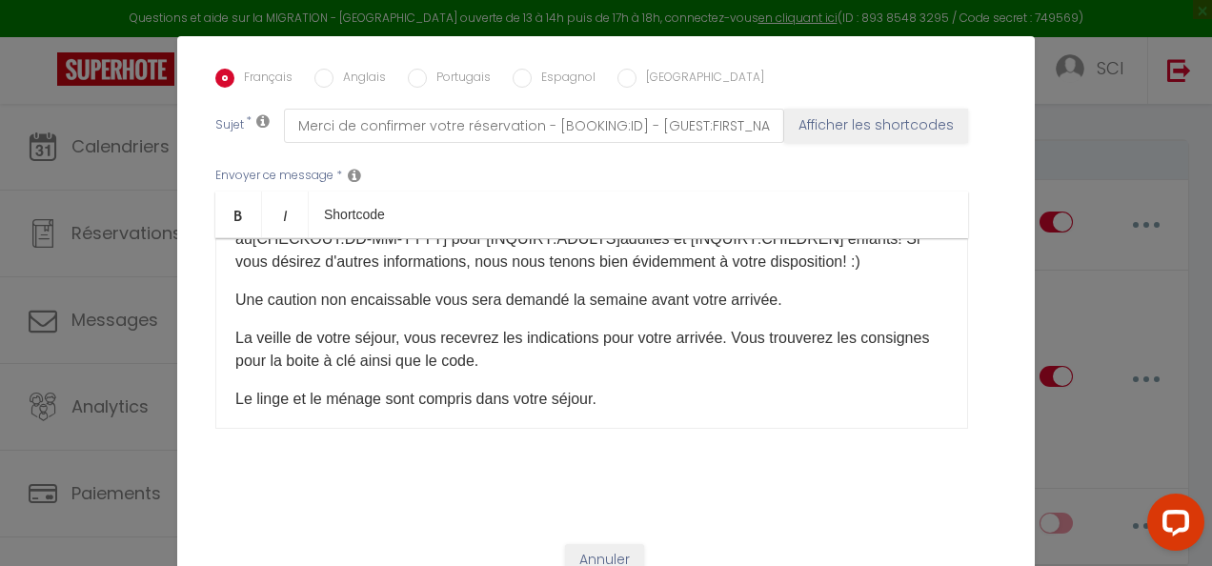
click at [1060, 135] on div "Modifier la notification × Titre * 0 - Demande Confirmation et Contact Pour cet…" at bounding box center [606, 283] width 1212 height 566
click at [610, 539] on button "Annuler" at bounding box center [604, 560] width 79 height 32
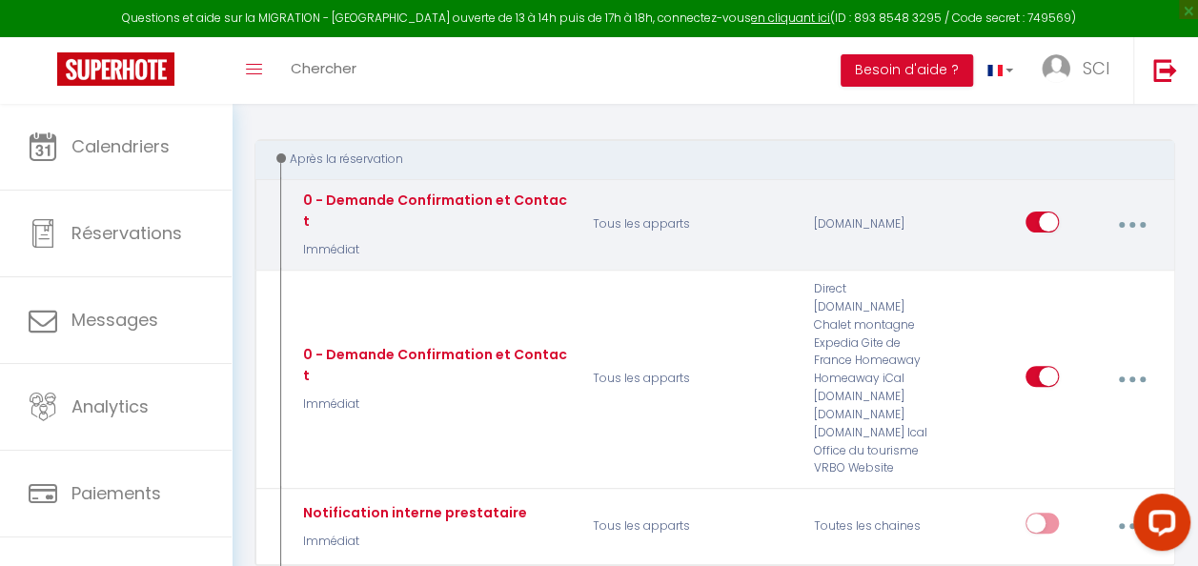
click at [1133, 222] on icon "button" at bounding box center [1132, 225] width 6 height 6
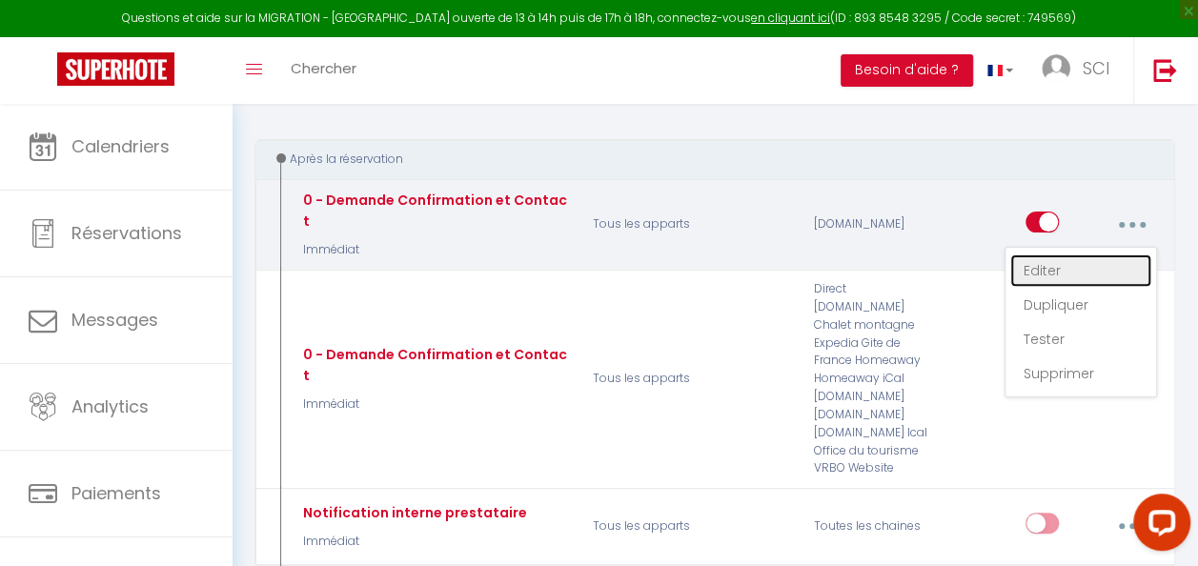
click at [1047, 263] on link "Editer" at bounding box center [1080, 270] width 141 height 32
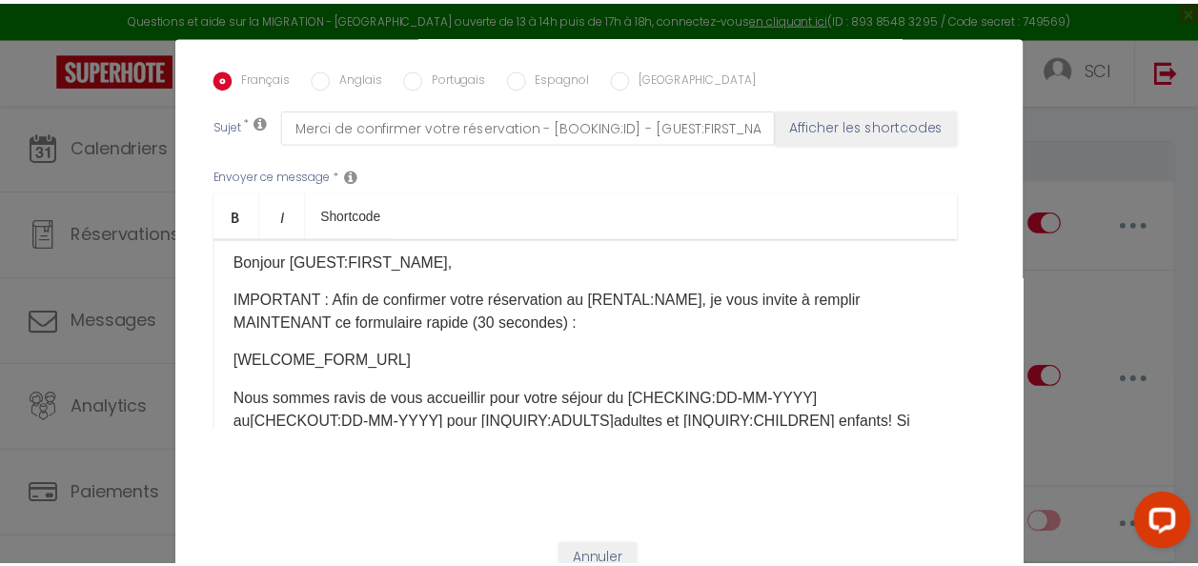
scroll to position [0, 0]
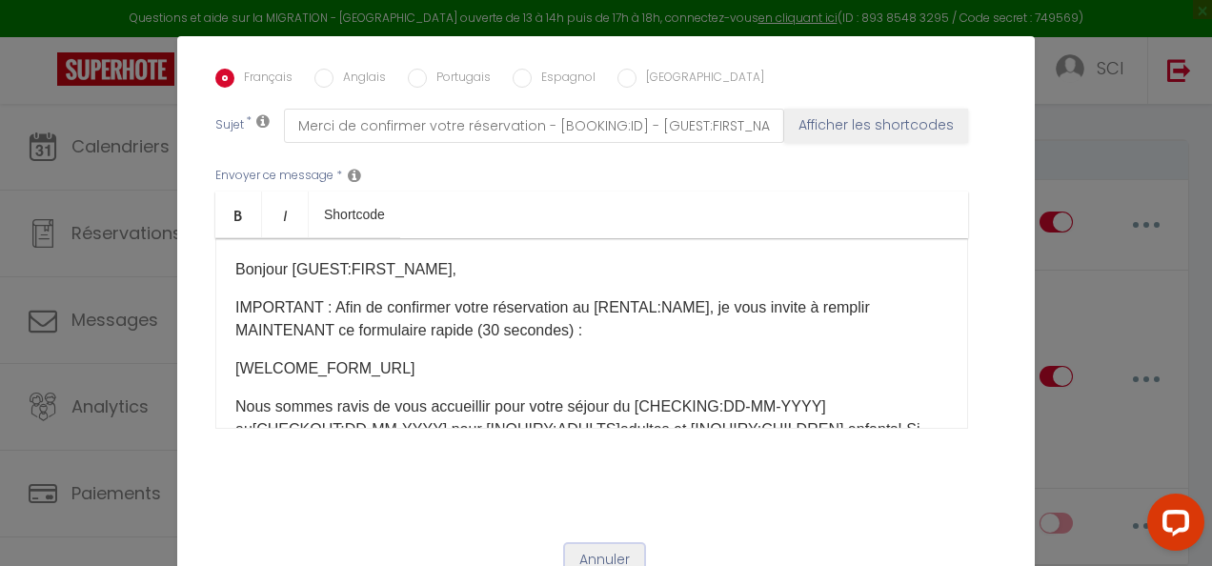
click at [583, 539] on button "Annuler" at bounding box center [604, 560] width 79 height 32
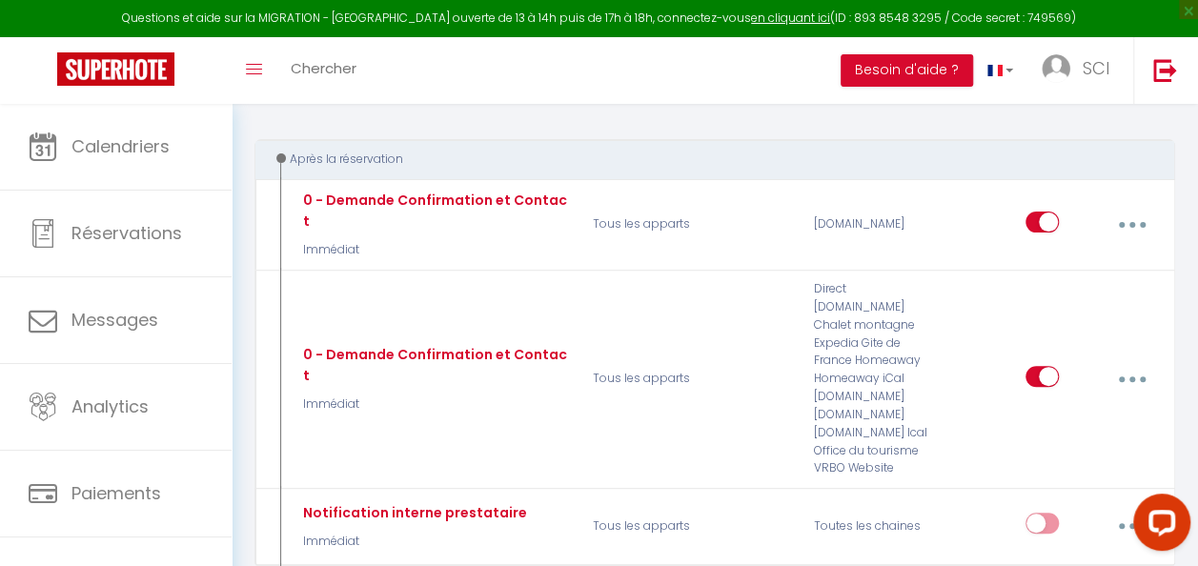
click at [800, 162] on div "Après la réservation" at bounding box center [706, 160] width 867 height 18
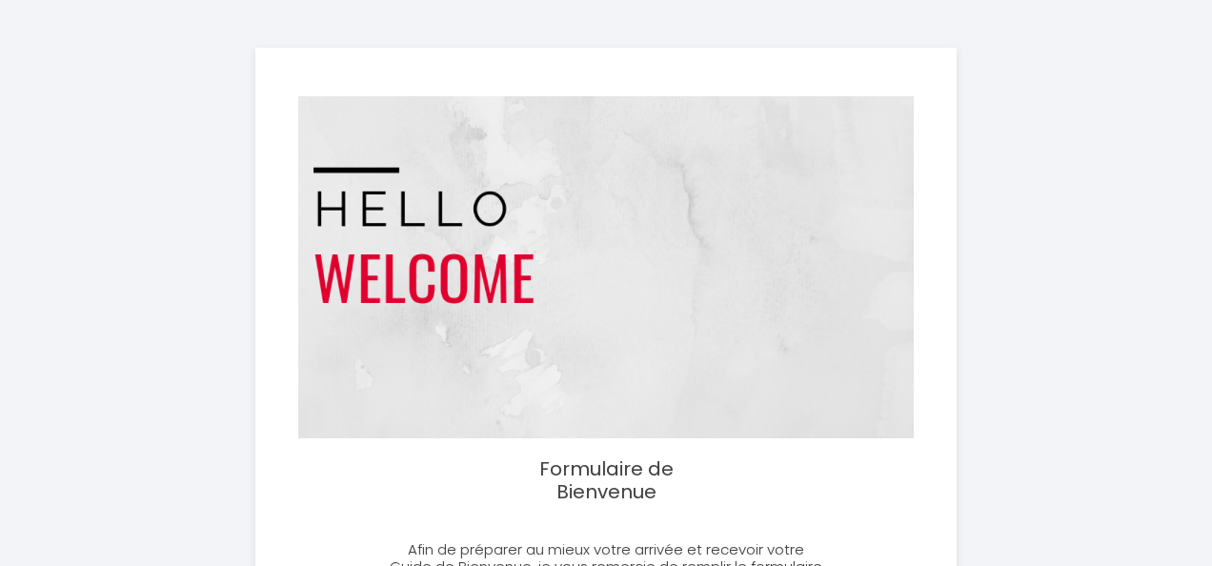
select select
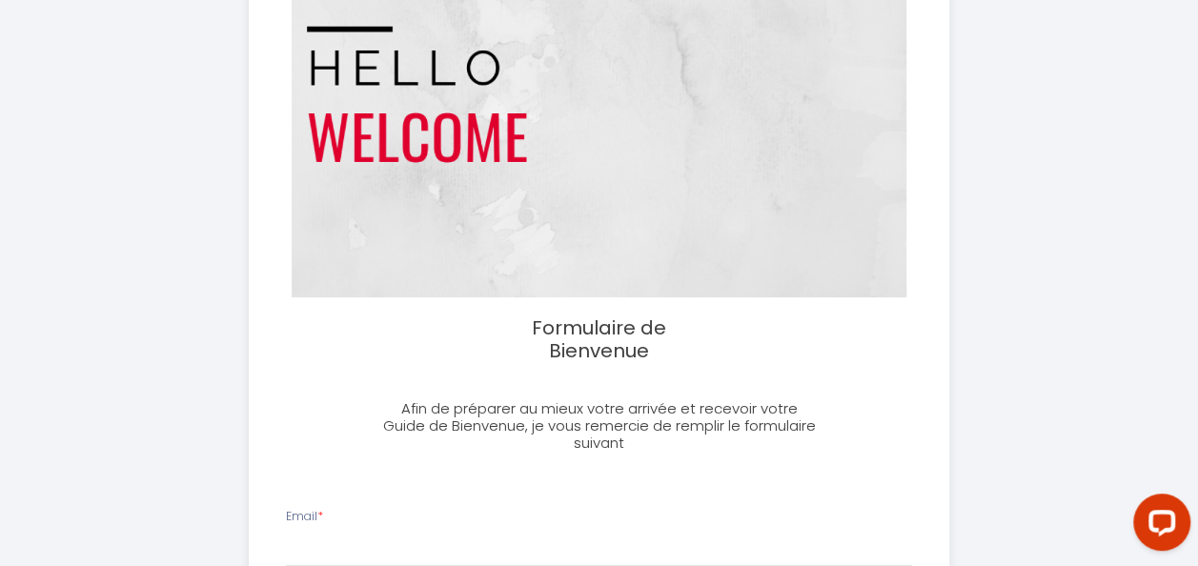
scroll to position [111, 0]
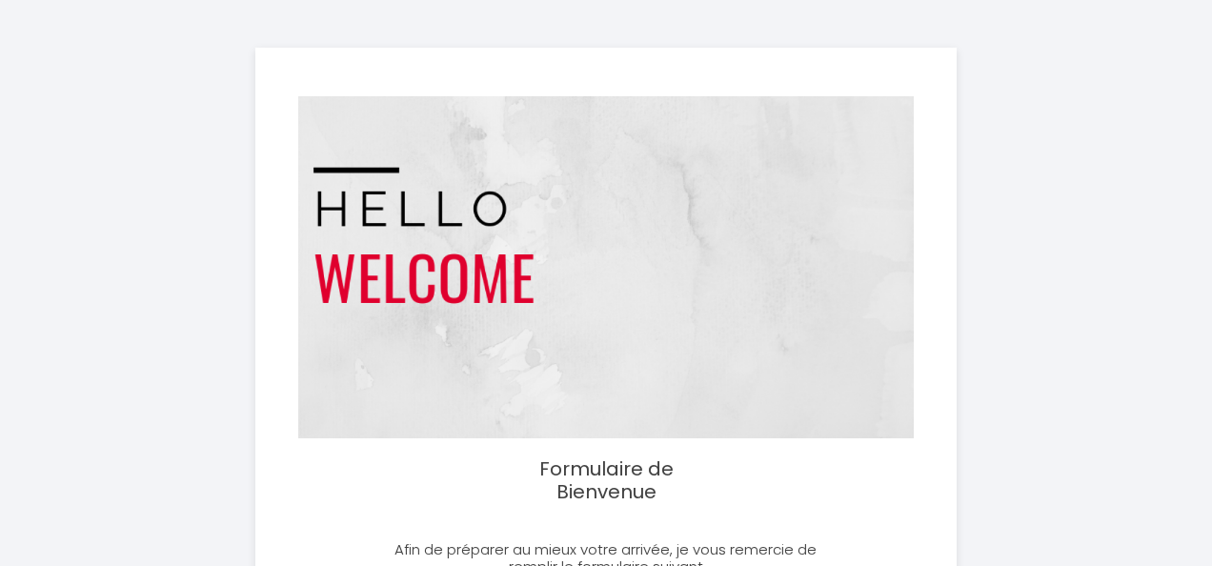
select select
